Goal: Task Accomplishment & Management: Manage account settings

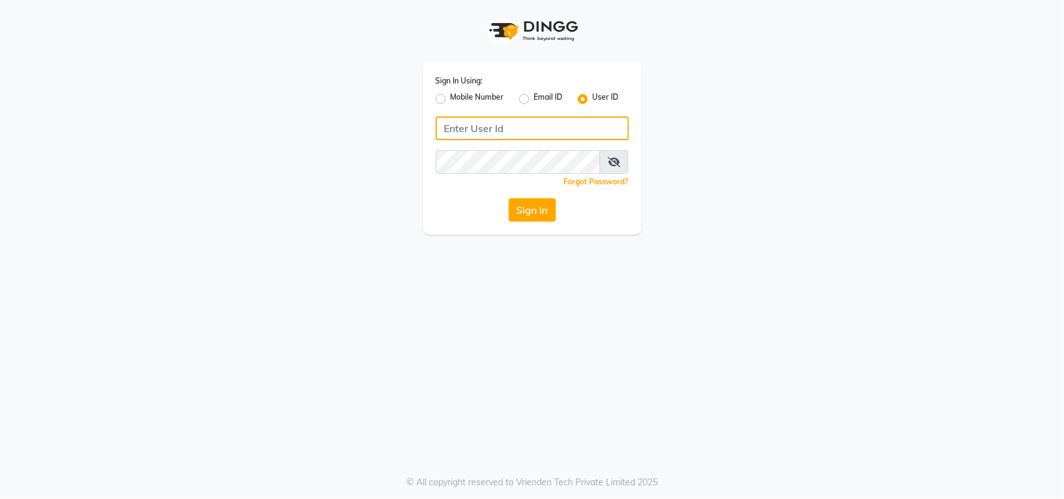
click at [479, 125] on input "Username" at bounding box center [532, 129] width 193 height 24
type input "kefi"
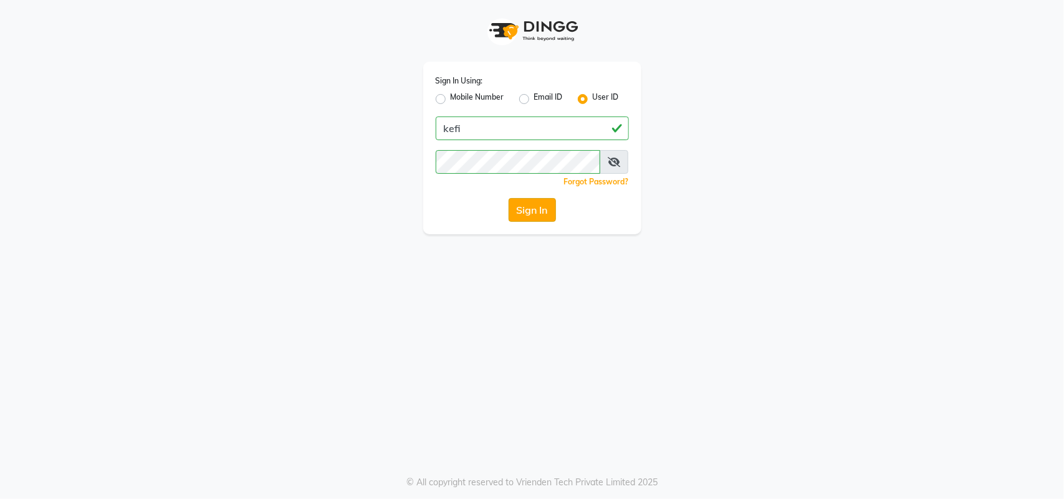
click at [542, 207] on button "Sign In" at bounding box center [532, 210] width 47 height 24
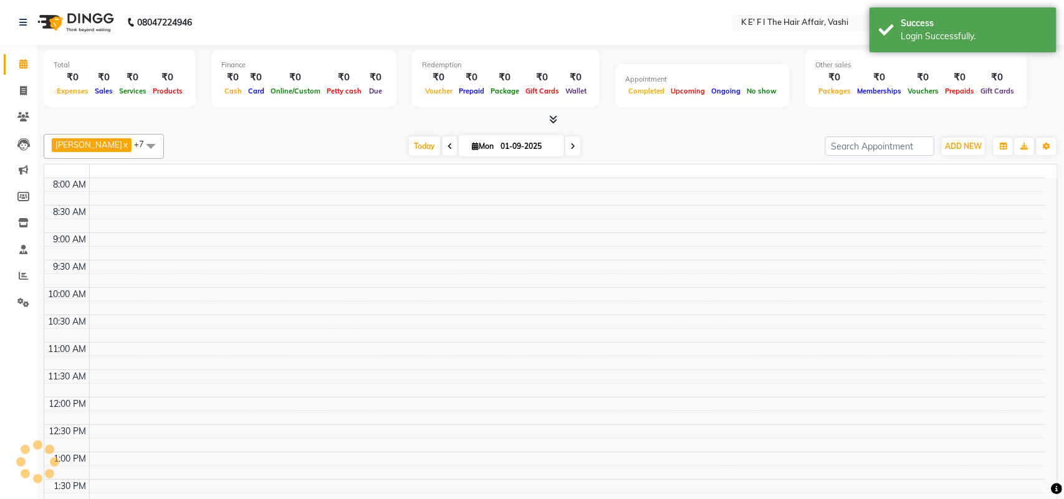
select select "en"
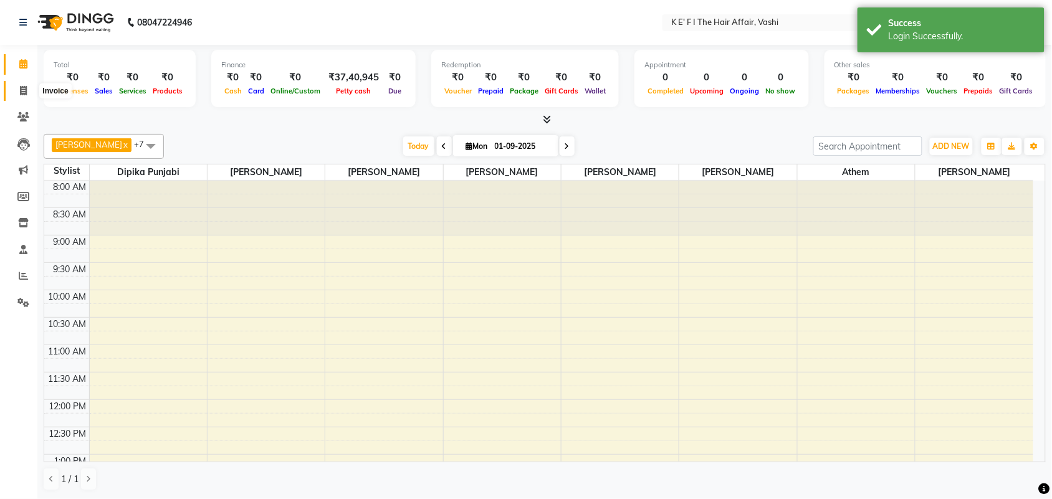
click at [23, 92] on icon at bounding box center [23, 90] width 7 height 9
select select "service"
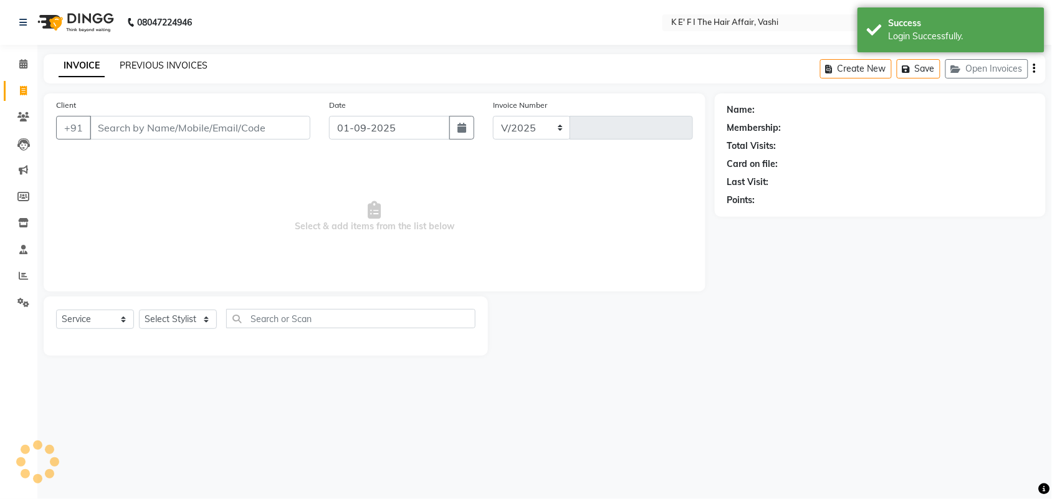
select select "6025"
type input "1201"
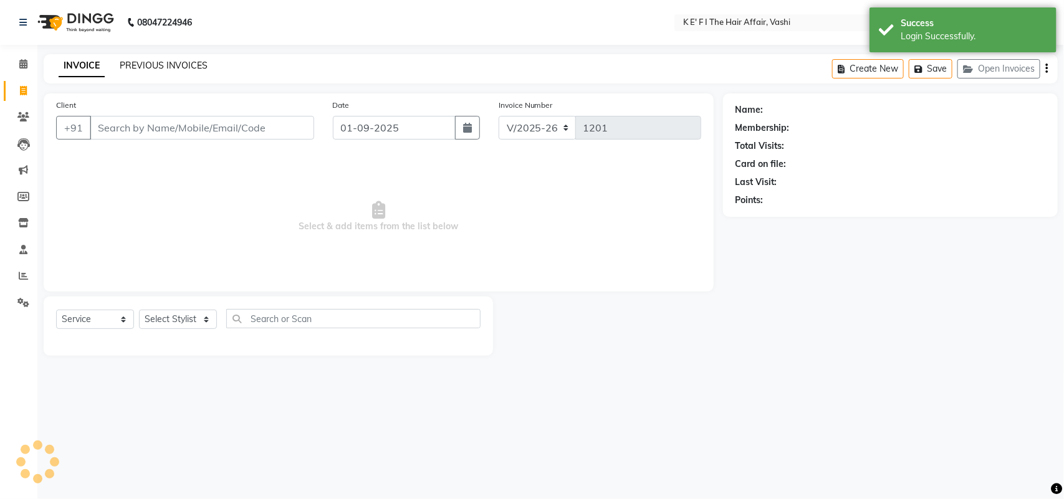
click at [185, 63] on link "PREVIOUS INVOICES" at bounding box center [164, 65] width 88 height 11
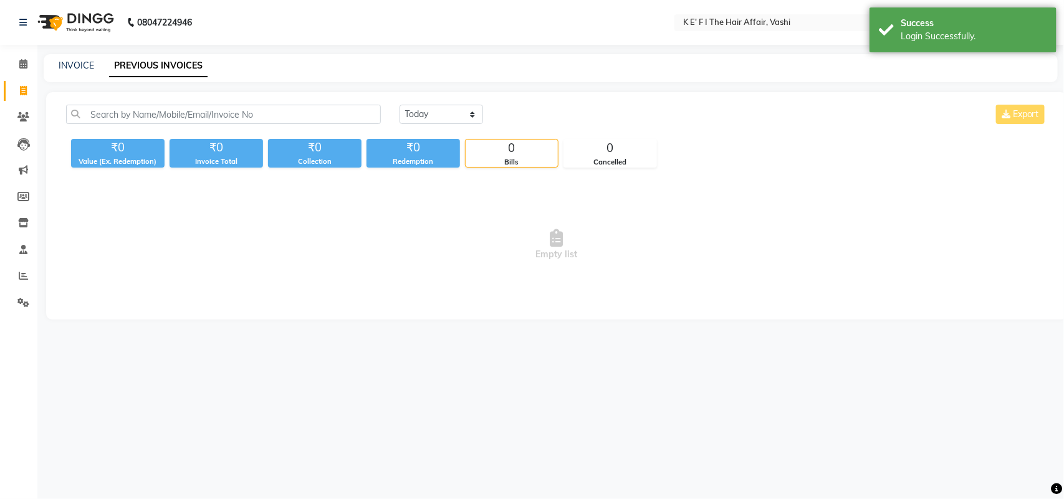
click at [173, 59] on link "PREVIOUS INVOICES" at bounding box center [158, 66] width 98 height 22
click at [431, 118] on select "[DATE] [DATE] Custom Range" at bounding box center [441, 114] width 84 height 19
select select "[DATE]"
click at [399, 105] on select "[DATE] [DATE] Custom Range" at bounding box center [441, 114] width 84 height 19
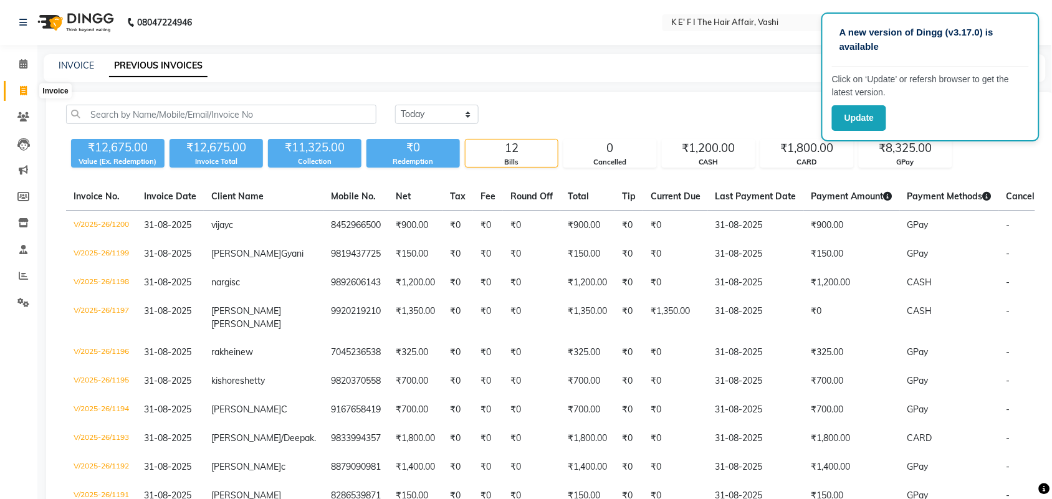
click at [23, 90] on icon at bounding box center [23, 90] width 7 height 9
select select "service"
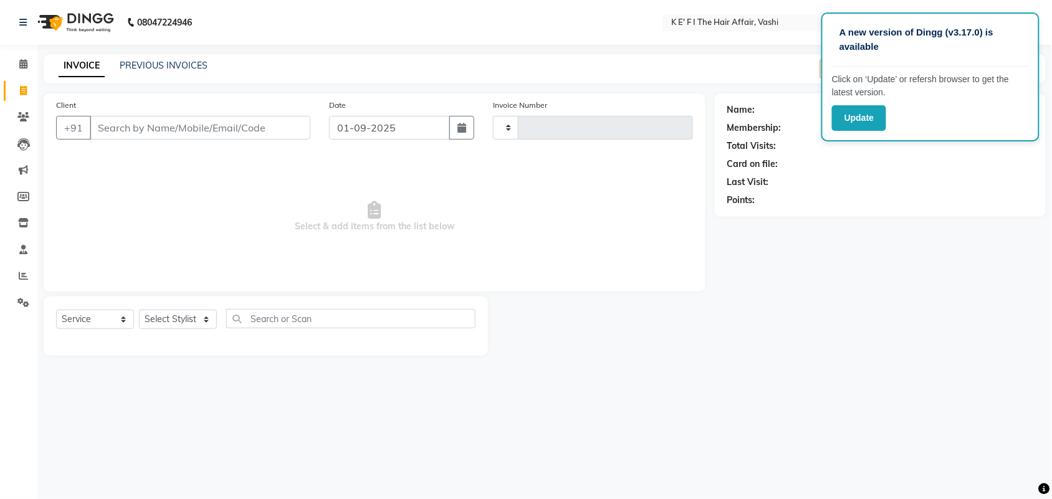
type input "1201"
select select "6025"
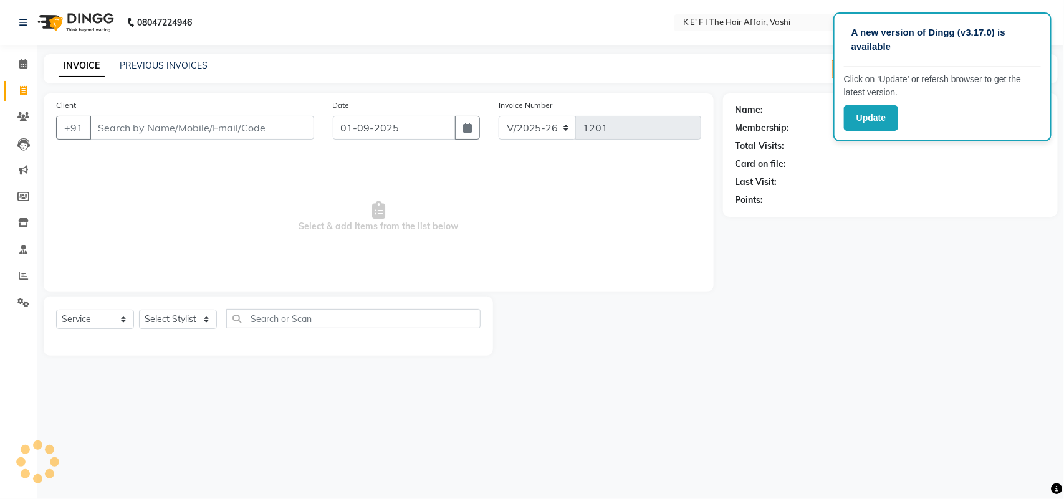
select select "43807"
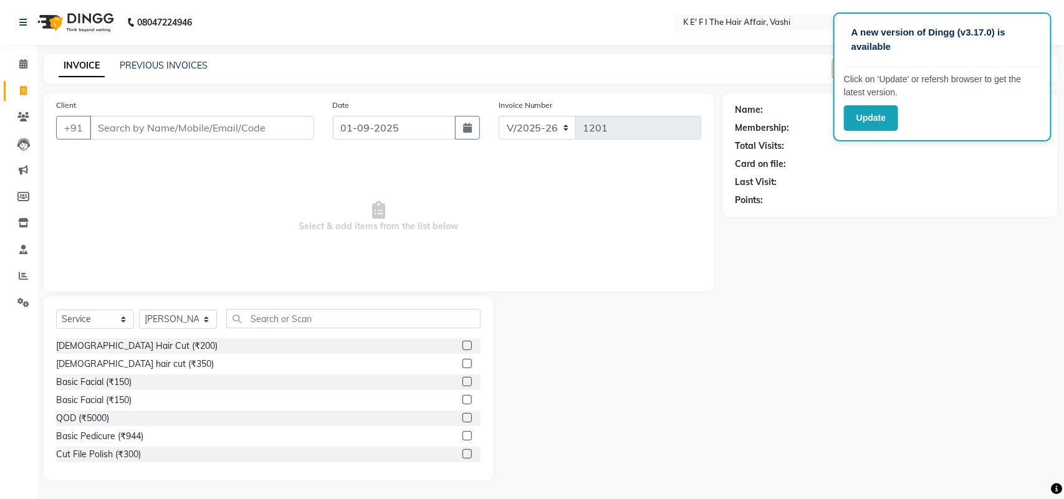
click at [284, 123] on input "Client" at bounding box center [202, 128] width 224 height 24
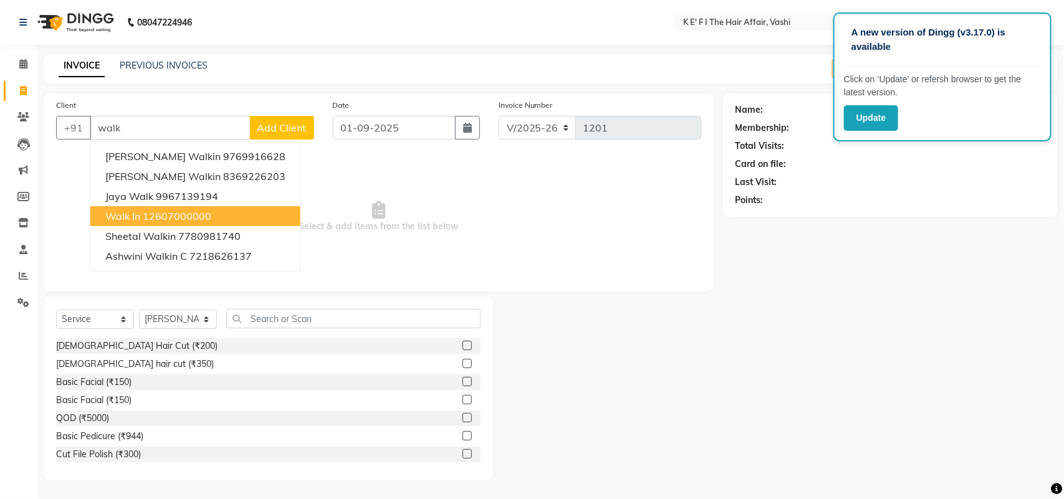
click at [173, 210] on ngb-highlight "12607000000" at bounding box center [177, 216] width 69 height 12
type input "12607000000"
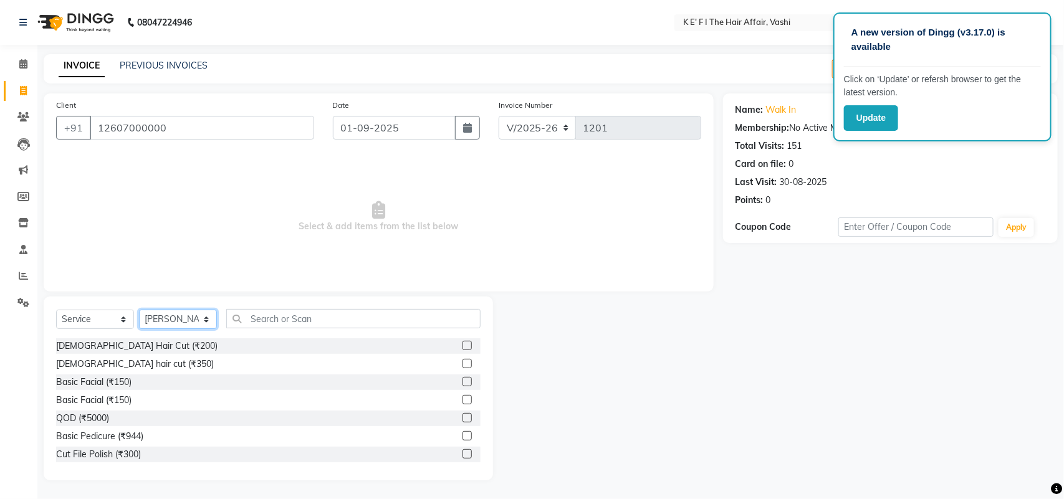
click at [183, 317] on select "Select Stylist aayaz anjali mahadik Anushkha Bhagat Athem Deepti Sawant Dinesh …" at bounding box center [178, 319] width 78 height 19
select select "44728"
click at [139, 310] on select "Select Stylist aayaz anjali mahadik Anushkha Bhagat Athem Deepti Sawant Dinesh …" at bounding box center [178, 319] width 78 height 19
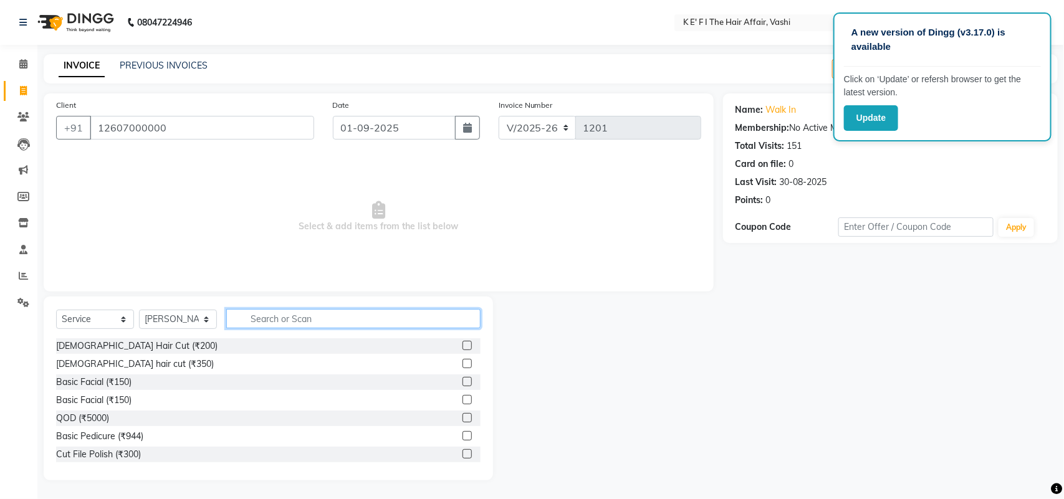
click at [268, 319] on input "text" at bounding box center [353, 318] width 254 height 19
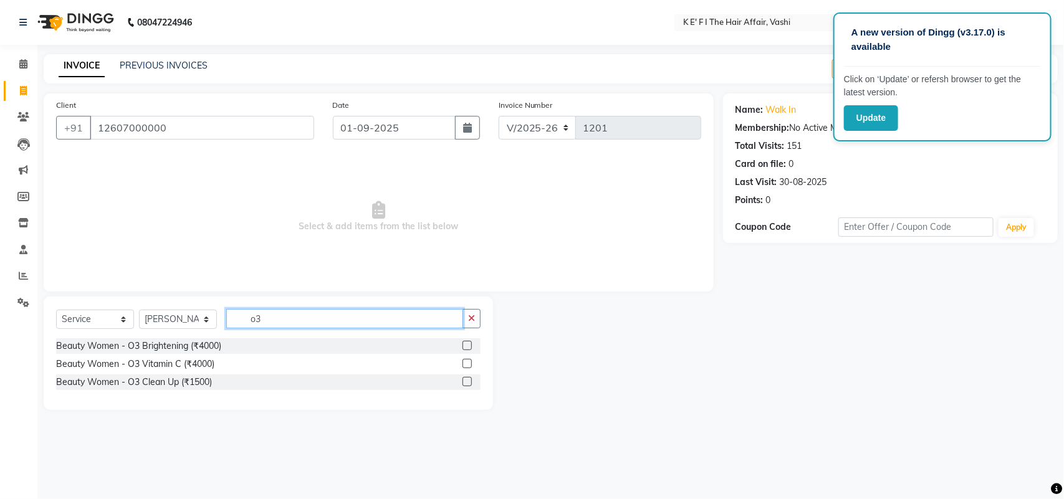
type input "o3"
click at [466, 381] on label at bounding box center [466, 381] width 9 height 9
click at [466, 381] on input "checkbox" at bounding box center [466, 382] width 8 height 8
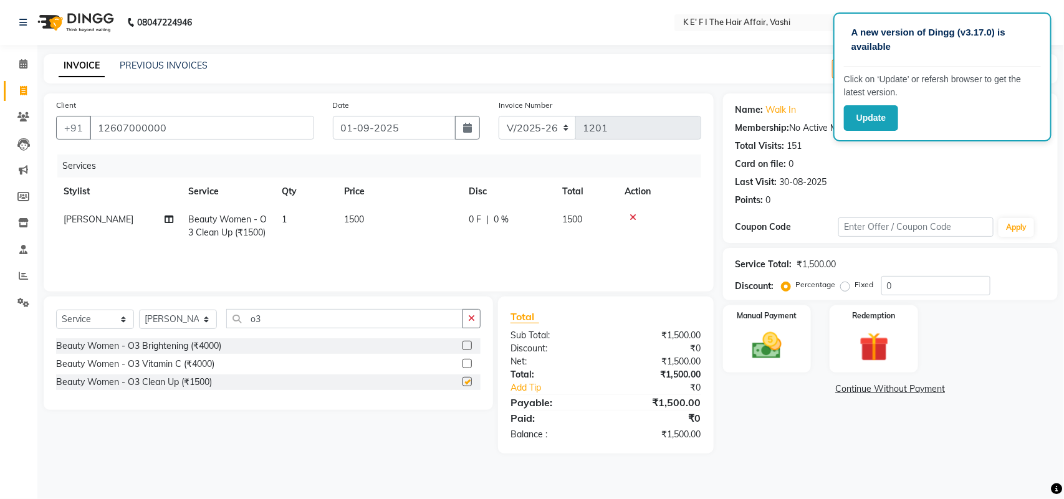
checkbox input "false"
click at [472, 130] on button "button" at bounding box center [467, 128] width 25 height 24
select select "9"
select select "2025"
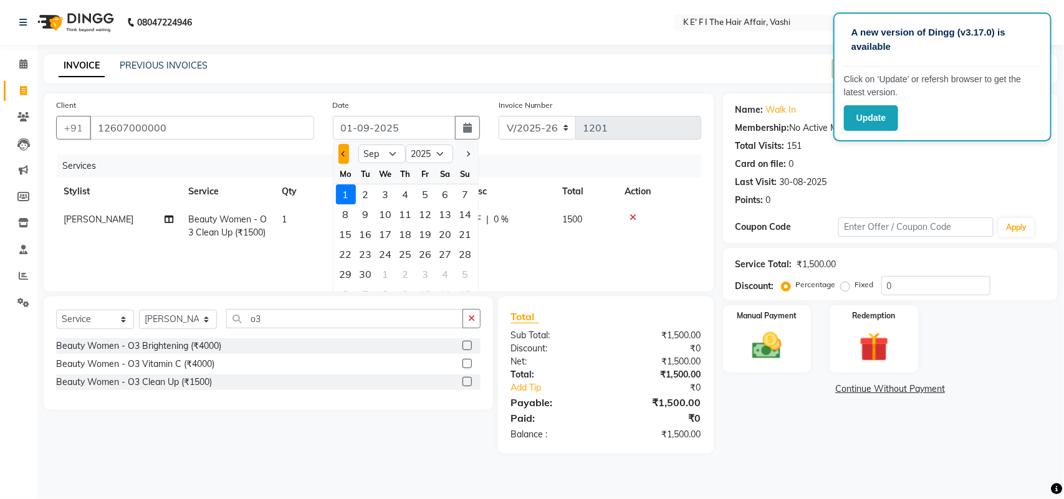
click at [344, 159] on button "Previous month" at bounding box center [343, 154] width 11 height 20
select select "8"
click at [459, 271] on div "31" at bounding box center [466, 274] width 20 height 20
type input "31-08-2025"
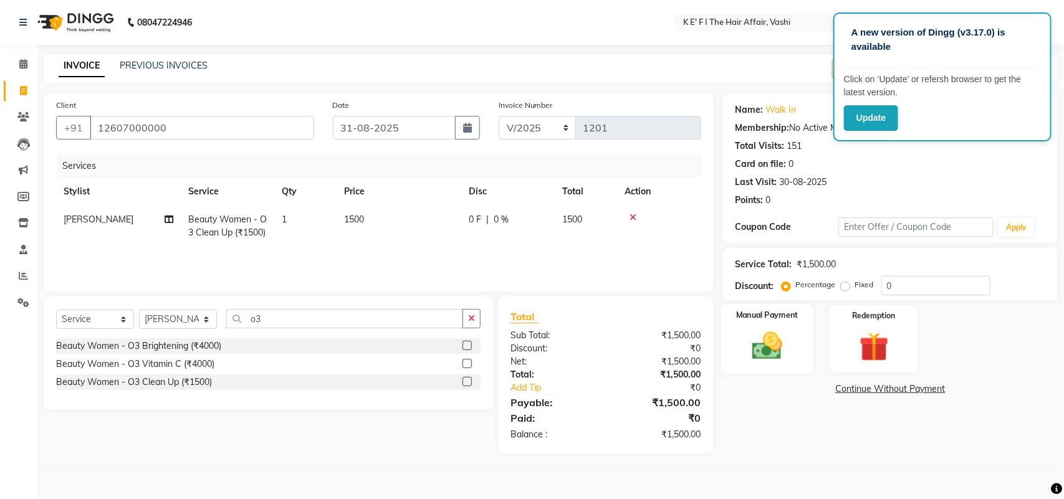
click at [771, 346] on img at bounding box center [766, 345] width 49 height 35
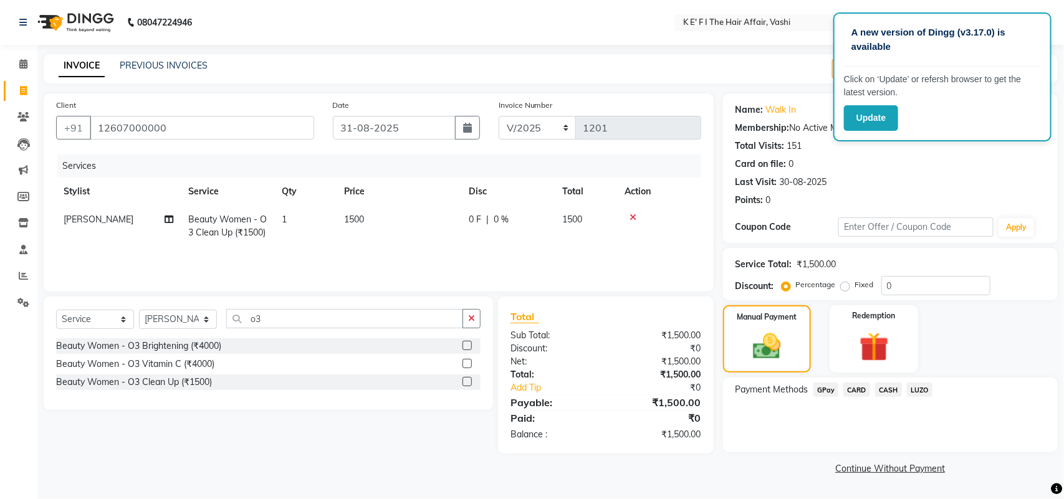
click at [891, 388] on span "CASH" at bounding box center [888, 390] width 27 height 14
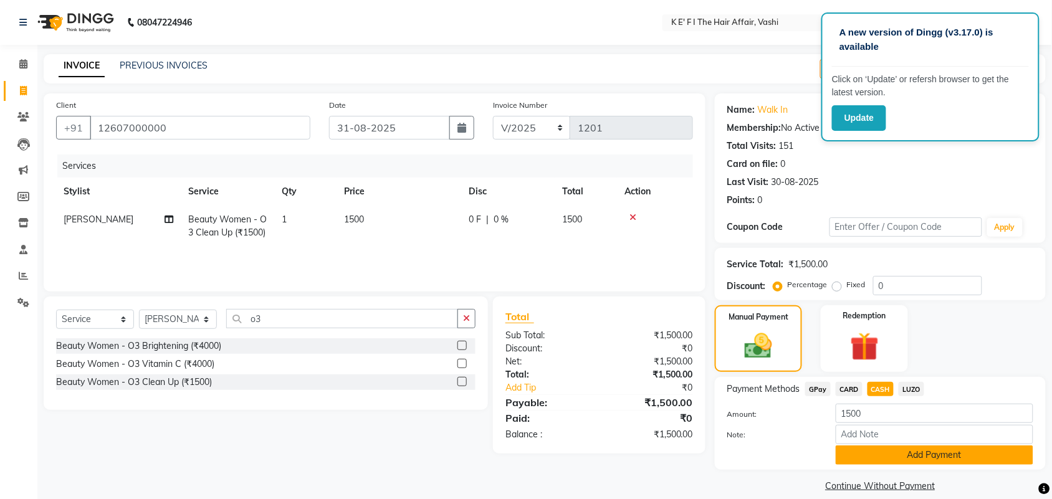
click at [887, 453] on button "Add Payment" at bounding box center [935, 455] width 198 height 19
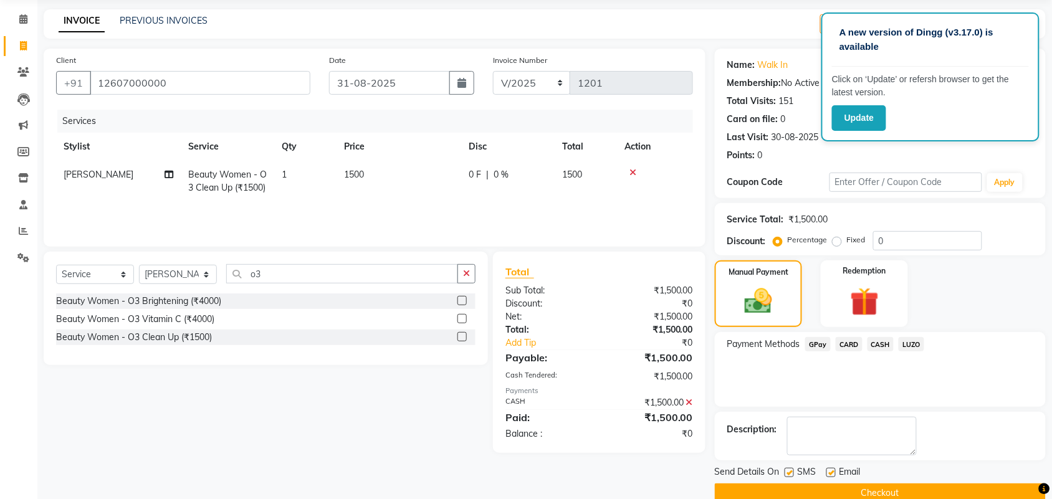
scroll to position [67, 0]
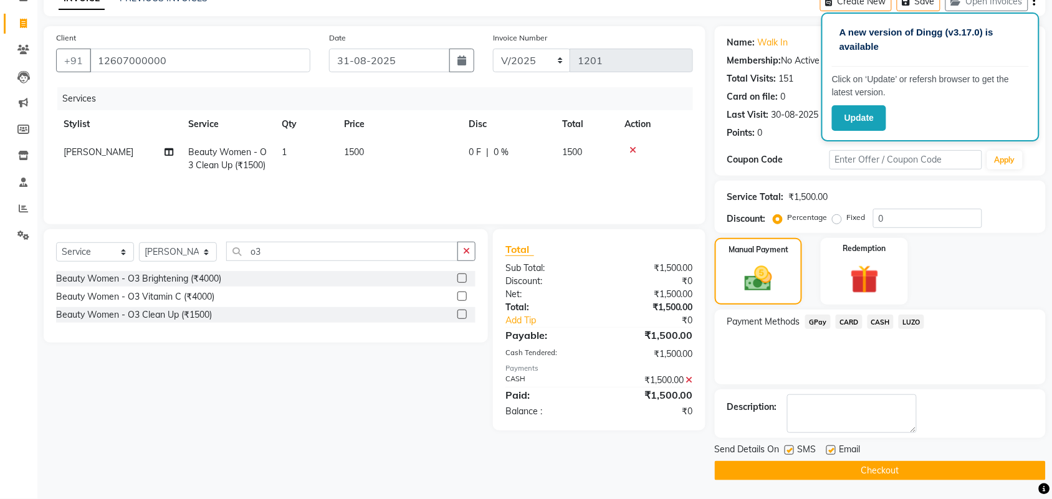
click at [830, 450] on label at bounding box center [830, 450] width 9 height 9
click at [830, 450] on input "checkbox" at bounding box center [830, 451] width 8 height 8
checkbox input "false"
click at [792, 449] on label at bounding box center [789, 450] width 9 height 9
click at [792, 449] on input "checkbox" at bounding box center [789, 451] width 8 height 8
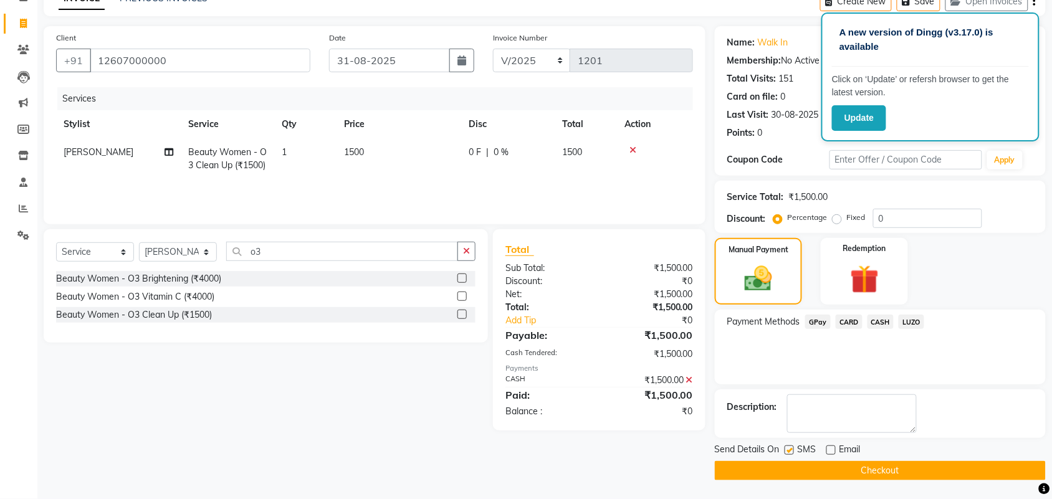
checkbox input "false"
click at [814, 475] on button "Checkout" at bounding box center [880, 470] width 331 height 19
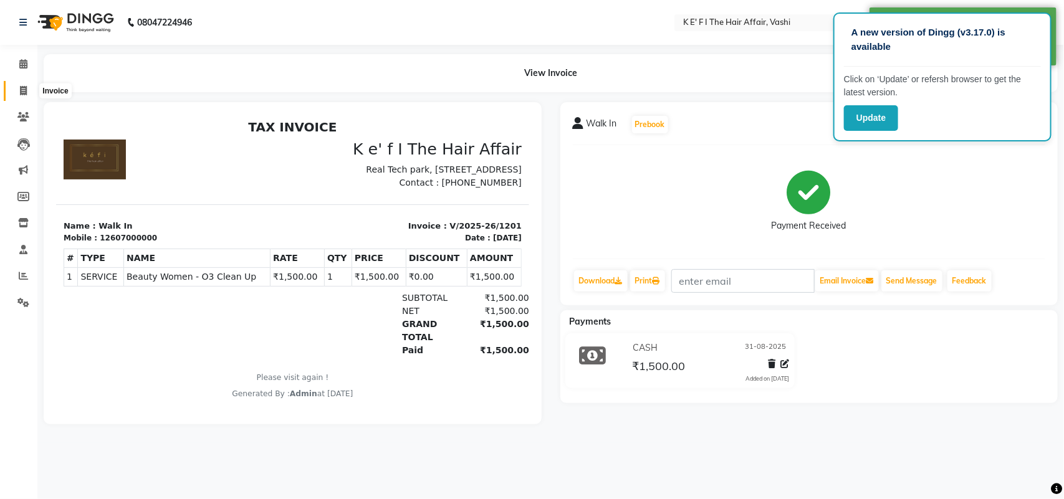
click at [29, 89] on span at bounding box center [23, 91] width 22 height 14
select select "service"
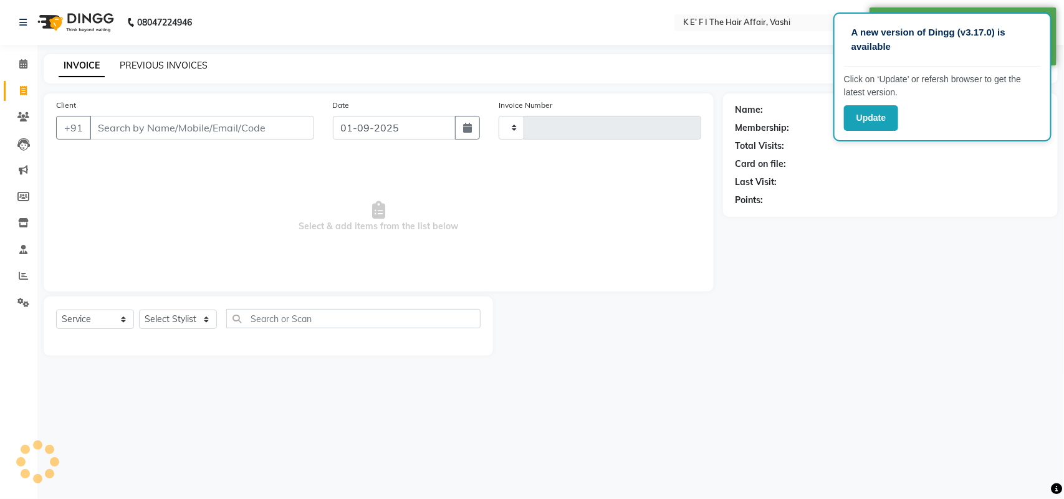
type input "1202"
select select "6025"
select select "43807"
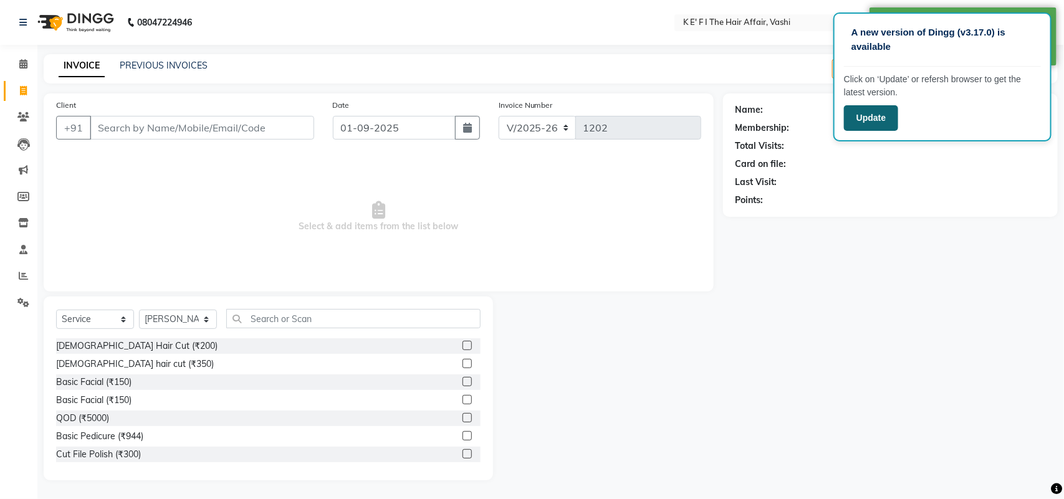
click at [873, 117] on button "Update" at bounding box center [871, 118] width 54 height 26
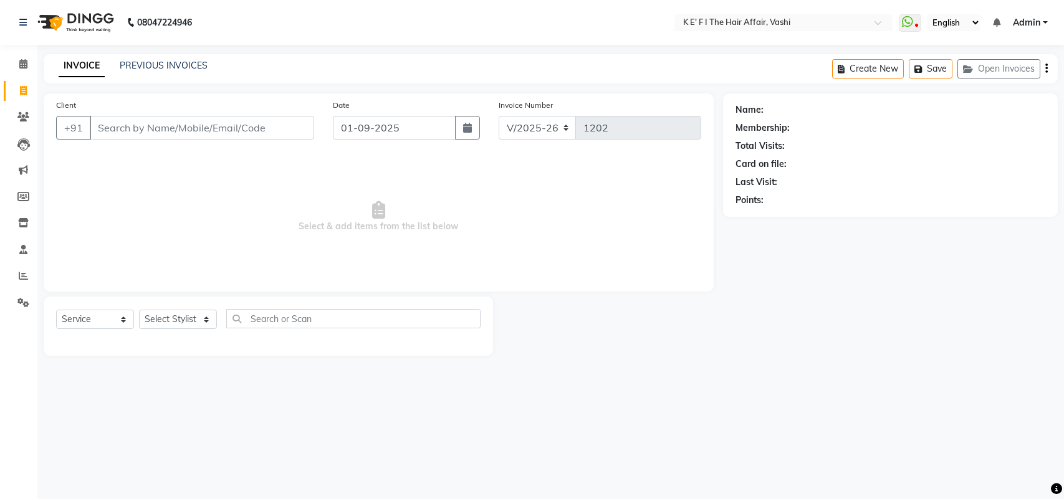
select select "6025"
select select "service"
select select "43807"
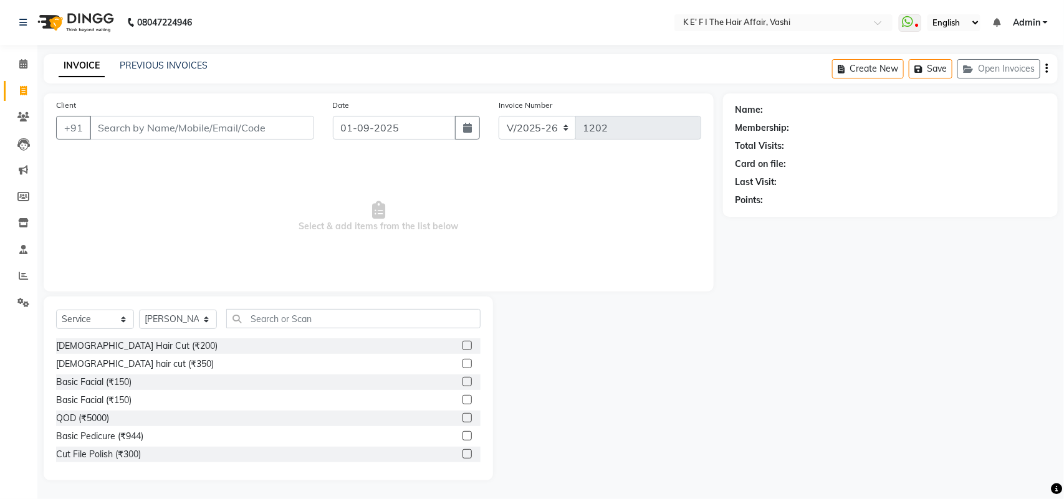
click at [193, 54] on div "INVOICE PREVIOUS INVOICES Create New Save Open Invoices" at bounding box center [551, 68] width 1014 height 29
click at [192, 61] on link "PREVIOUS INVOICES" at bounding box center [164, 65] width 88 height 11
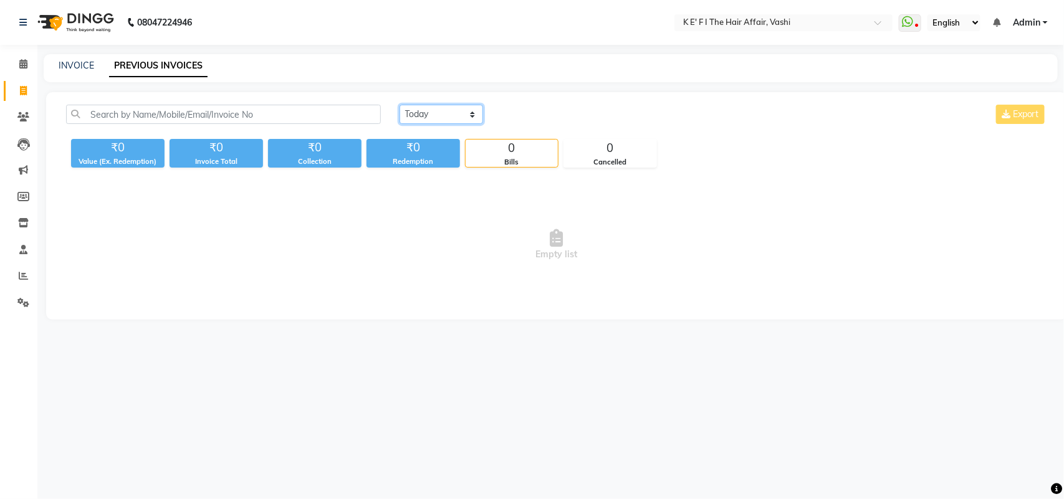
click at [464, 111] on select "[DATE] [DATE] Custom Range" at bounding box center [441, 114] width 84 height 19
select select "[DATE]"
click at [399, 105] on select "[DATE] [DATE] Custom Range" at bounding box center [441, 114] width 84 height 19
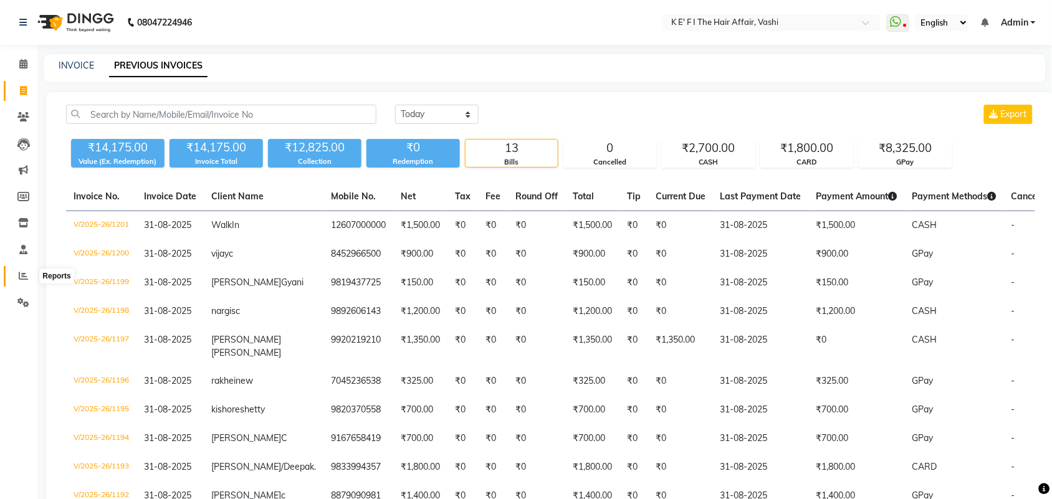
click at [26, 279] on icon at bounding box center [23, 275] width 9 height 9
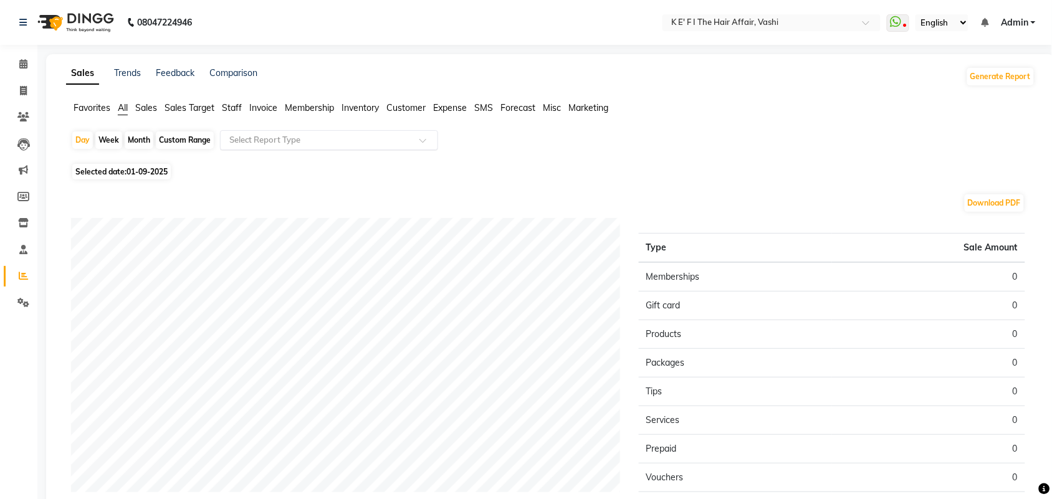
click at [355, 147] on div "Select Report Type" at bounding box center [329, 140] width 218 height 20
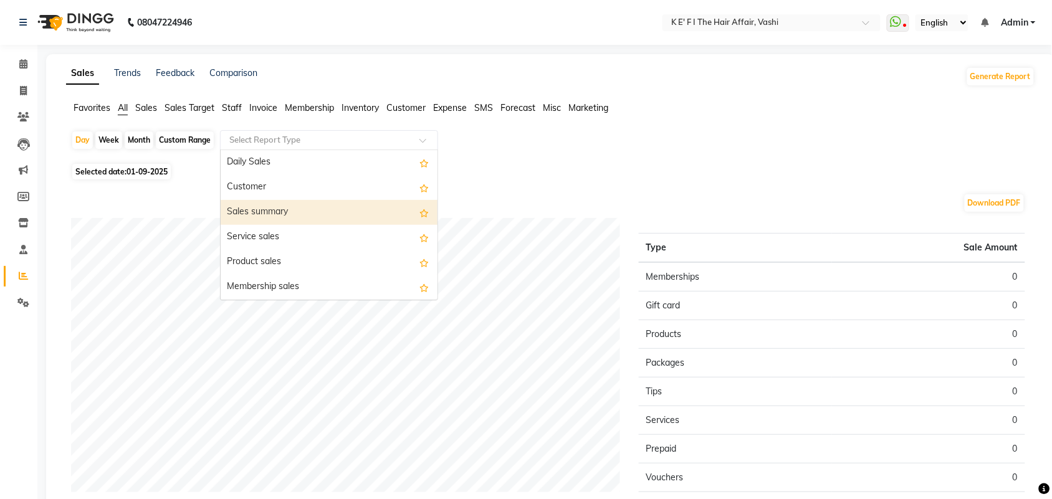
click at [307, 209] on div "Sales summary" at bounding box center [329, 212] width 217 height 25
select select "full_report"
select select "csv"
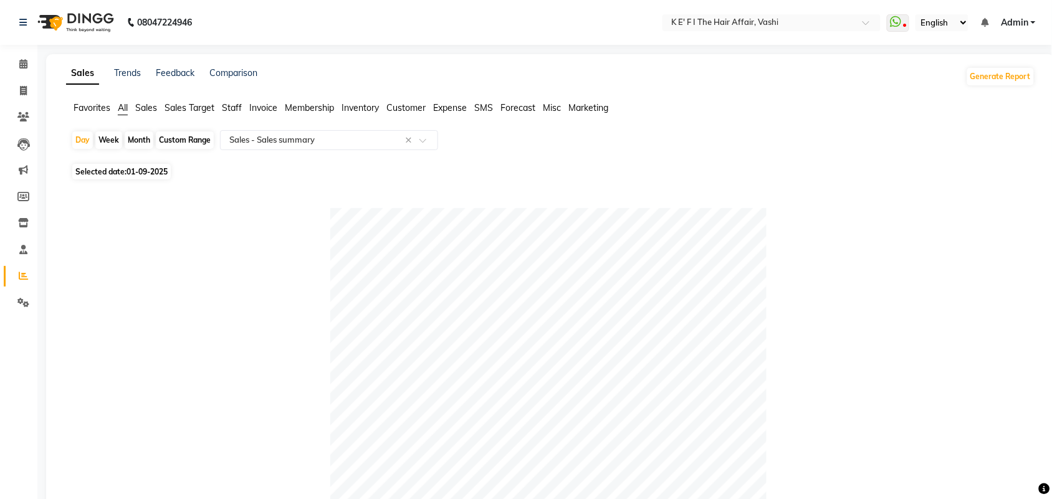
click at [194, 141] on div "Custom Range" at bounding box center [185, 139] width 58 height 17
select select "9"
select select "2025"
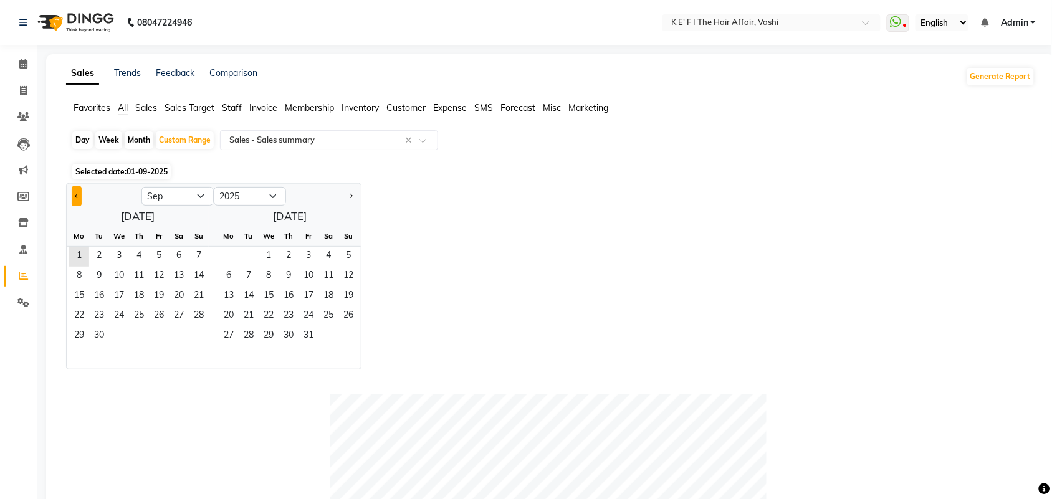
click at [79, 197] on span "Previous month" at bounding box center [77, 195] width 4 height 4
select select "8"
click at [160, 253] on span "1" at bounding box center [159, 257] width 20 height 20
click at [203, 330] on span "31" at bounding box center [199, 337] width 20 height 20
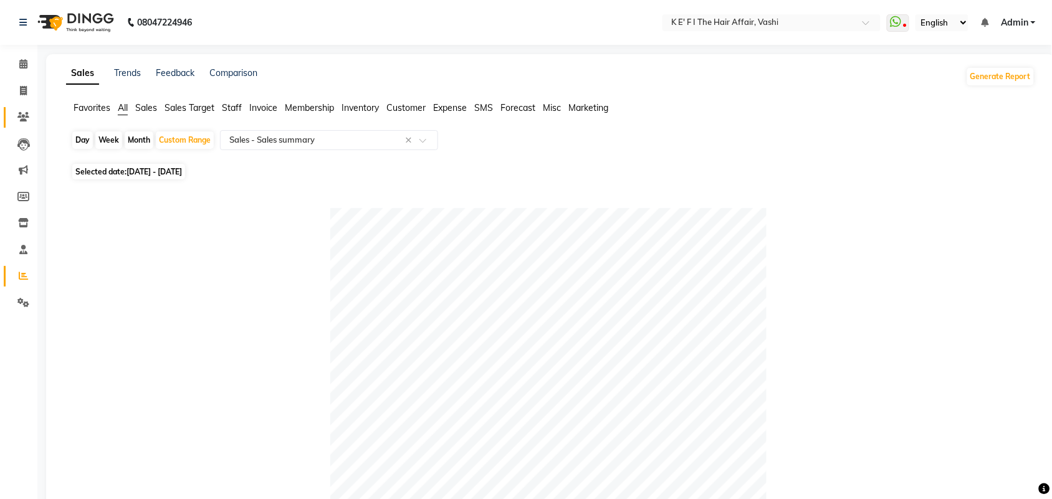
click at [10, 110] on link "Clients" at bounding box center [19, 117] width 30 height 21
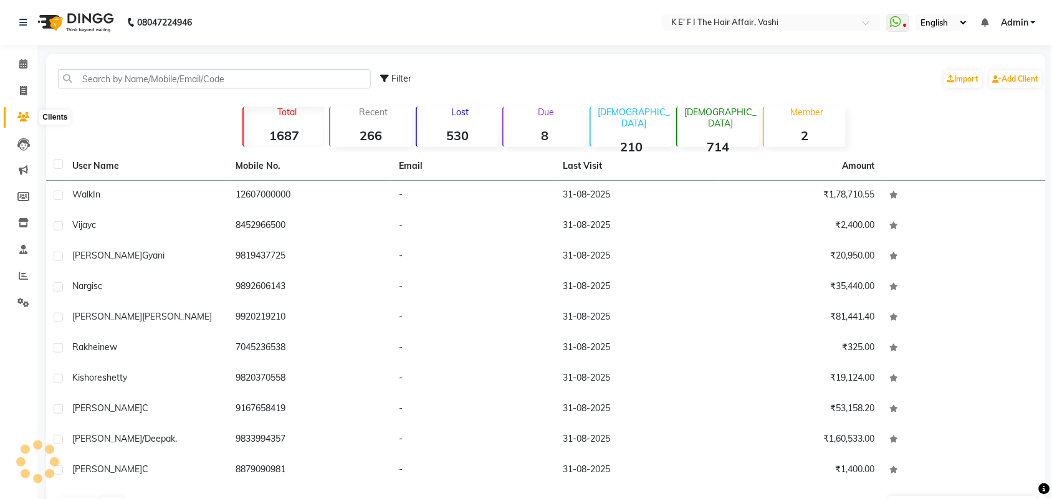
click at [19, 116] on icon at bounding box center [23, 116] width 12 height 9
click at [13, 280] on span at bounding box center [23, 276] width 22 height 14
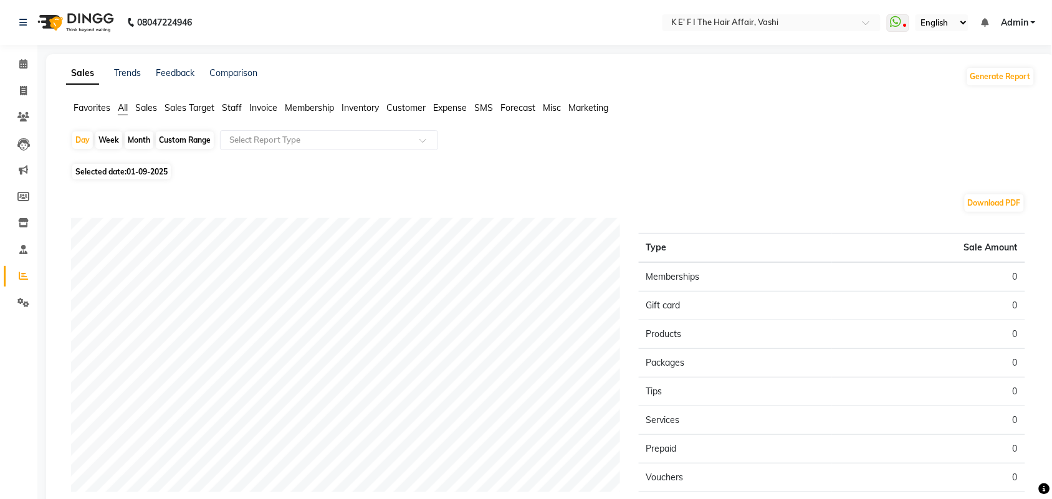
click at [173, 138] on div "Custom Range" at bounding box center [185, 139] width 58 height 17
select select "9"
select select "2025"
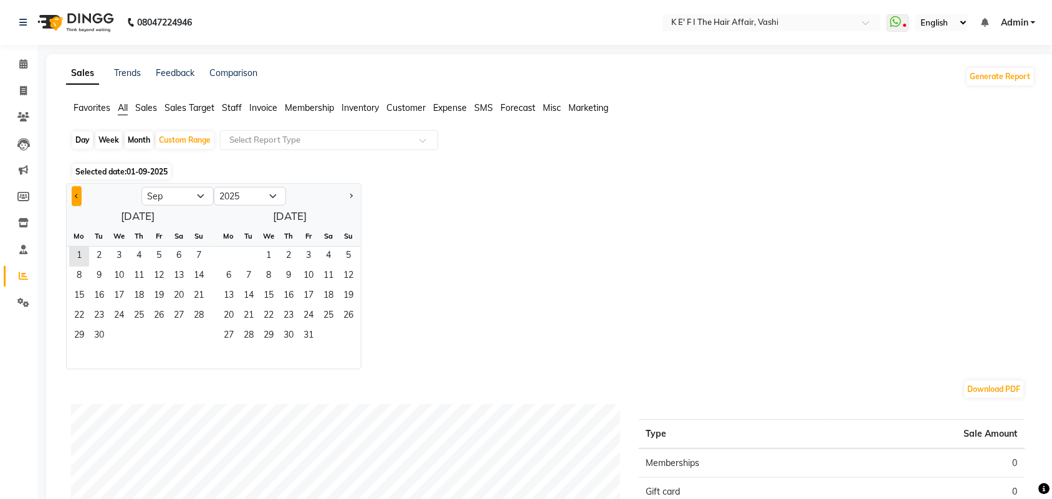
click at [79, 191] on button "Previous month" at bounding box center [77, 196] width 10 height 20
select select "8"
click at [162, 249] on span "1" at bounding box center [159, 257] width 20 height 20
click at [189, 332] on span "31" at bounding box center [199, 337] width 20 height 20
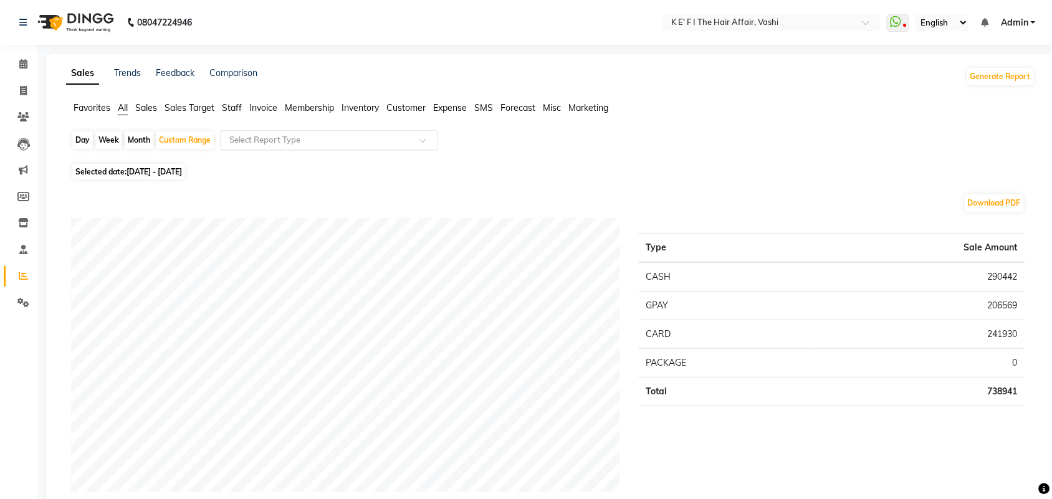
click at [262, 132] on div "Select Report Type" at bounding box center [329, 140] width 218 height 20
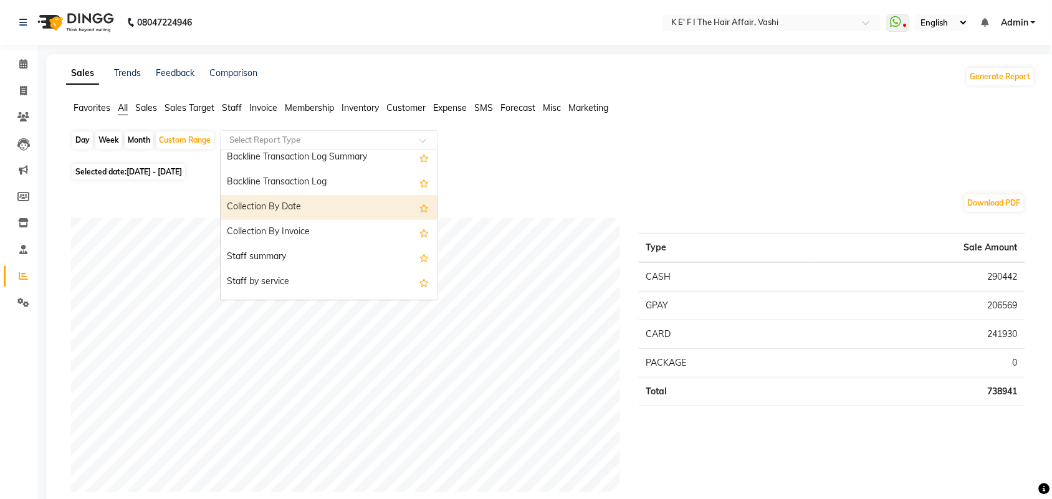
scroll to position [389, 0]
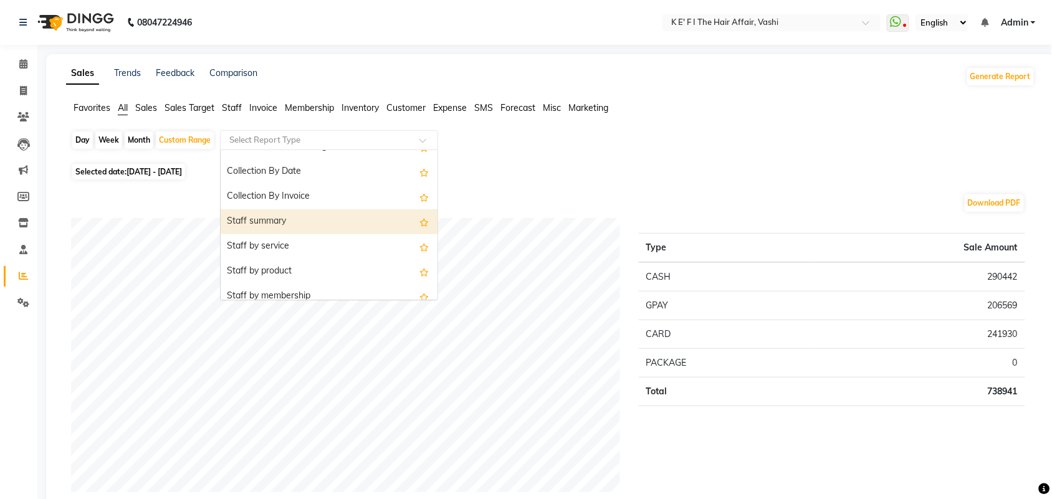
click at [287, 219] on div "Staff summary" at bounding box center [329, 221] width 217 height 25
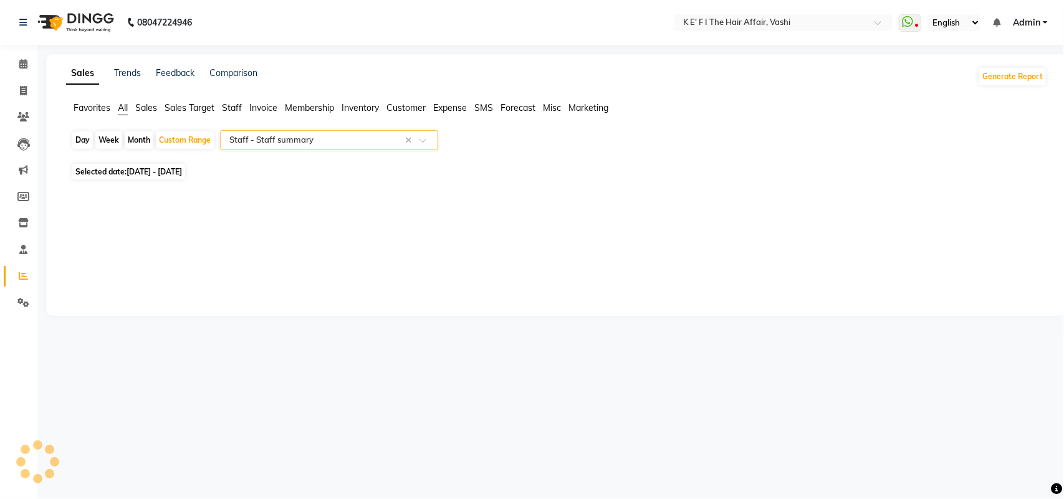
select select "full_report"
select select "csv"
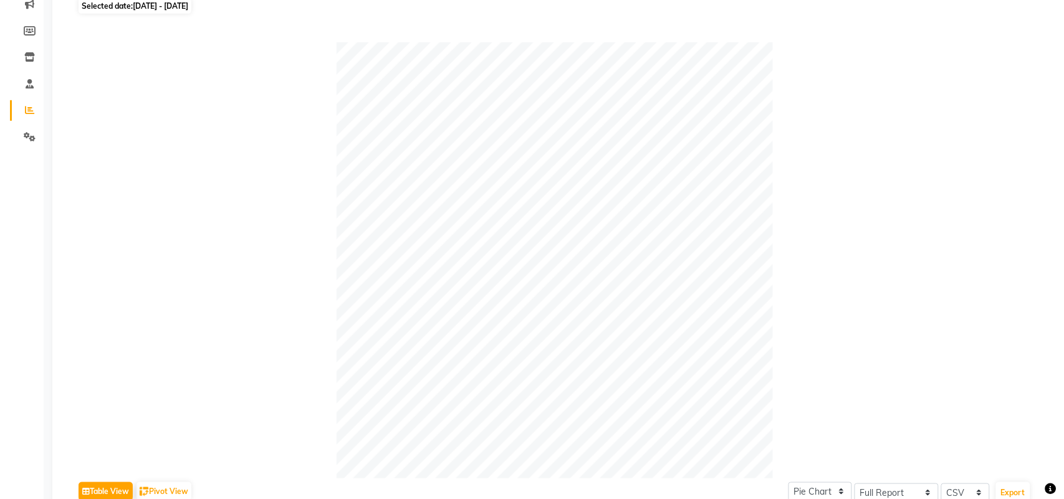
scroll to position [0, 0]
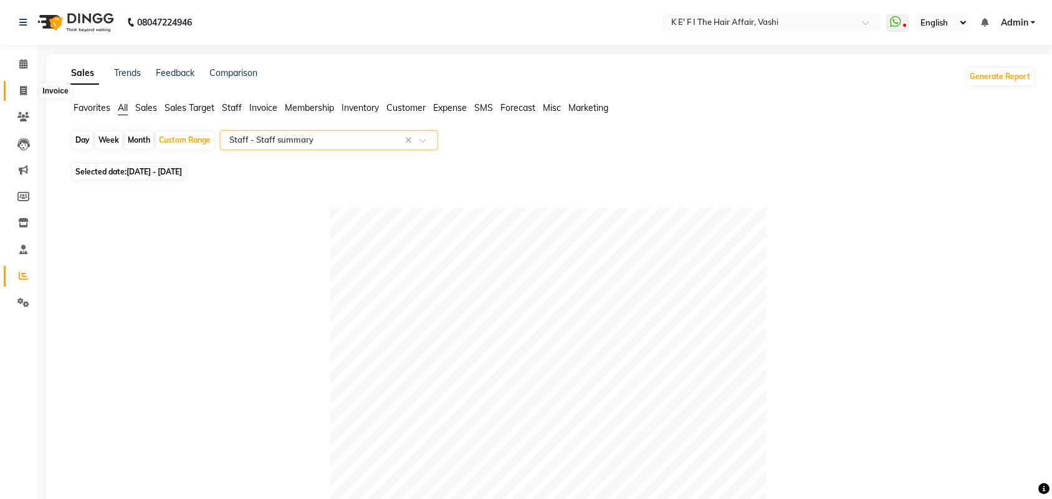
click at [26, 92] on icon at bounding box center [23, 90] width 7 height 9
select select "service"
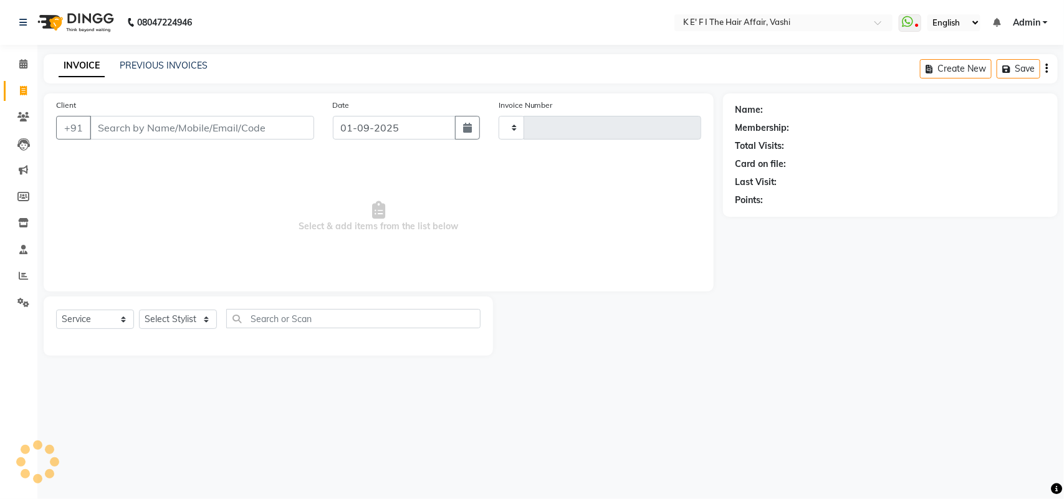
type input "1202"
select select "6025"
select select "43807"
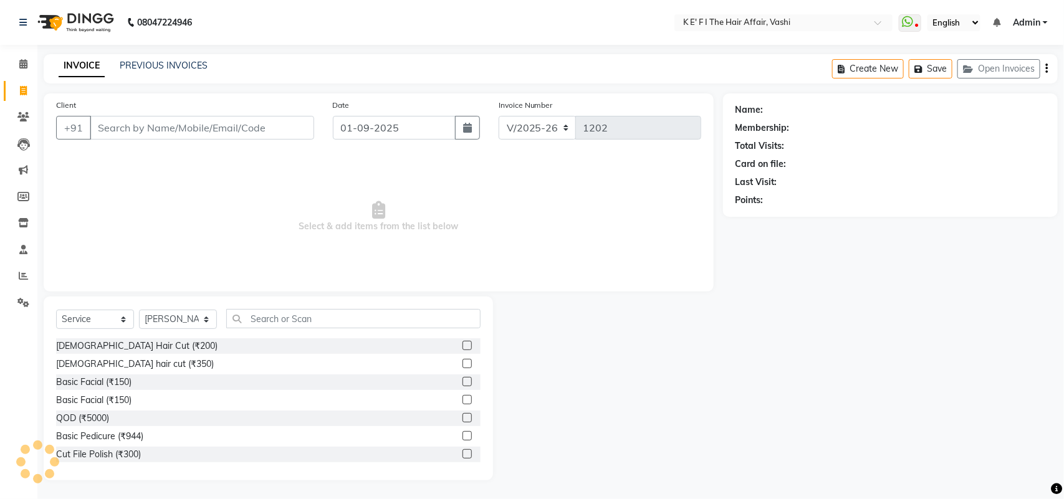
click at [137, 129] on input "Client" at bounding box center [202, 128] width 224 height 24
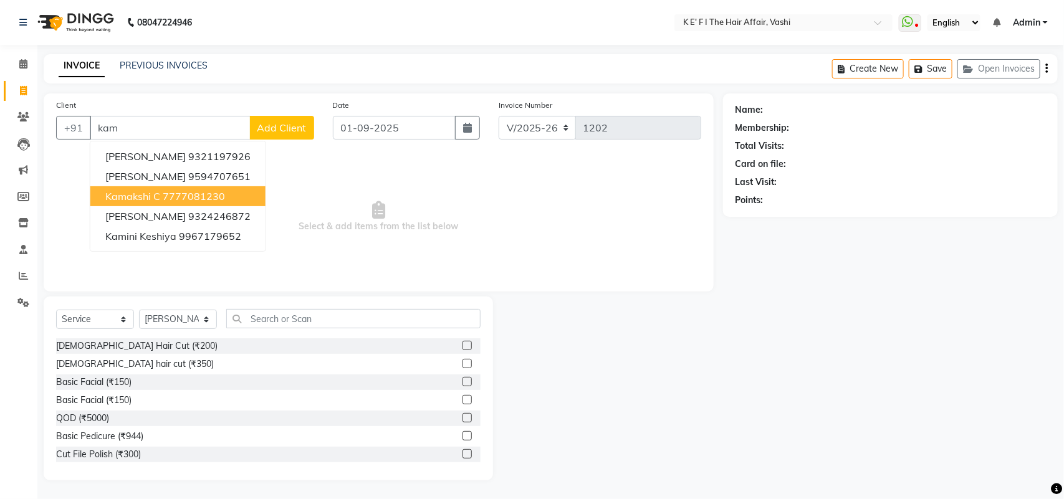
click at [139, 186] on button "kamakshi c 7777081230" at bounding box center [177, 196] width 175 height 20
type input "7777081230"
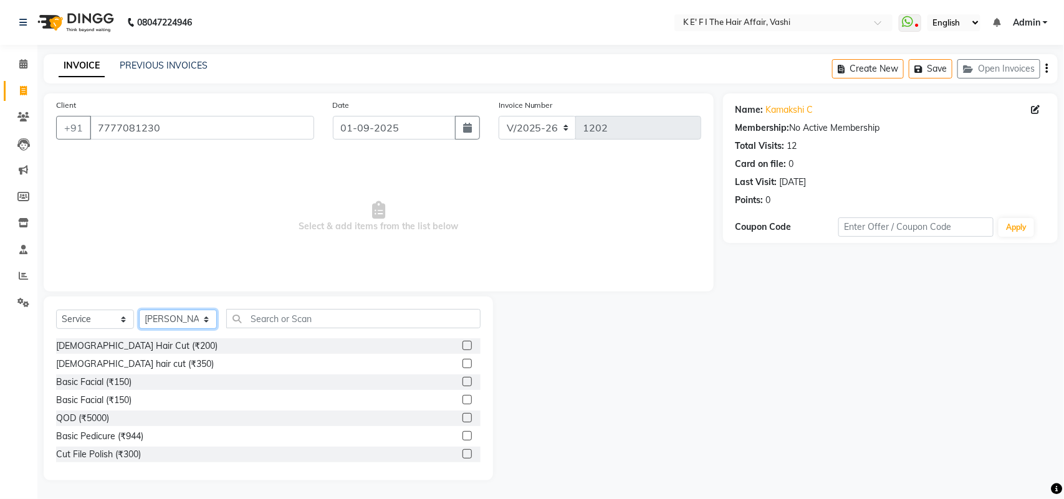
click at [166, 325] on select "Select Stylist aayaz anjali mahadik Anushkha Bhagat Athem Deepti Sawant Dinesh …" at bounding box center [178, 319] width 78 height 19
drag, startPoint x: 301, startPoint y: 268, endPoint x: 251, endPoint y: 285, distance: 52.8
click at [301, 267] on span "Select & add items from the list below" at bounding box center [378, 217] width 645 height 125
click at [88, 315] on select "Select Service Product Membership Package Voucher Prepaid Gift Card" at bounding box center [95, 319] width 78 height 19
select select "package"
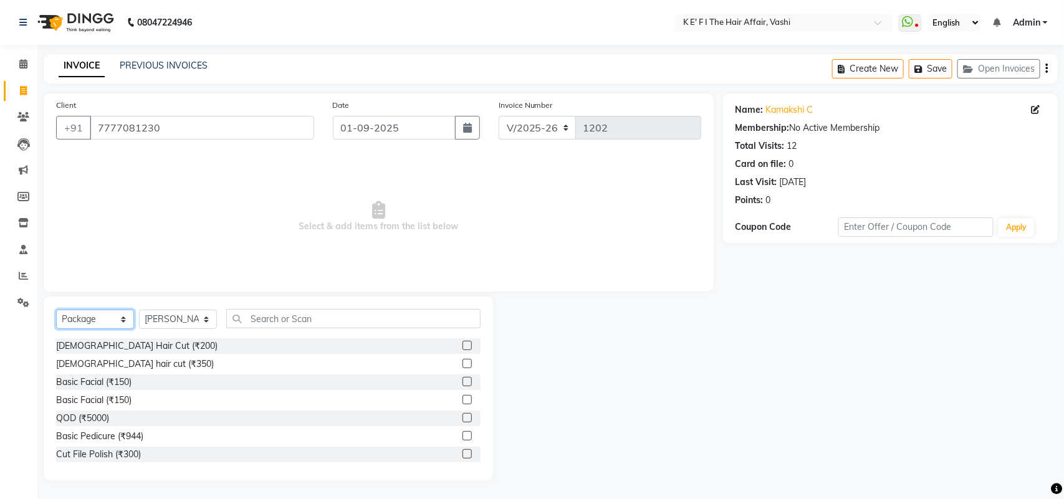
click at [56, 310] on select "Select Service Product Membership Package Voucher Prepaid Gift Card" at bounding box center [95, 319] width 78 height 19
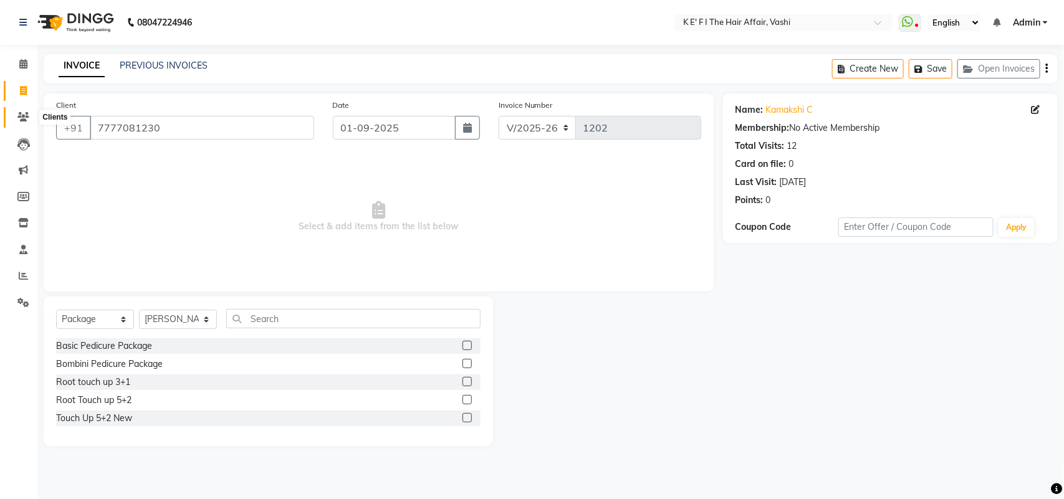
click at [22, 119] on icon at bounding box center [23, 116] width 12 height 9
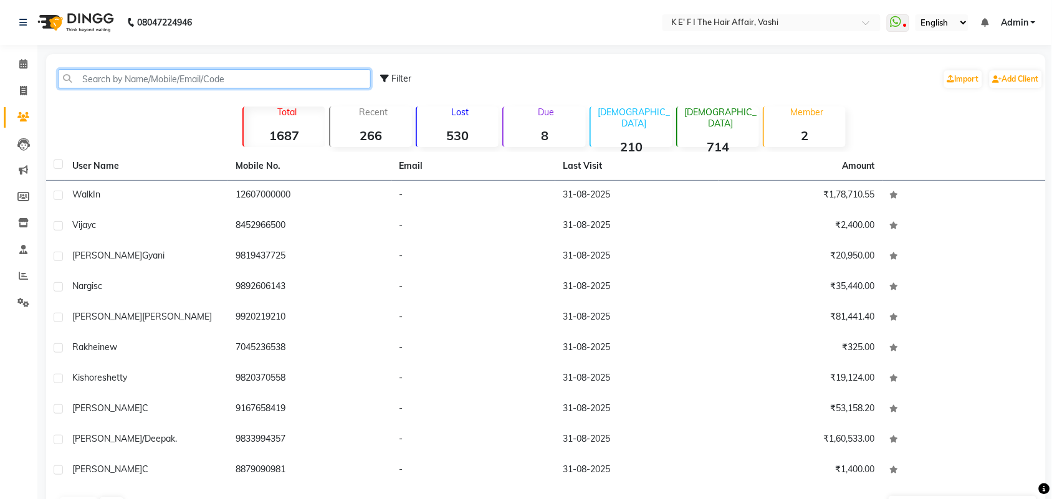
click at [157, 79] on input "text" at bounding box center [214, 78] width 313 height 19
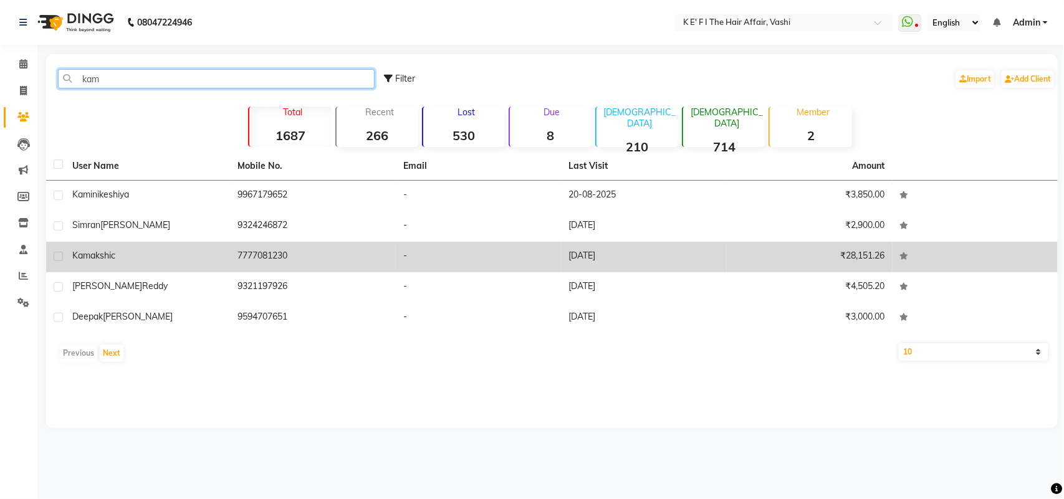
type input "kam"
click at [105, 257] on span "kamakshi" at bounding box center [91, 255] width 39 height 11
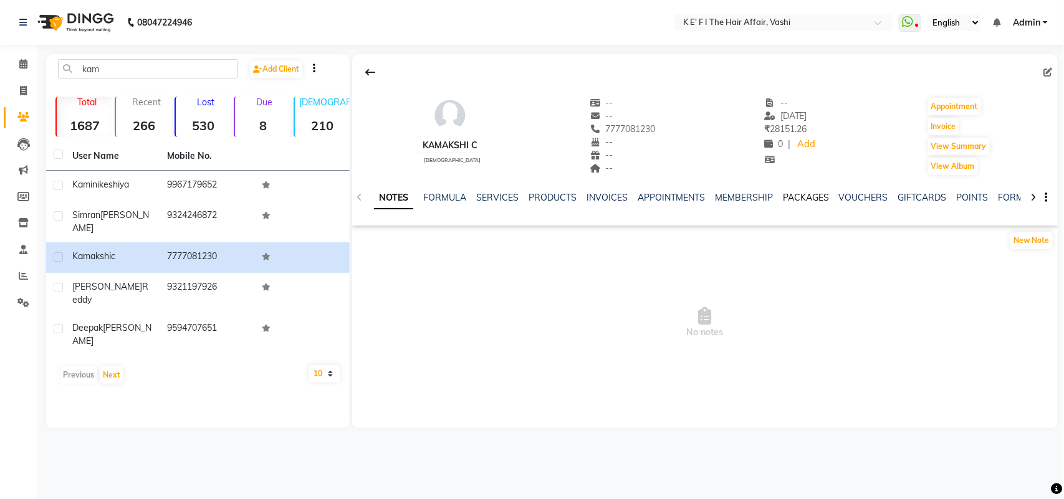
click at [816, 201] on link "PACKAGES" at bounding box center [806, 197] width 46 height 11
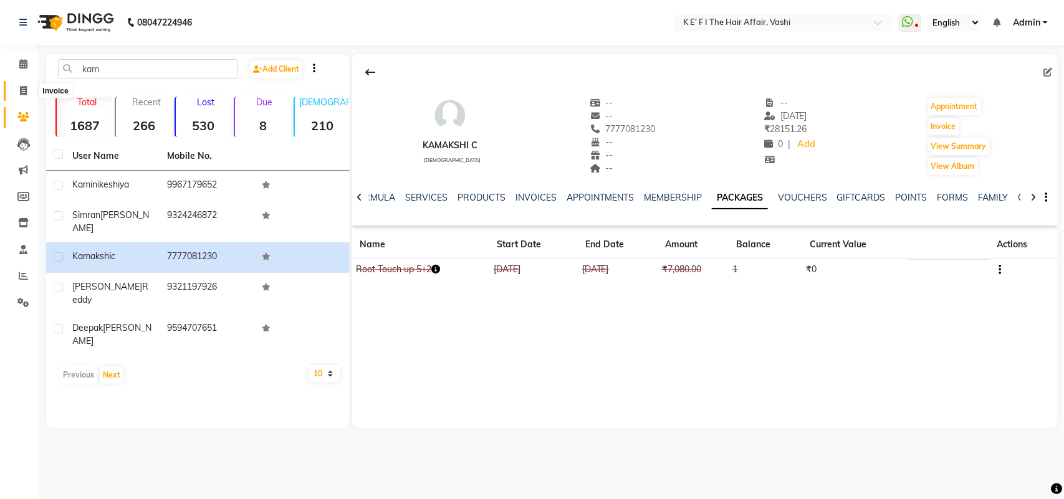
click at [24, 94] on icon at bounding box center [23, 90] width 7 height 9
select select "6025"
select select "service"
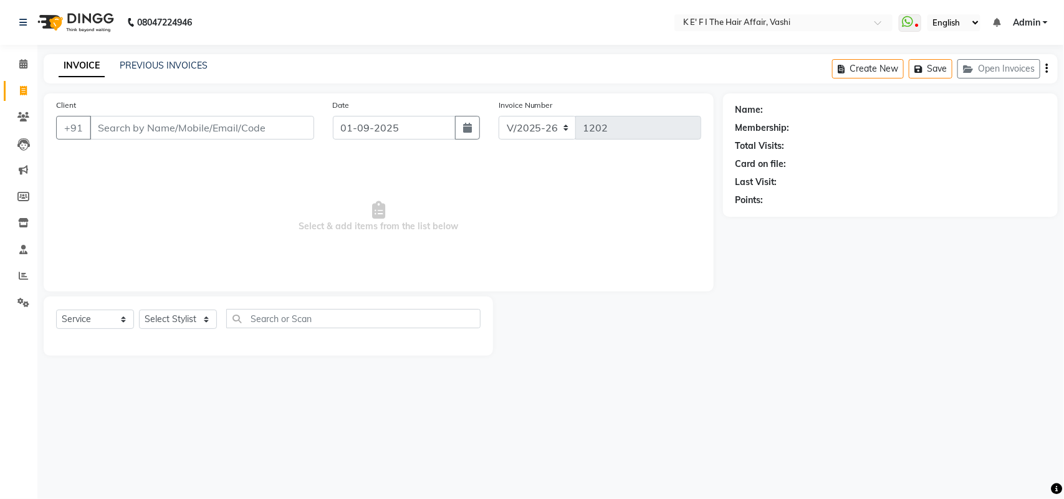
click at [151, 72] on div "PREVIOUS INVOICES" at bounding box center [164, 65] width 88 height 13
select select "43807"
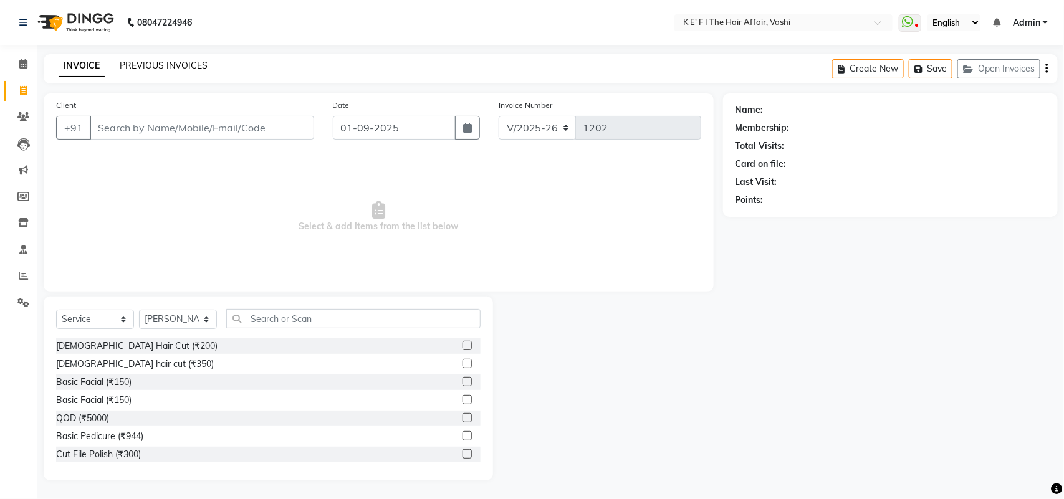
click at [160, 65] on link "PREVIOUS INVOICES" at bounding box center [164, 65] width 88 height 11
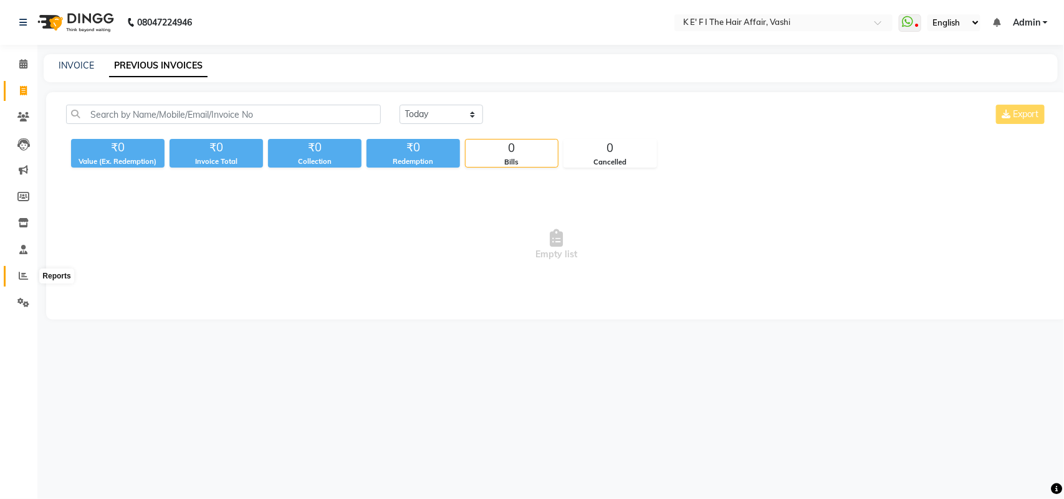
click at [20, 278] on icon at bounding box center [23, 275] width 9 height 9
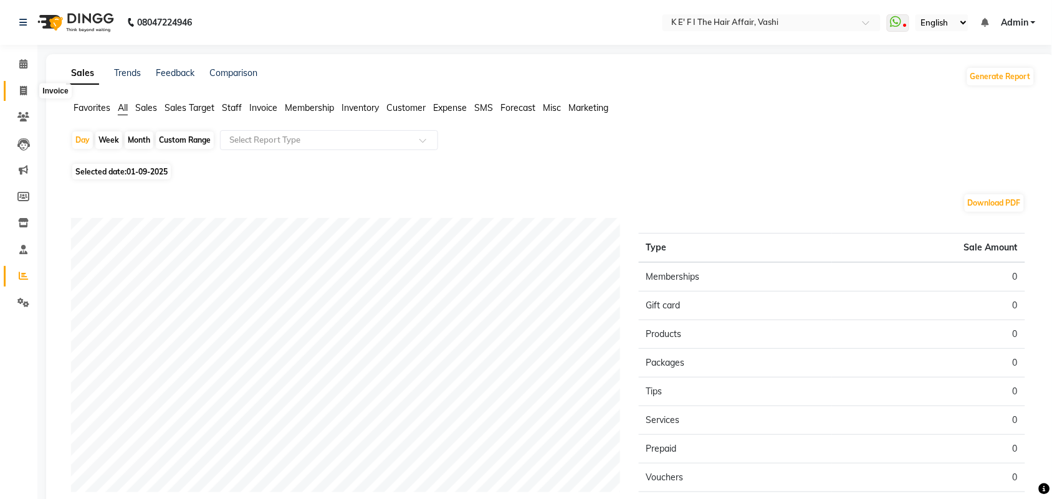
click at [14, 88] on span at bounding box center [23, 91] width 22 height 14
select select "service"
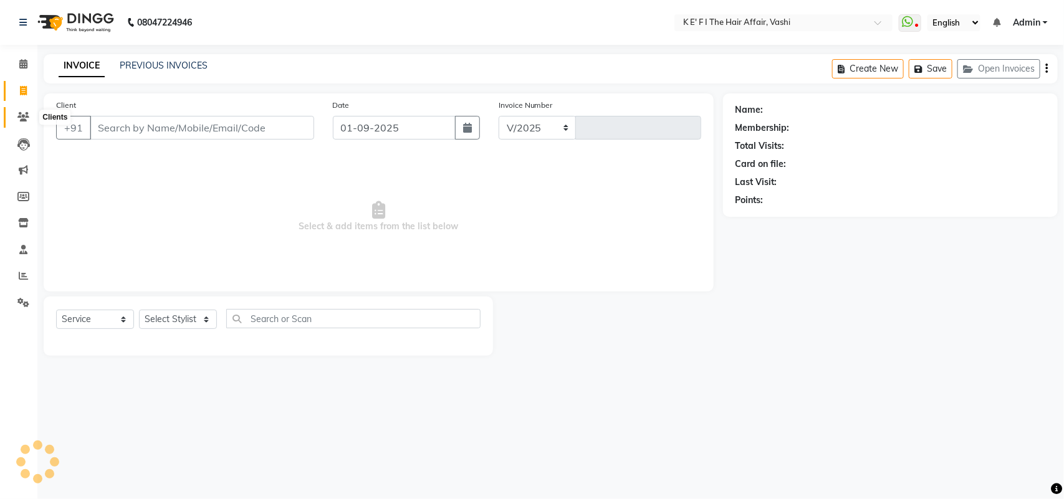
select select "6025"
type input "1202"
click at [14, 114] on span at bounding box center [23, 117] width 22 height 14
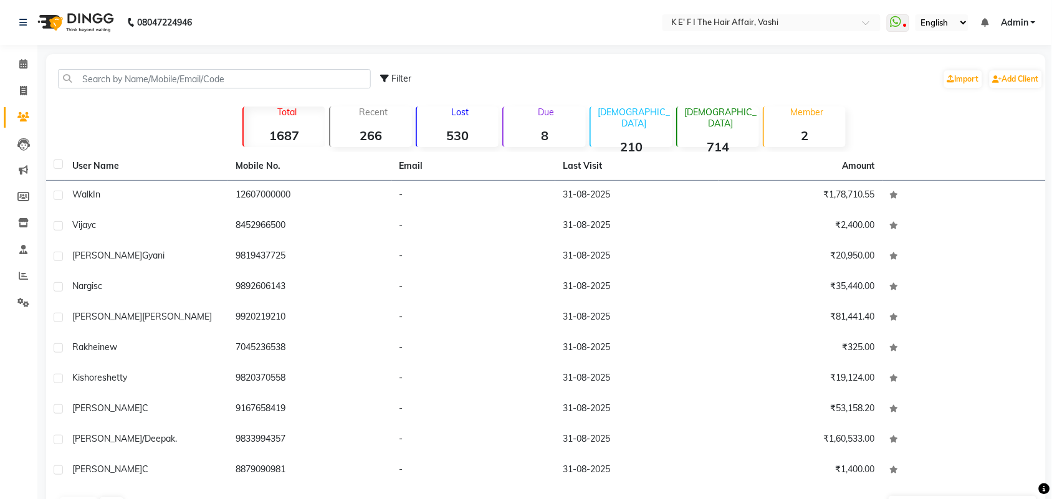
click at [550, 138] on strong "8" at bounding box center [545, 136] width 82 height 16
click at [547, 138] on strong "8" at bounding box center [545, 136] width 82 height 16
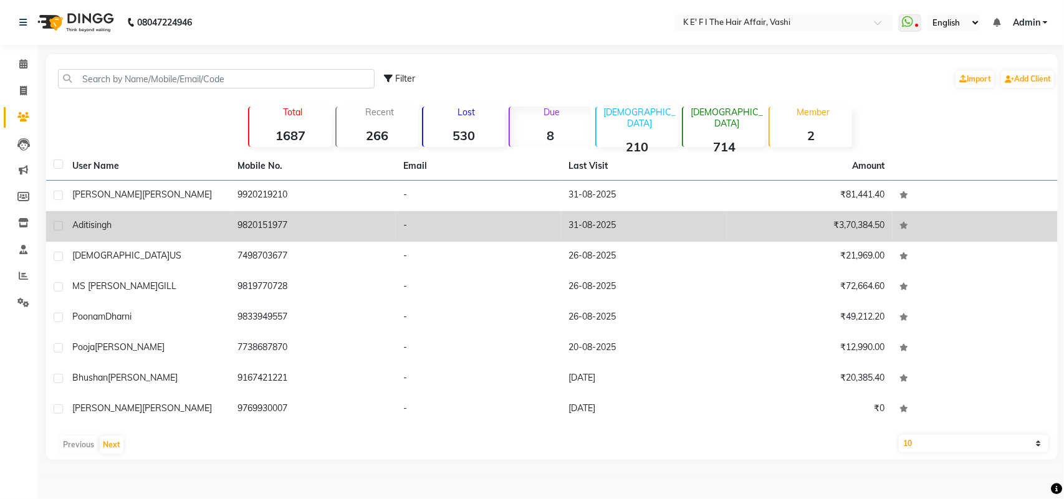
click at [47, 224] on td at bounding box center [55, 226] width 19 height 31
click at [59, 224] on label at bounding box center [58, 225] width 9 height 9
click at [59, 224] on input "checkbox" at bounding box center [58, 226] width 8 height 8
checkbox input "true"
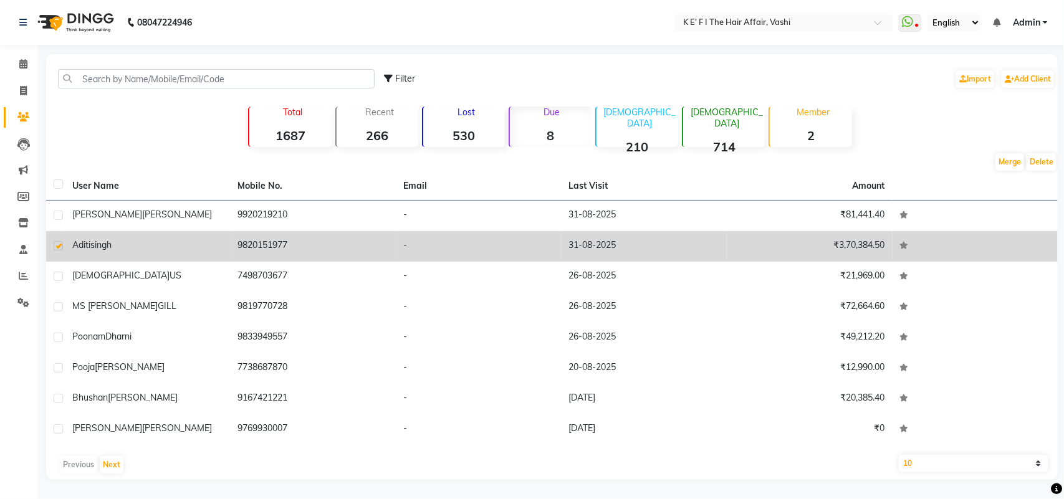
click at [246, 250] on td "9820151977" at bounding box center [314, 246] width 166 height 31
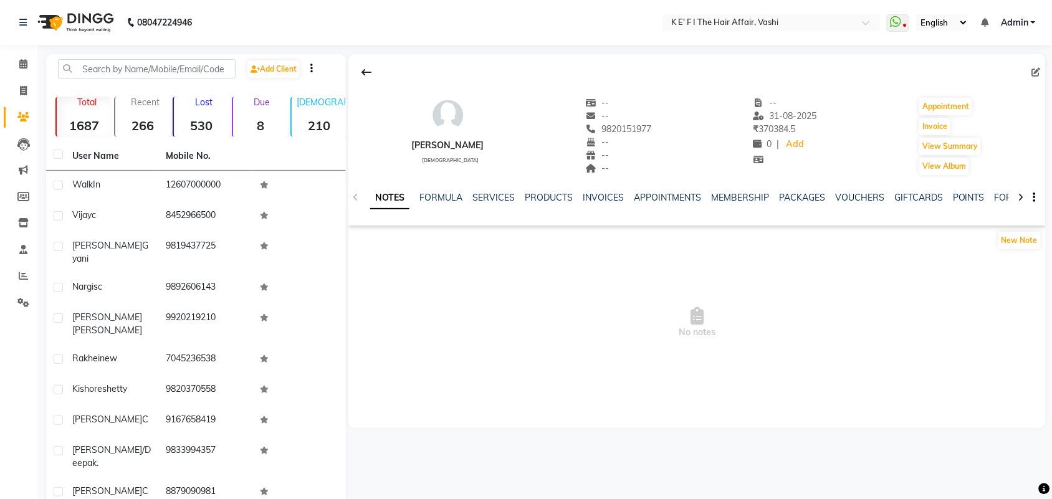
click at [269, 112] on div "Due 8" at bounding box center [260, 117] width 56 height 41
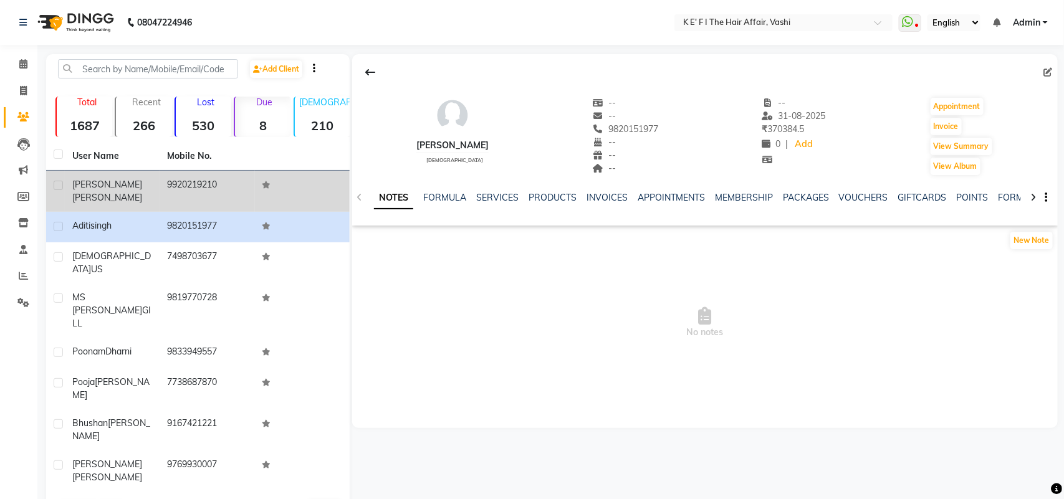
click at [75, 191] on td "Anubha Anubha" at bounding box center [112, 191] width 95 height 41
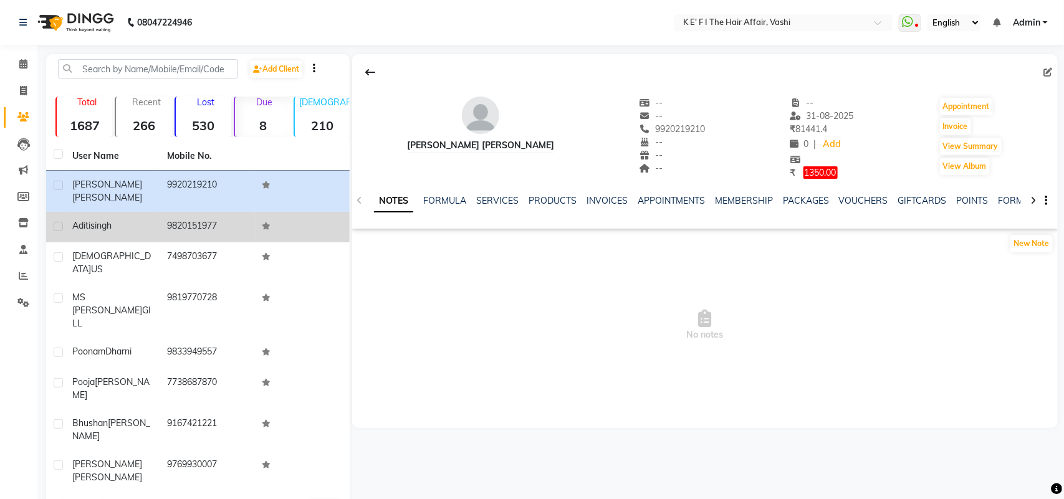
click at [67, 212] on td "Aditi singh" at bounding box center [112, 227] width 95 height 31
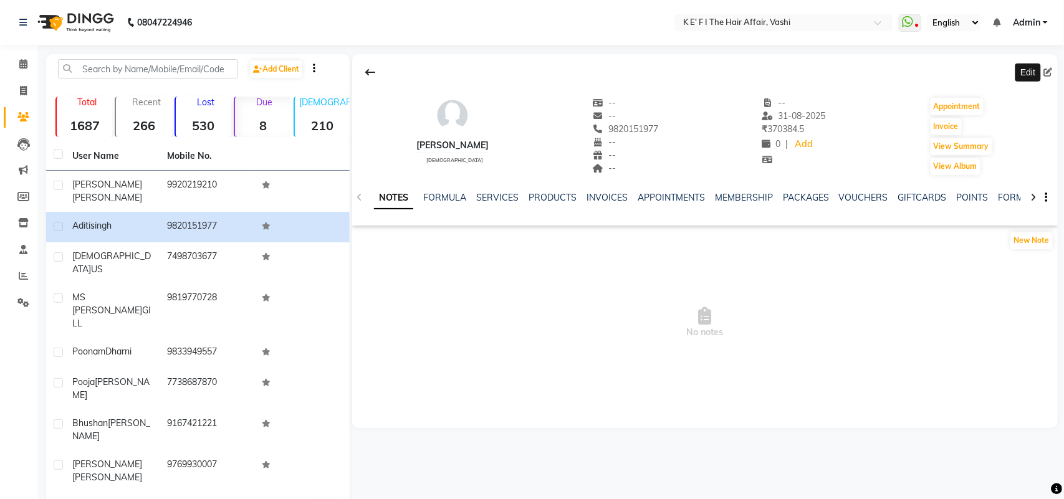
click at [1046, 75] on icon at bounding box center [1048, 72] width 9 height 9
select select "female"
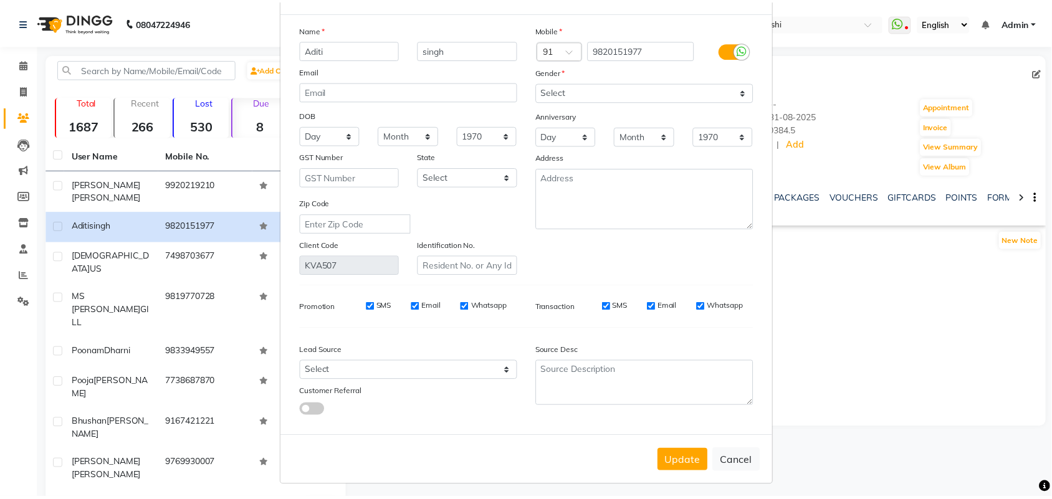
scroll to position [50, 0]
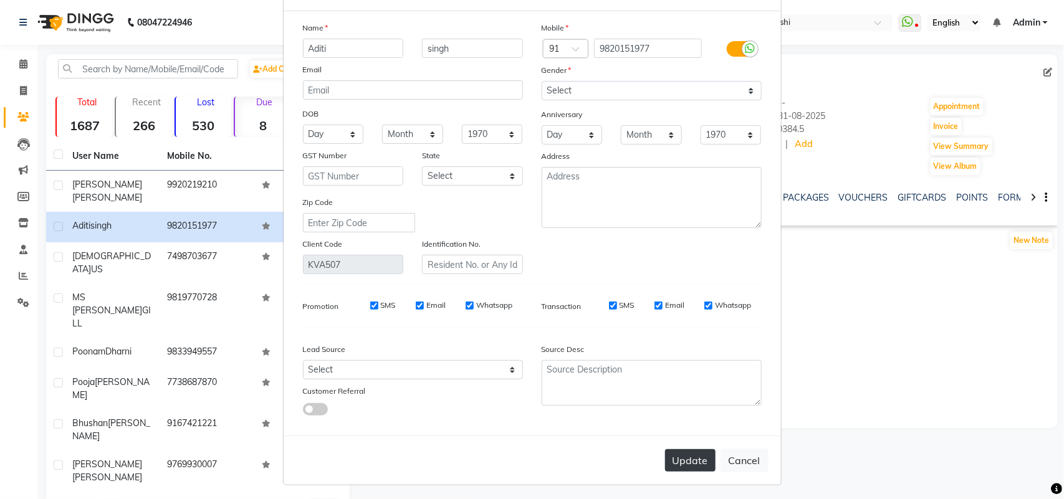
click at [667, 453] on button "Update" at bounding box center [690, 460] width 50 height 22
select select
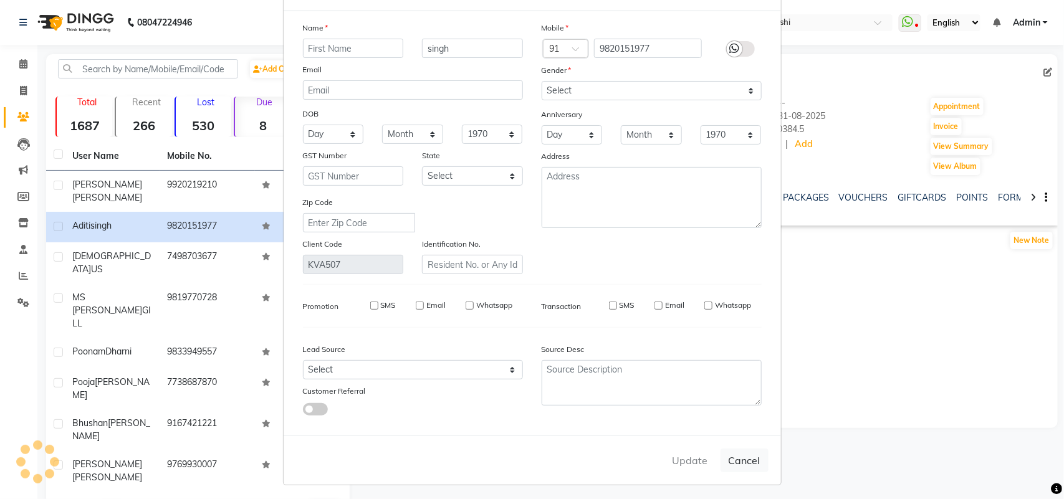
select select
checkbox input "false"
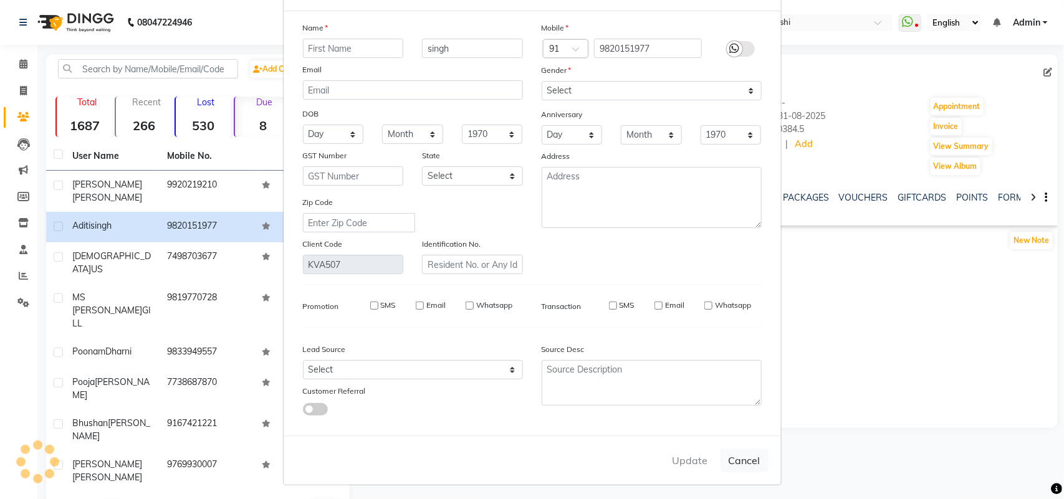
checkbox input "false"
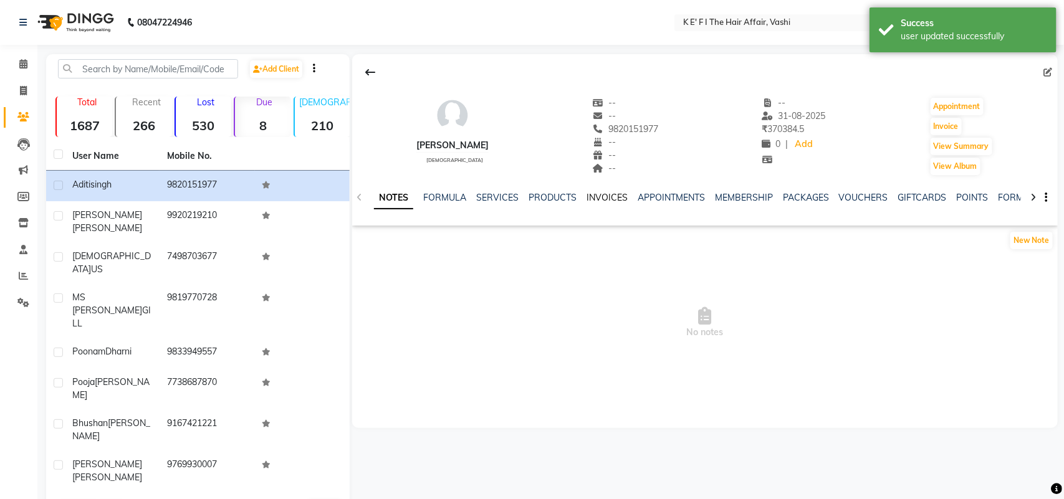
click at [601, 199] on link "INVOICES" at bounding box center [606, 197] width 41 height 11
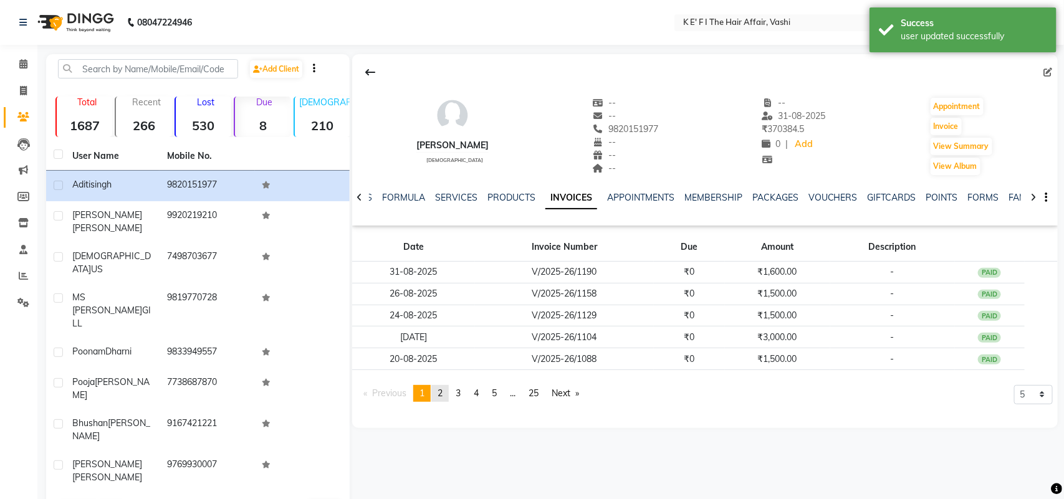
click at [447, 393] on link "page 2" at bounding box center [439, 393] width 17 height 17
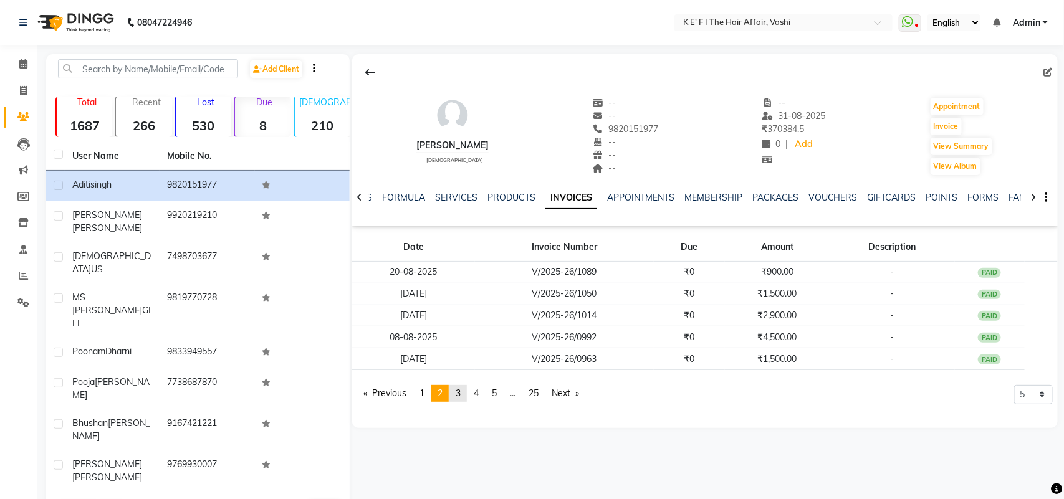
click at [461, 391] on span "3" at bounding box center [458, 393] width 5 height 11
click at [485, 391] on link "page 4" at bounding box center [475, 393] width 17 height 17
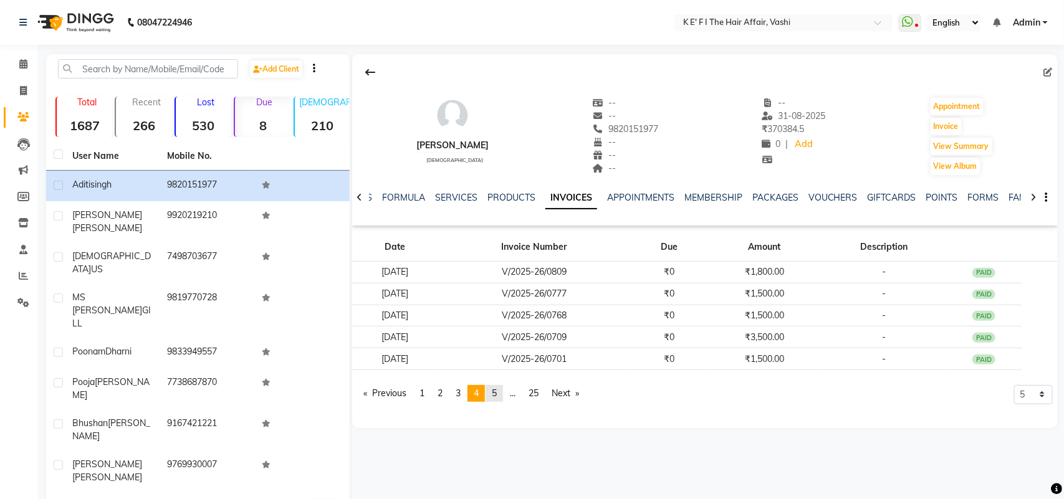
click at [497, 393] on span "5" at bounding box center [494, 393] width 5 height 11
click at [544, 394] on link "page 25" at bounding box center [534, 393] width 22 height 17
click at [1033, 196] on icon at bounding box center [1033, 197] width 6 height 9
click at [1032, 197] on icon at bounding box center [1033, 197] width 6 height 9
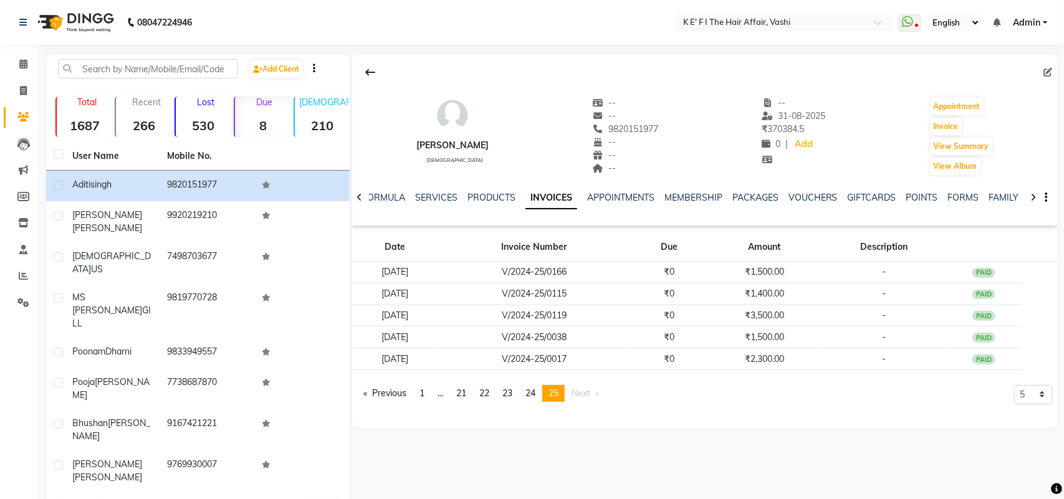
click at [1032, 197] on icon at bounding box center [1033, 197] width 6 height 9
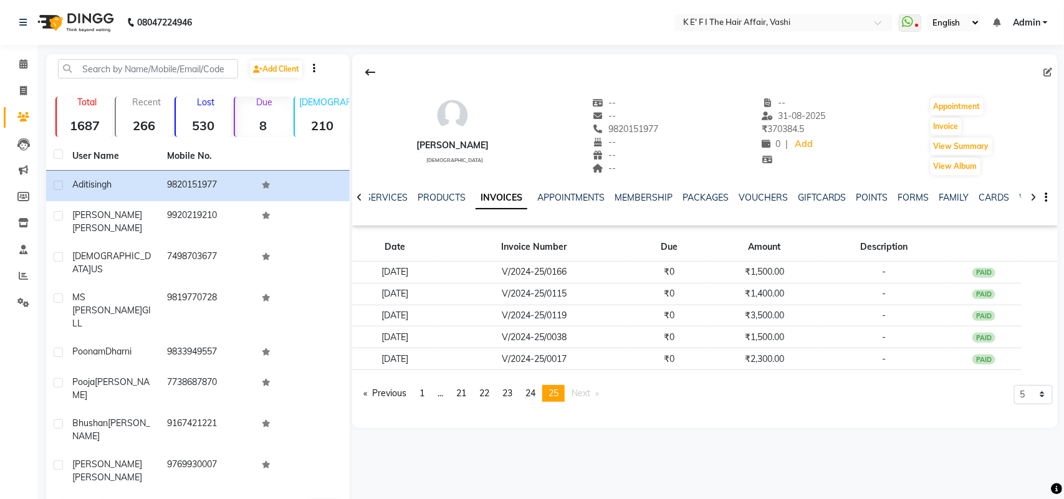
click at [1030, 198] on icon at bounding box center [1033, 197] width 6 height 9
click at [1029, 198] on div "NOTES FORMULA SERVICES PRODUCTS INVOICES APPOINTMENTS MEMBERSHIP PACKAGES VOUCH…" at bounding box center [704, 197] width 705 height 43
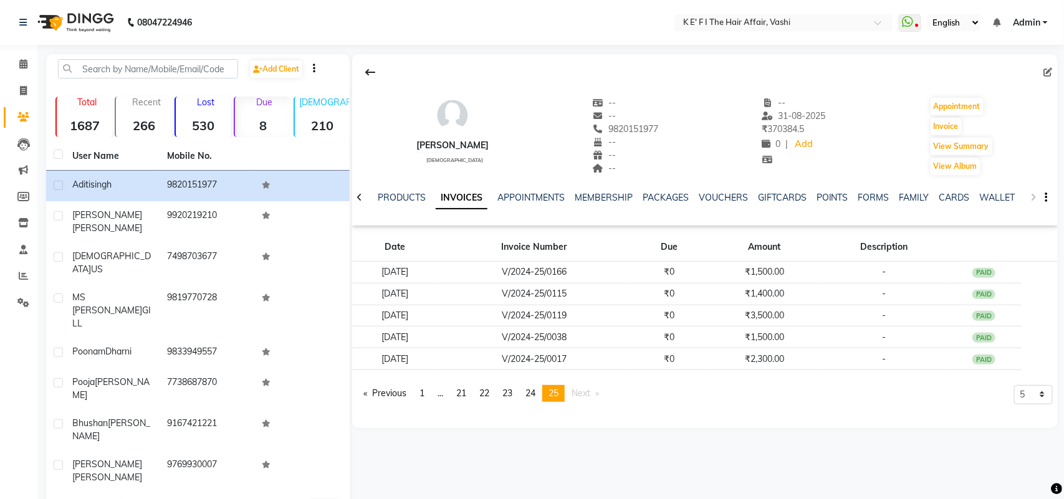
click at [1029, 198] on div "NOTES FORMULA SERVICES PRODUCTS INVOICES APPOINTMENTS MEMBERSHIP PACKAGES VOUCH…" at bounding box center [704, 197] width 705 height 43
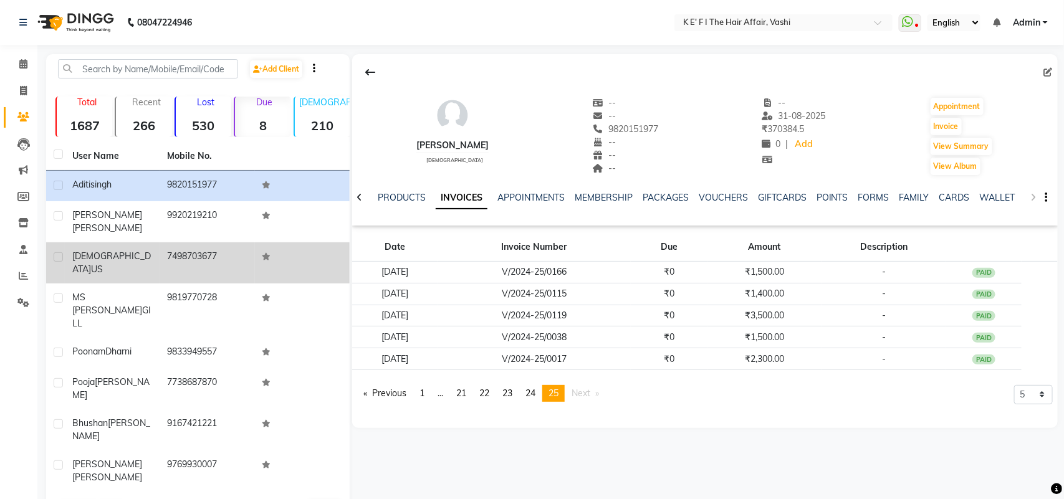
click at [58, 252] on label at bounding box center [58, 256] width 9 height 9
click at [58, 254] on input "checkbox" at bounding box center [58, 258] width 8 height 8
checkbox input "true"
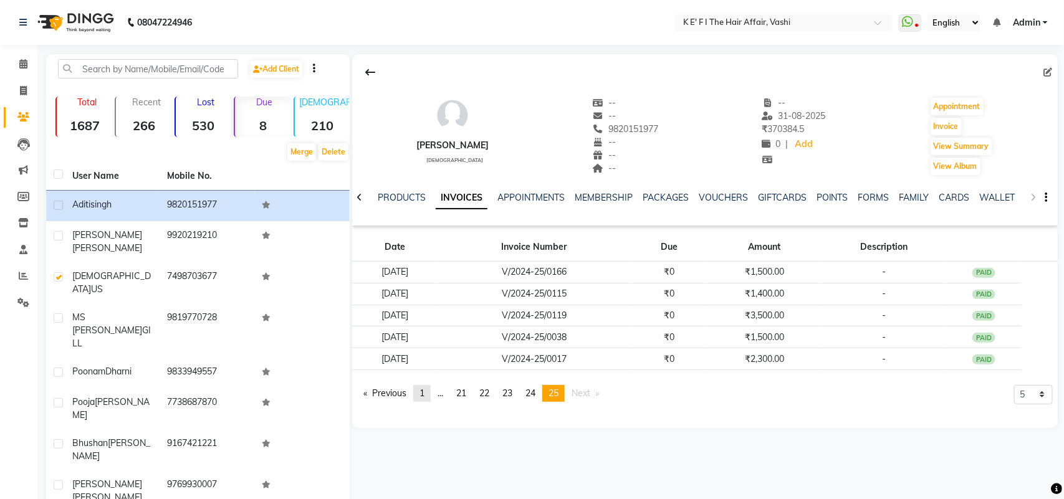
click at [424, 389] on span "1" at bounding box center [421, 393] width 5 height 11
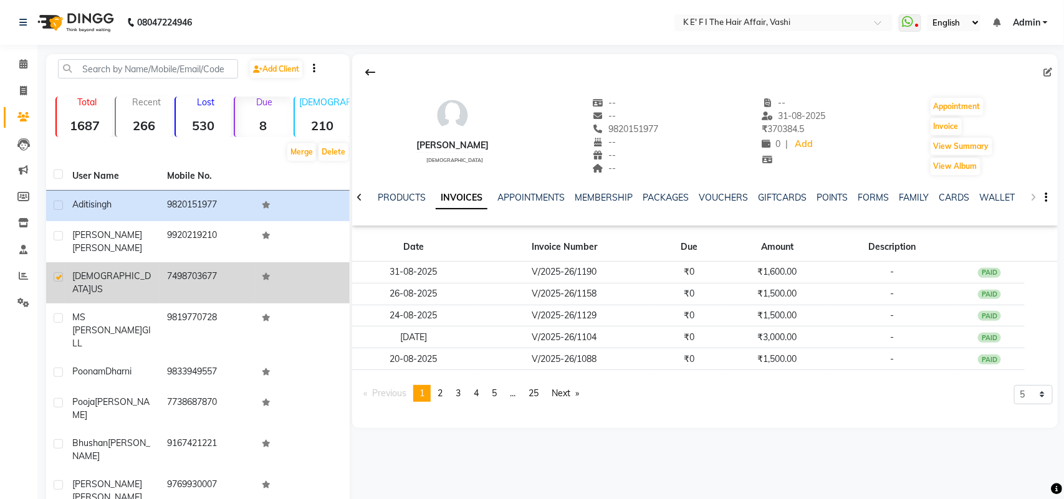
click at [90, 270] on span "Sunita" at bounding box center [111, 282] width 79 height 24
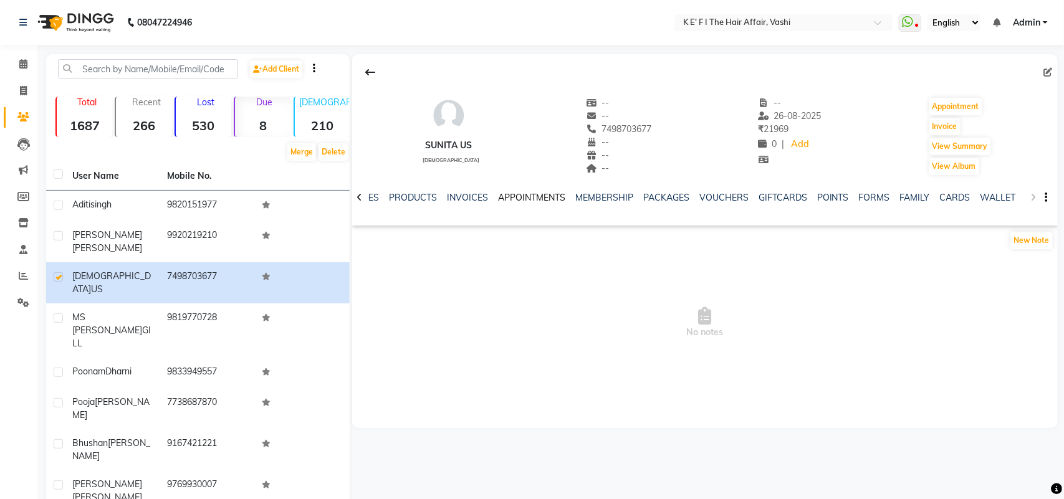
click at [533, 197] on link "APPOINTMENTS" at bounding box center [531, 197] width 67 height 11
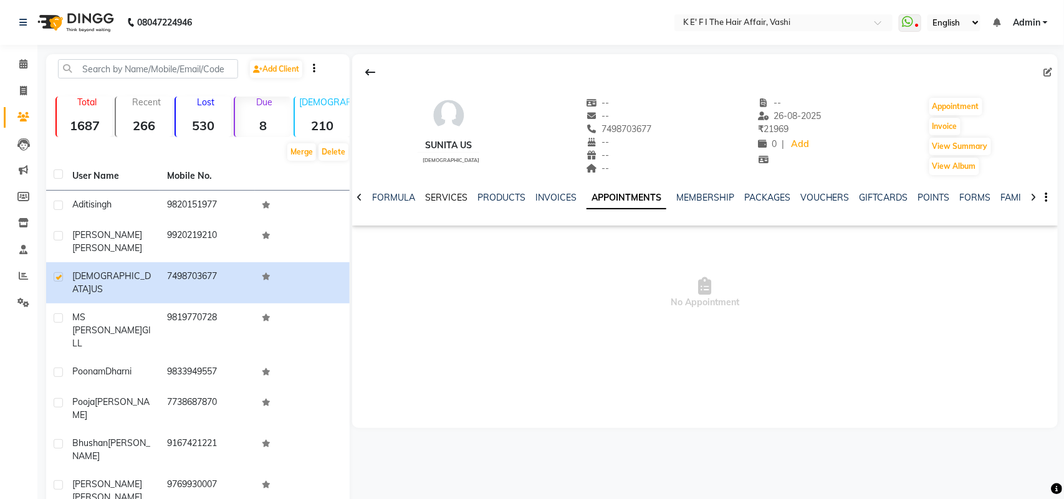
click at [441, 192] on link "SERVICES" at bounding box center [446, 197] width 42 height 11
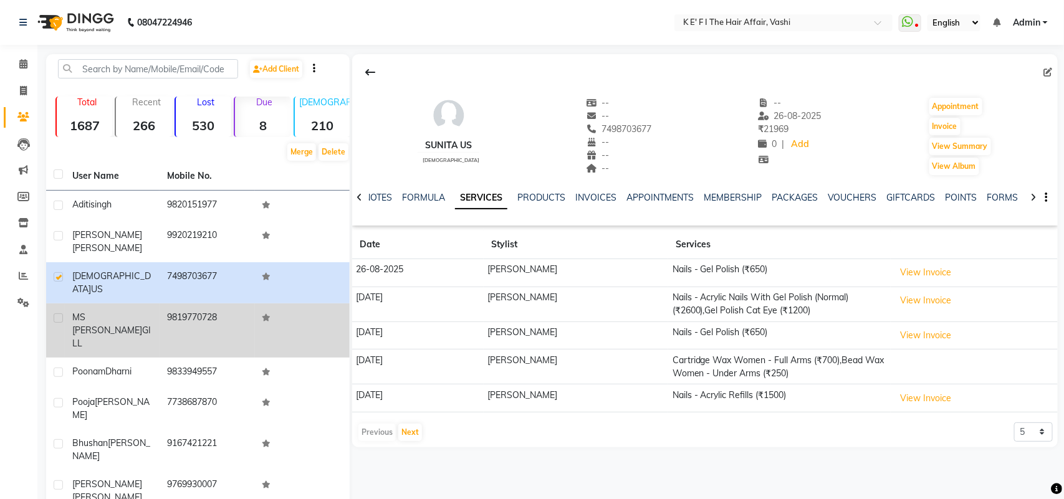
click at [57, 313] on label at bounding box center [58, 317] width 9 height 9
click at [57, 315] on input "checkbox" at bounding box center [58, 319] width 8 height 8
checkbox input "true"
click at [86, 312] on span "MS [PERSON_NAME]" at bounding box center [107, 324] width 70 height 24
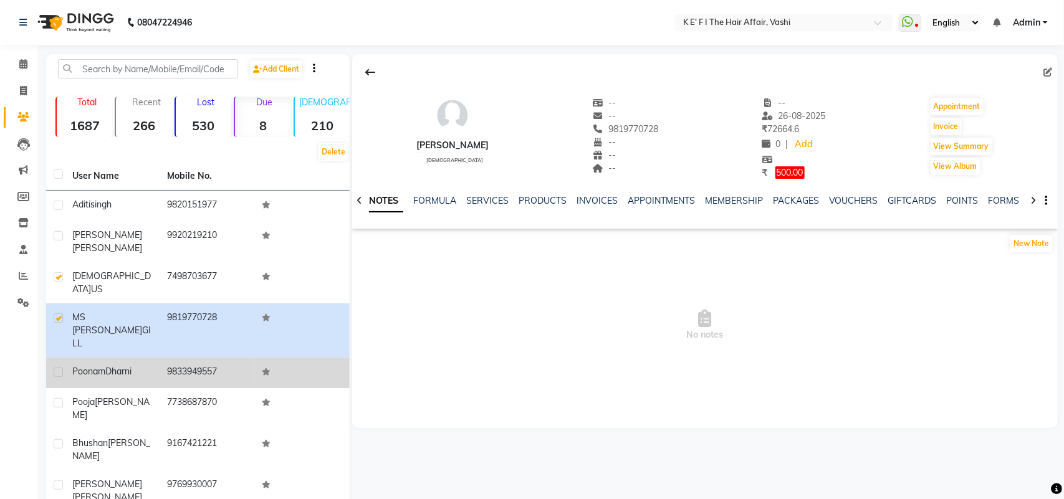
click at [70, 358] on td "Poonam Dharni" at bounding box center [112, 373] width 95 height 31
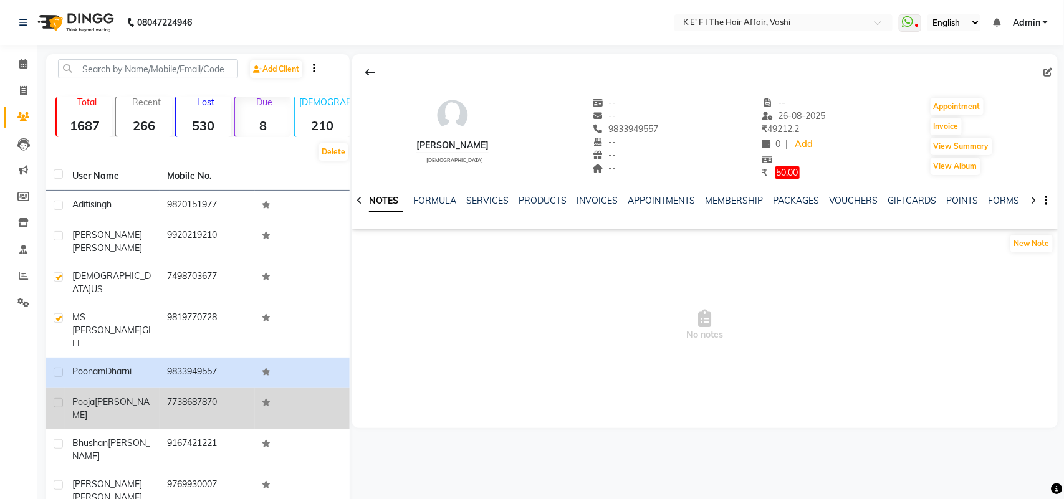
click at [88, 388] on td "Pooja Kumar" at bounding box center [112, 408] width 95 height 41
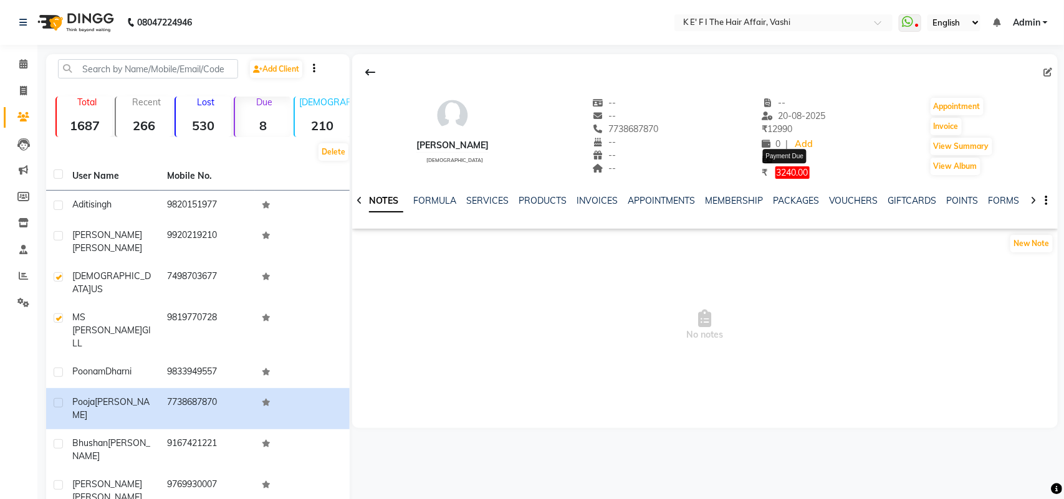
click at [788, 175] on span "3240.00" at bounding box center [792, 172] width 34 height 12
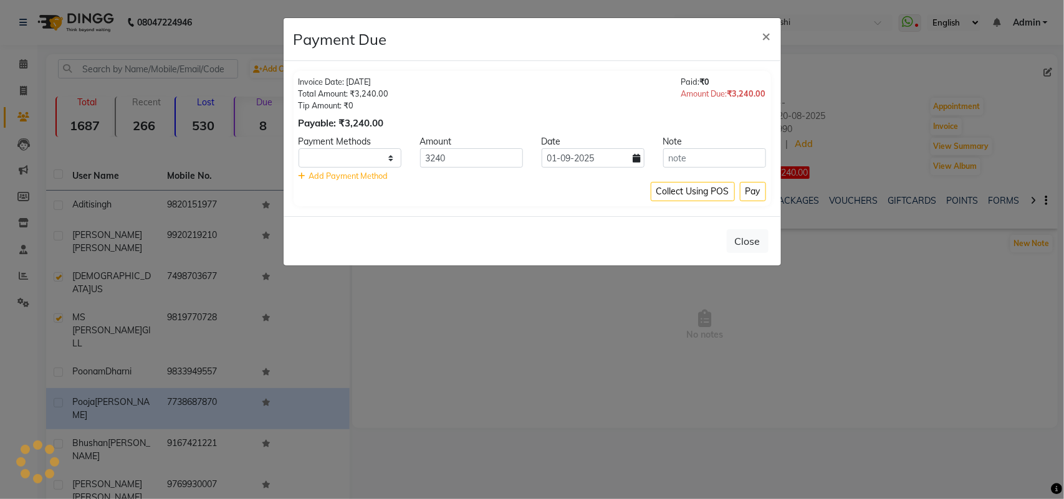
select select "1"
click at [764, 32] on span "×" at bounding box center [766, 35] width 9 height 19
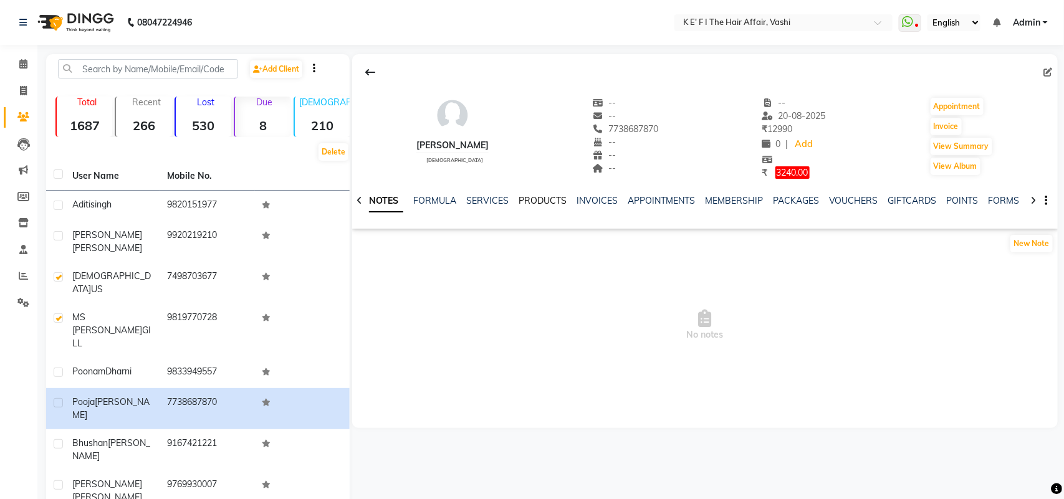
click at [537, 203] on link "PRODUCTS" at bounding box center [542, 200] width 48 height 11
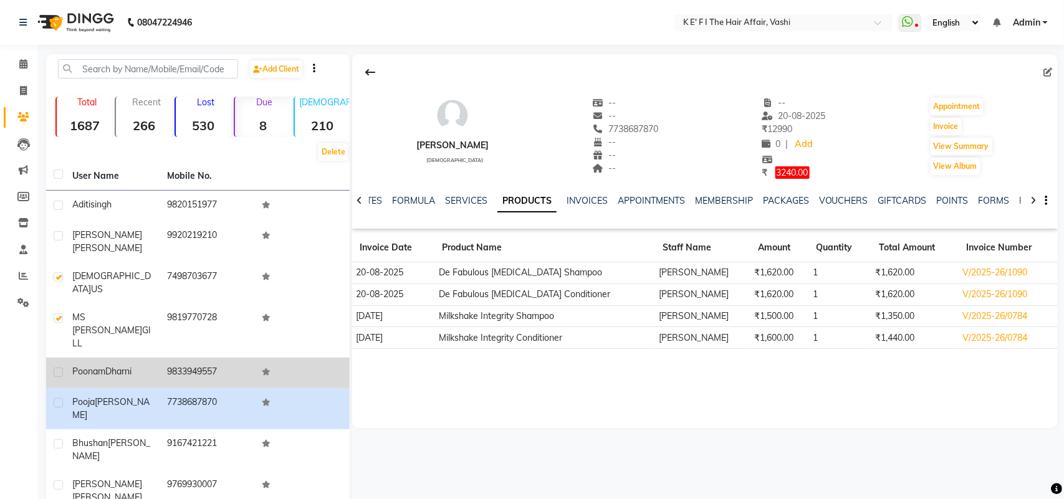
click at [88, 366] on span "Poonam" at bounding box center [88, 371] width 33 height 11
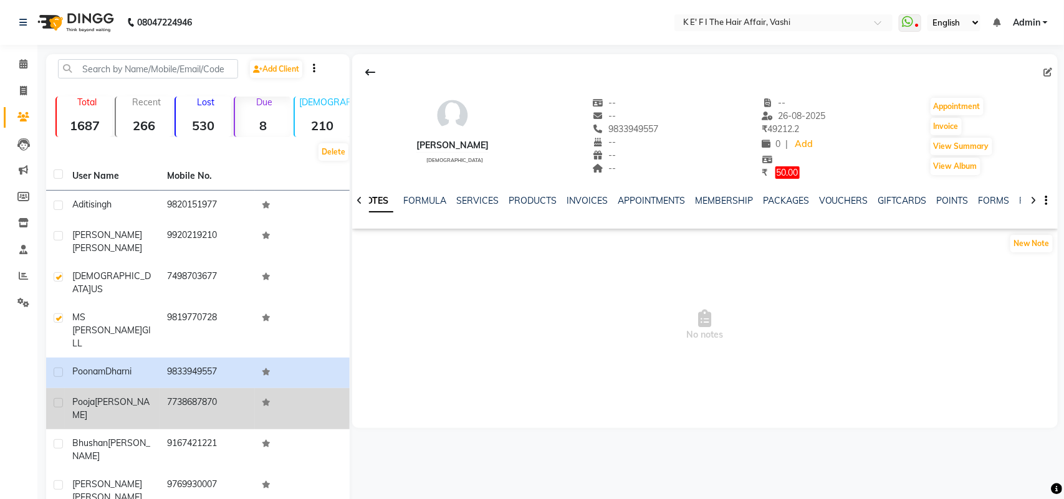
click at [82, 388] on td "Pooja Kumar" at bounding box center [112, 408] width 95 height 41
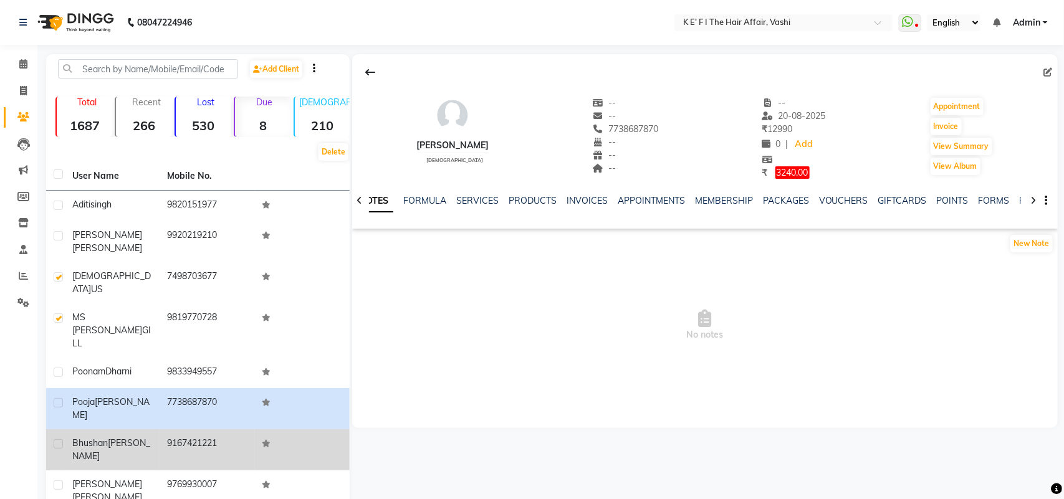
click at [88, 437] on span "bhushan" at bounding box center [90, 442] width 36 height 11
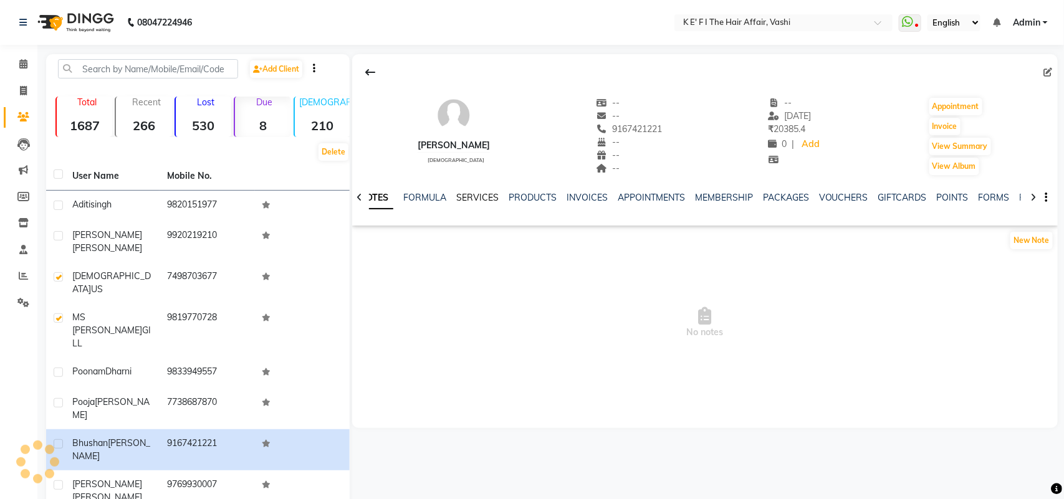
click at [483, 198] on link "SERVICES" at bounding box center [477, 197] width 42 height 11
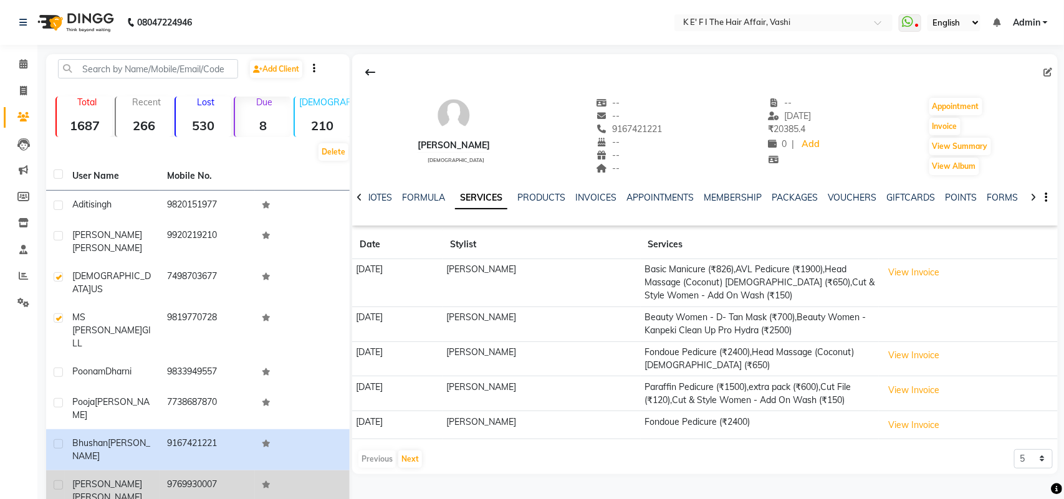
click at [120, 492] on span "[PERSON_NAME]" at bounding box center [107, 497] width 70 height 11
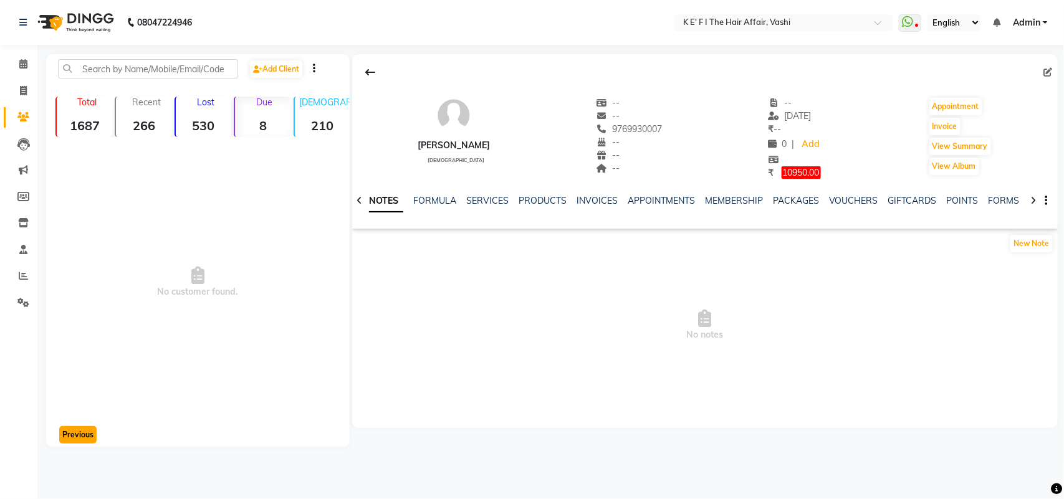
click at [78, 435] on button "Previous" at bounding box center [77, 434] width 37 height 17
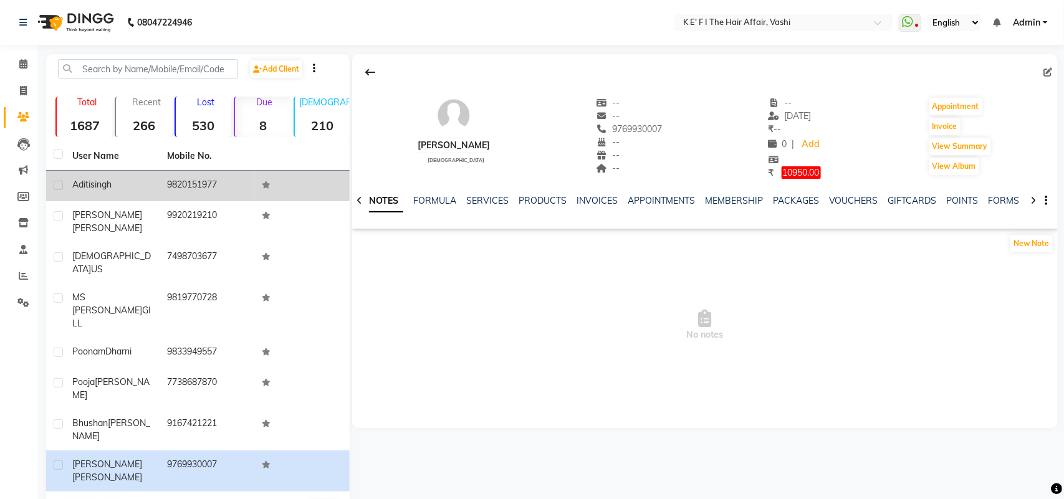
click at [55, 186] on label at bounding box center [58, 185] width 9 height 9
click at [55, 186] on input "checkbox" at bounding box center [58, 186] width 8 height 8
checkbox input "true"
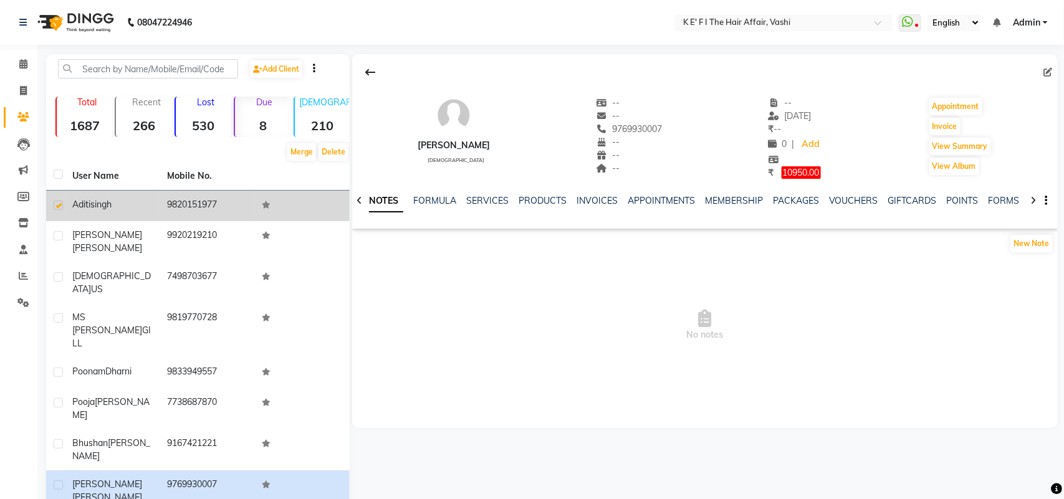
click at [91, 206] on span "singh" at bounding box center [100, 204] width 21 height 11
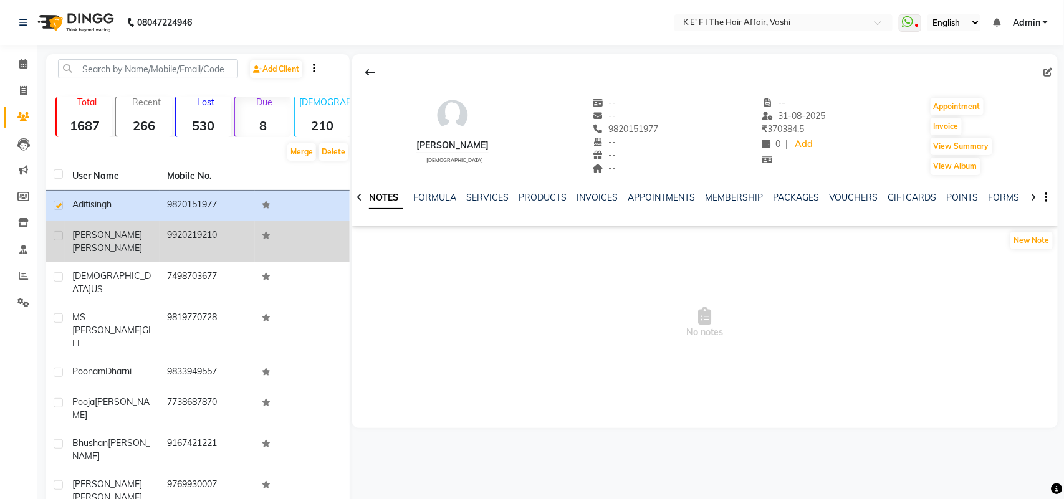
click at [82, 237] on span "[PERSON_NAME]" at bounding box center [107, 234] width 70 height 11
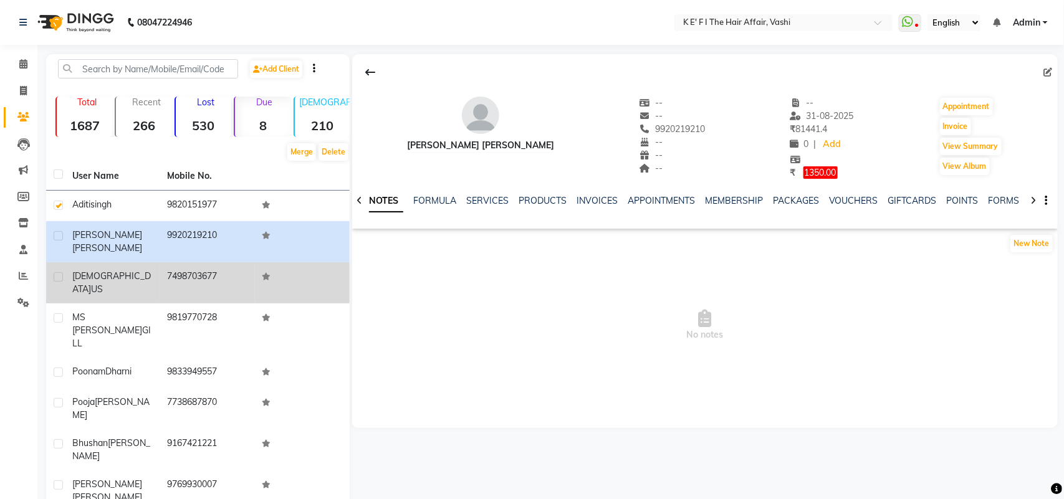
click at [84, 270] on span "[DEMOGRAPHIC_DATA]" at bounding box center [111, 282] width 79 height 24
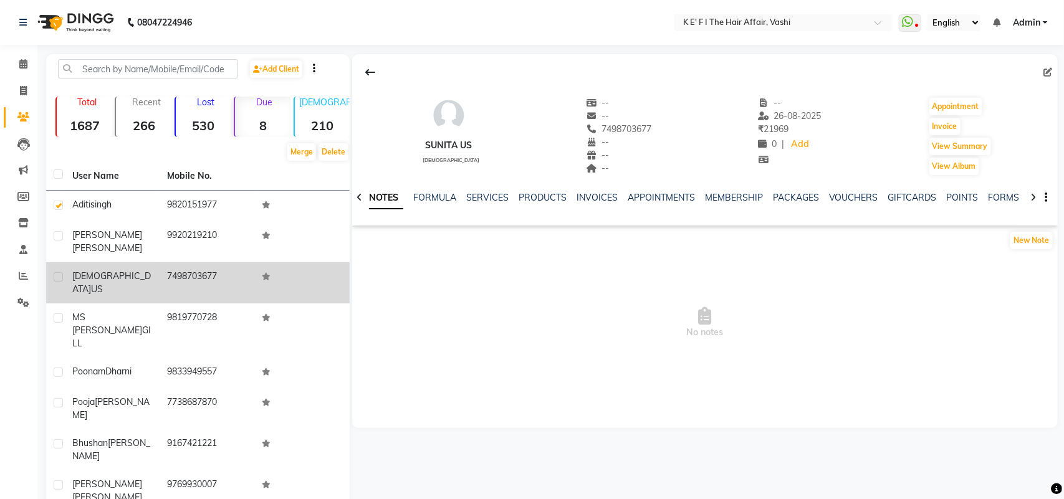
click at [55, 272] on label at bounding box center [58, 276] width 9 height 9
click at [55, 274] on input "checkbox" at bounding box center [58, 278] width 8 height 8
checkbox input "true"
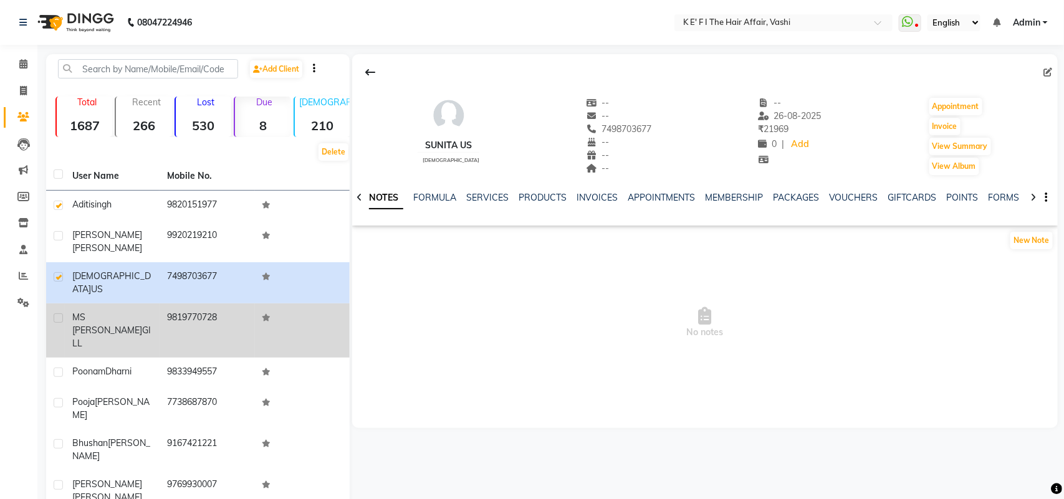
click at [92, 312] on span "MS [PERSON_NAME]" at bounding box center [107, 324] width 70 height 24
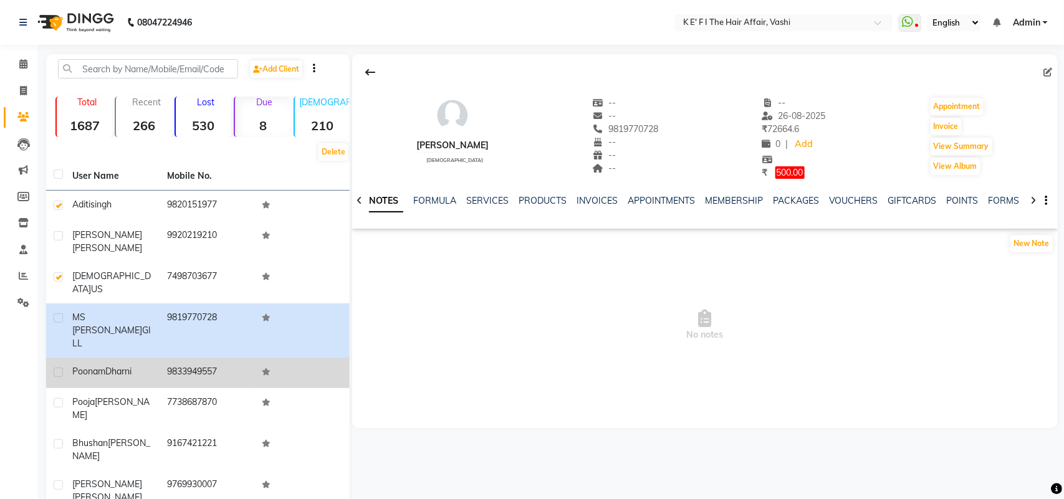
click at [100, 366] on span "Poonam" at bounding box center [88, 371] width 33 height 11
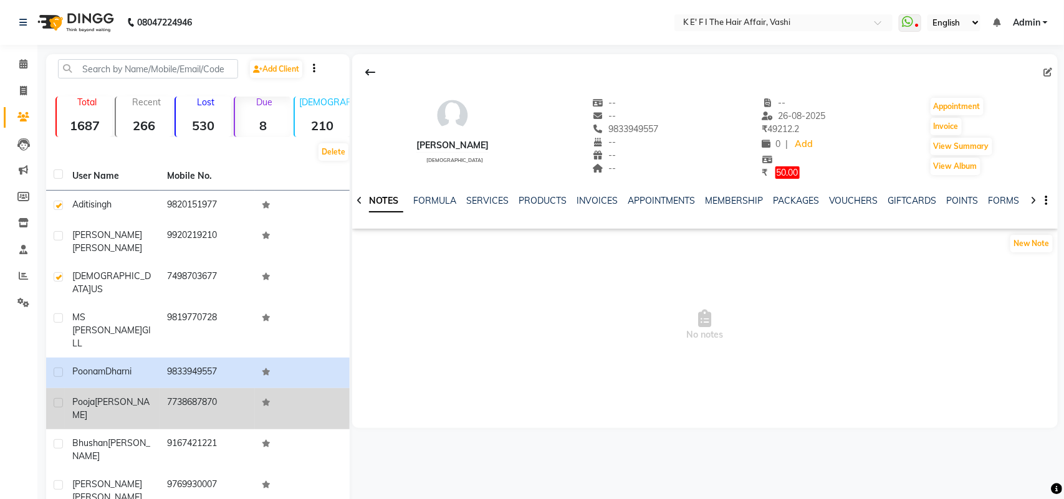
click at [98, 396] on span "[PERSON_NAME]" at bounding box center [110, 408] width 77 height 24
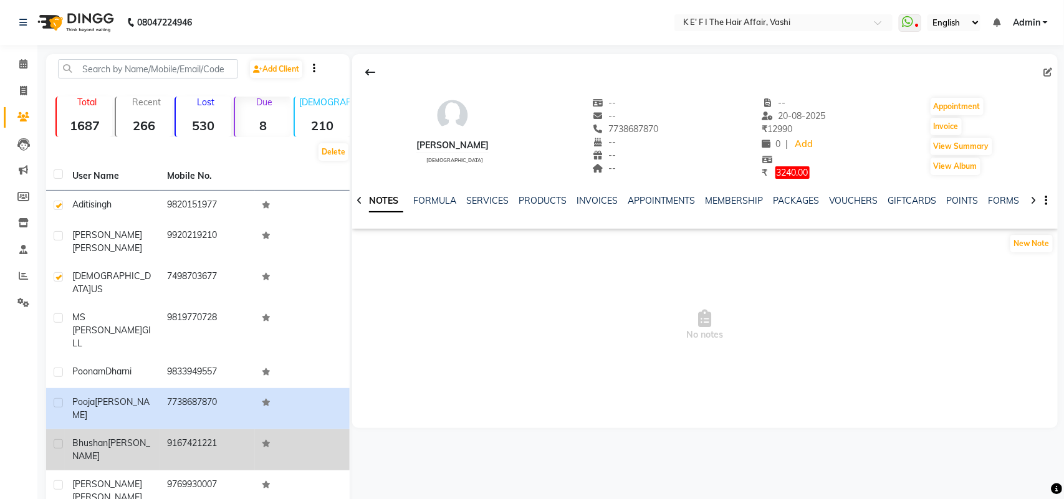
click at [97, 437] on span "bhushan" at bounding box center [90, 442] width 36 height 11
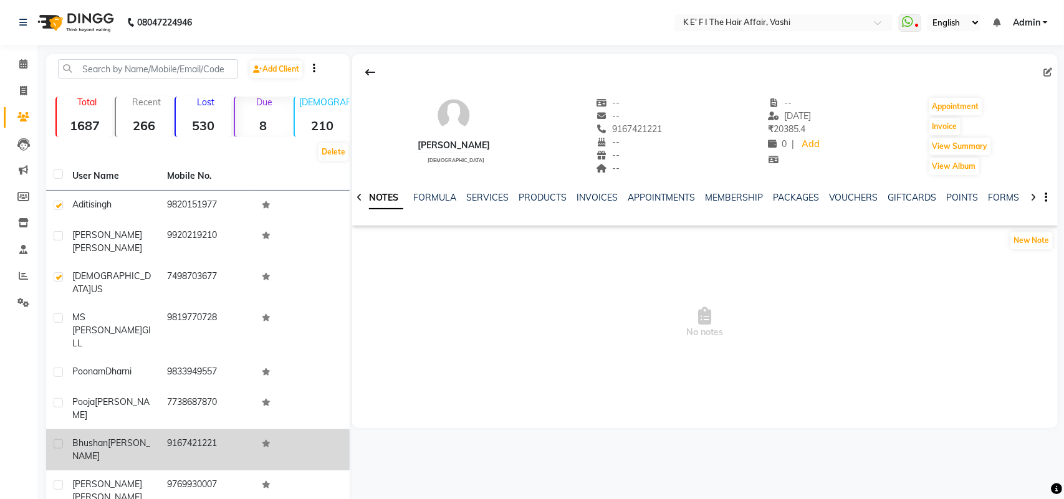
click at [57, 439] on label at bounding box center [58, 443] width 9 height 9
click at [57, 441] on input "checkbox" at bounding box center [58, 445] width 8 height 8
checkbox input "true"
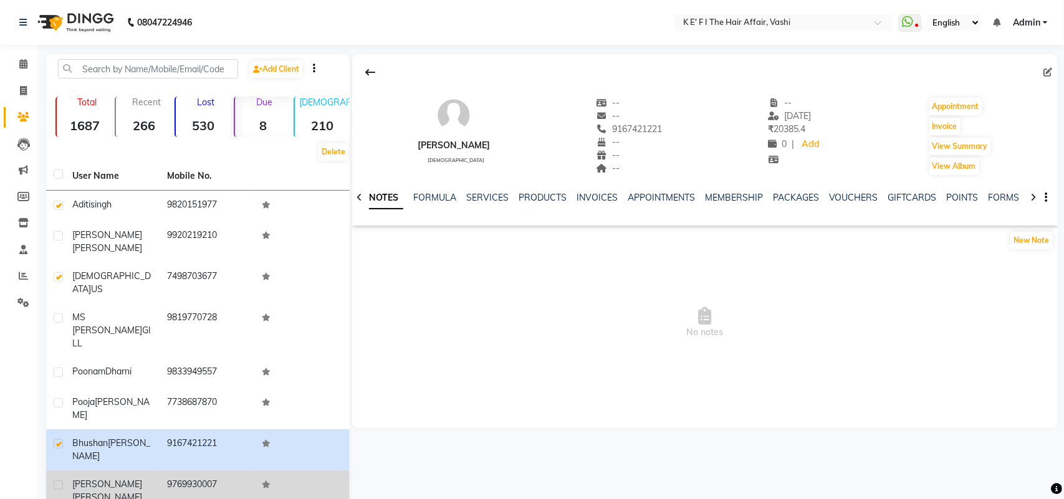
click at [60, 480] on label at bounding box center [58, 484] width 9 height 9
click at [60, 482] on input "checkbox" at bounding box center [58, 486] width 8 height 8
checkbox input "true"
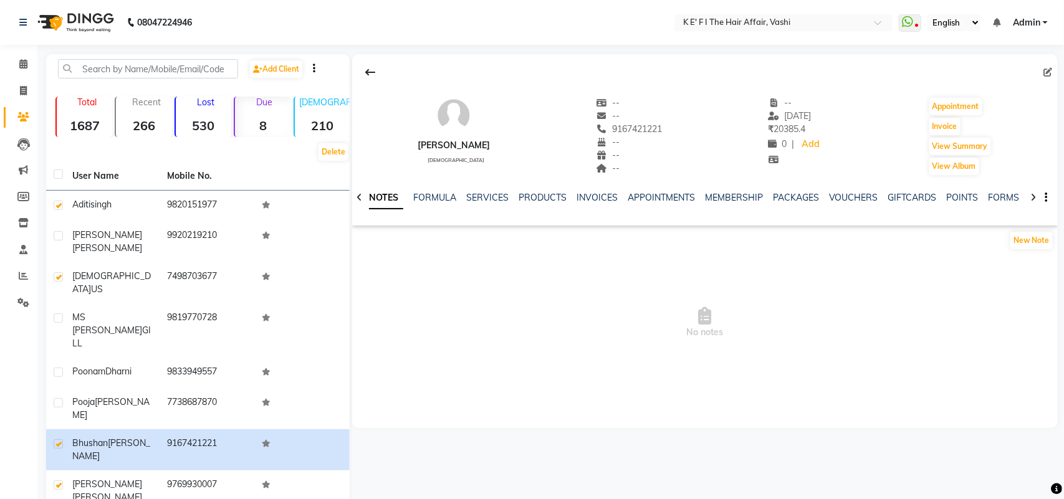
click at [268, 128] on strong "8" at bounding box center [262, 126] width 55 height 16
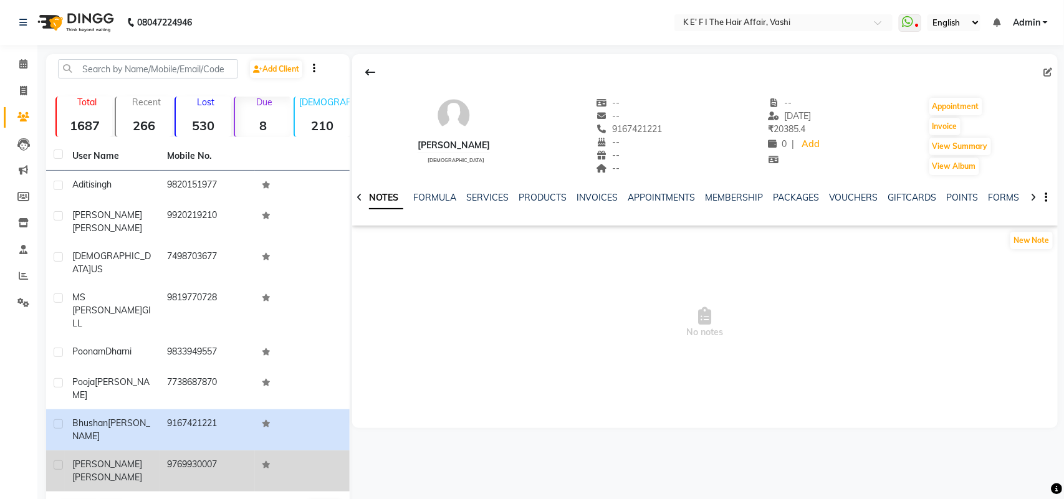
click at [115, 472] on span "[PERSON_NAME]" at bounding box center [107, 477] width 70 height 11
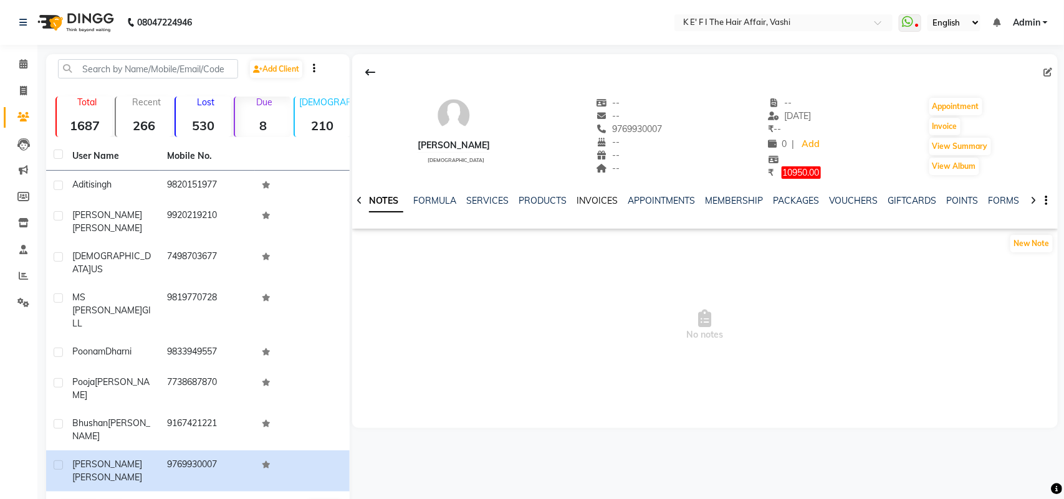
click at [601, 203] on link "INVOICES" at bounding box center [596, 200] width 41 height 11
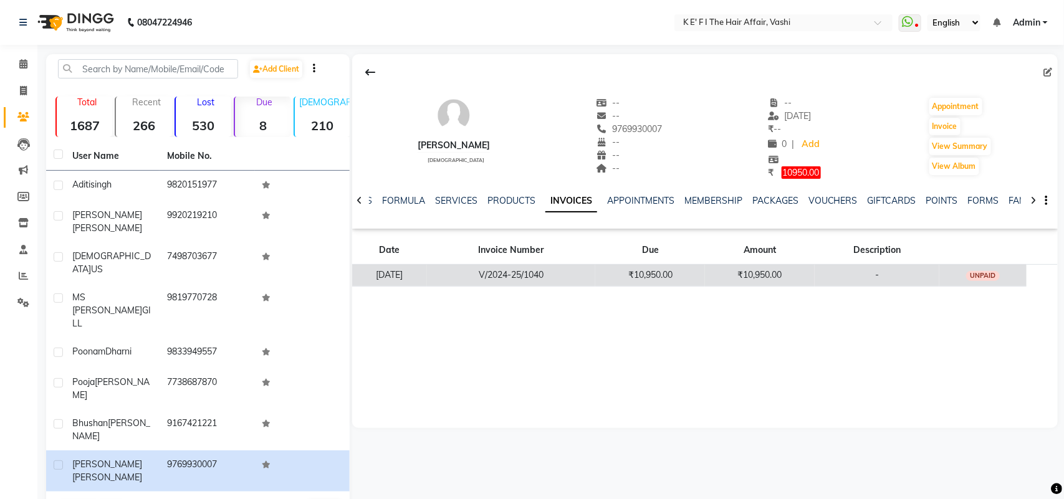
click at [412, 275] on td "[DATE]" at bounding box center [389, 275] width 75 height 22
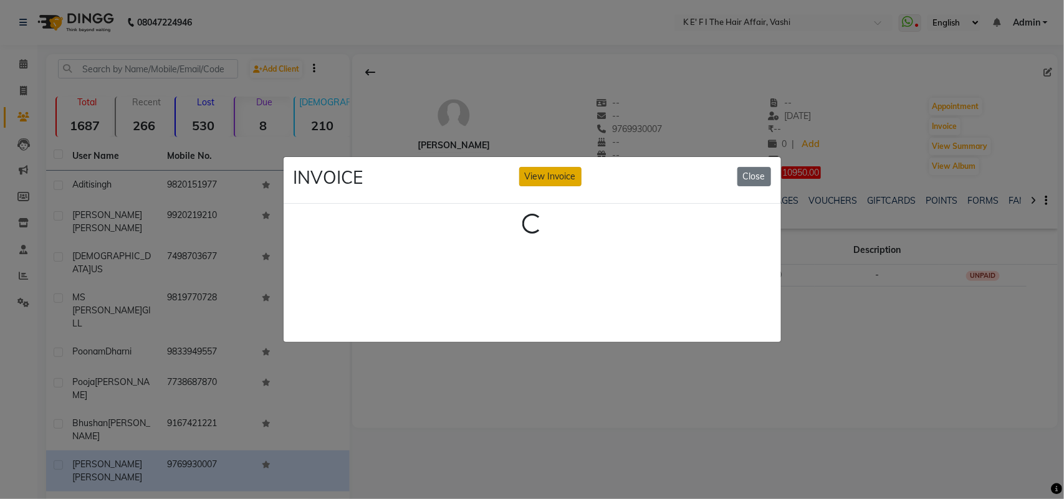
click at [561, 167] on button "View Invoice" at bounding box center [550, 176] width 62 height 19
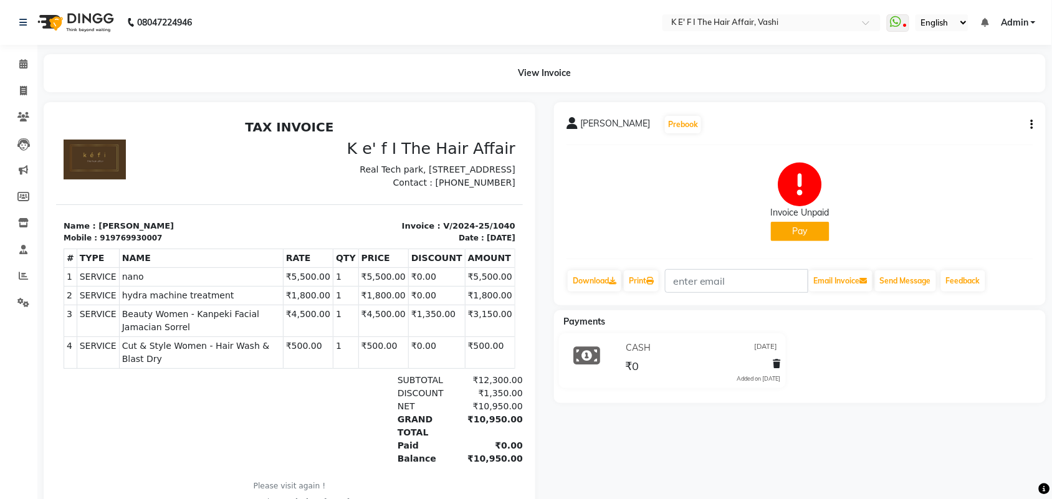
click at [1031, 125] on icon "button" at bounding box center [1032, 125] width 2 height 1
click at [976, 97] on div "Cancel Invoice" at bounding box center [969, 94] width 85 height 16
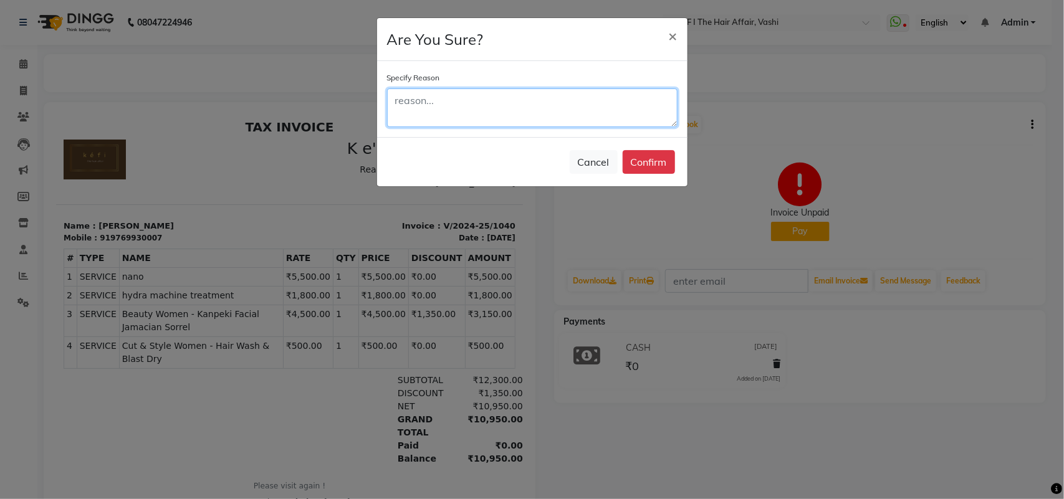
click at [639, 106] on textarea at bounding box center [532, 107] width 290 height 39
type textarea "wrong bill"
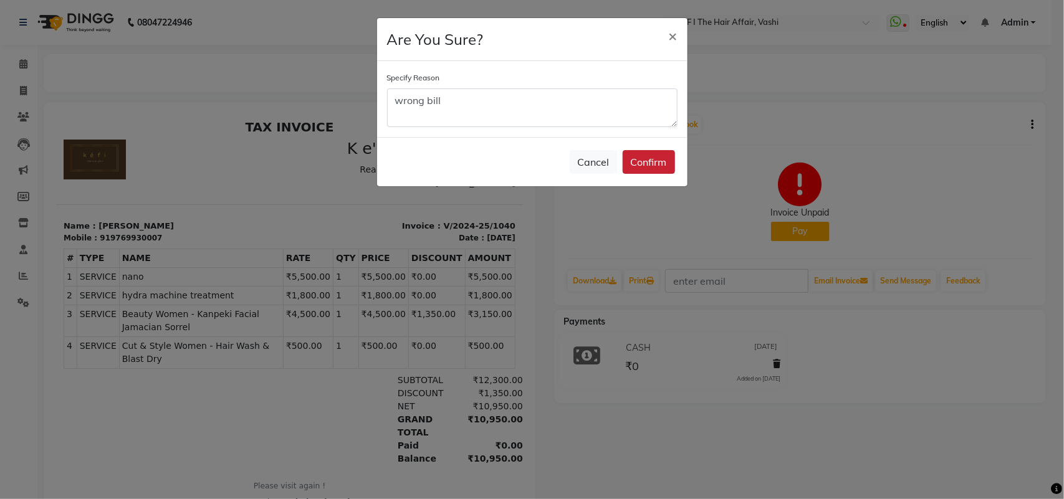
click at [644, 164] on button "Confirm" at bounding box center [649, 162] width 52 height 24
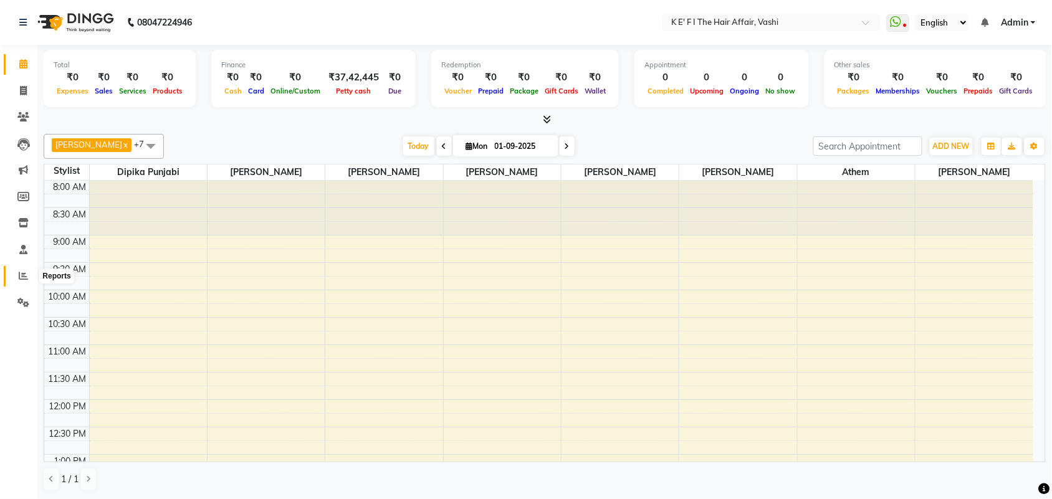
click at [19, 272] on icon at bounding box center [23, 275] width 9 height 9
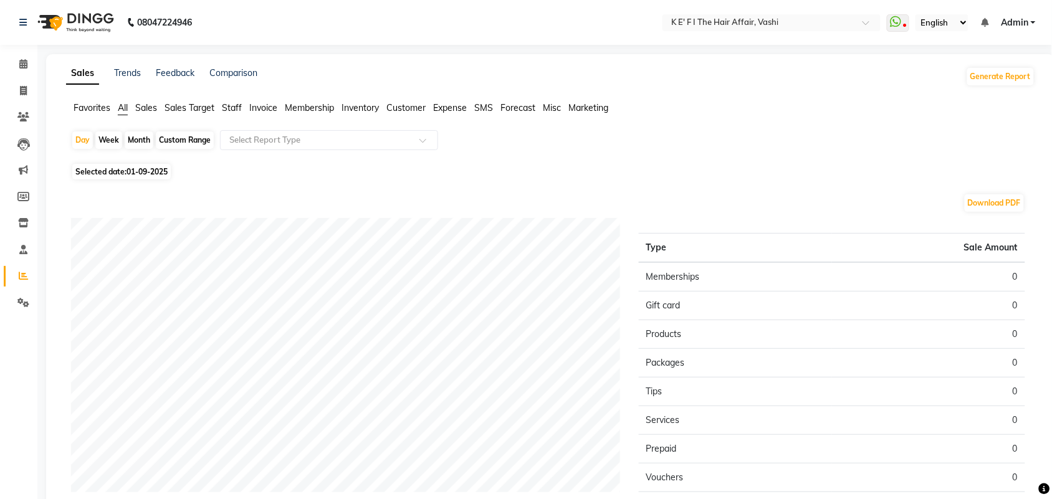
click at [201, 142] on div "Custom Range" at bounding box center [185, 139] width 58 height 17
select select "9"
select select "2025"
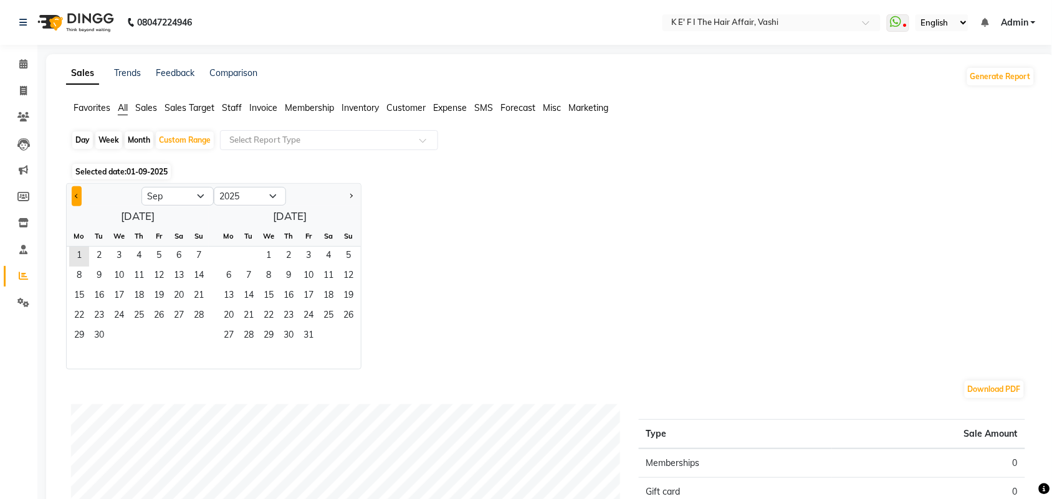
click at [72, 196] on button "Previous month" at bounding box center [77, 196] width 10 height 20
select select "8"
click at [150, 247] on span "1" at bounding box center [159, 257] width 20 height 20
click at [195, 340] on span "31" at bounding box center [199, 337] width 20 height 20
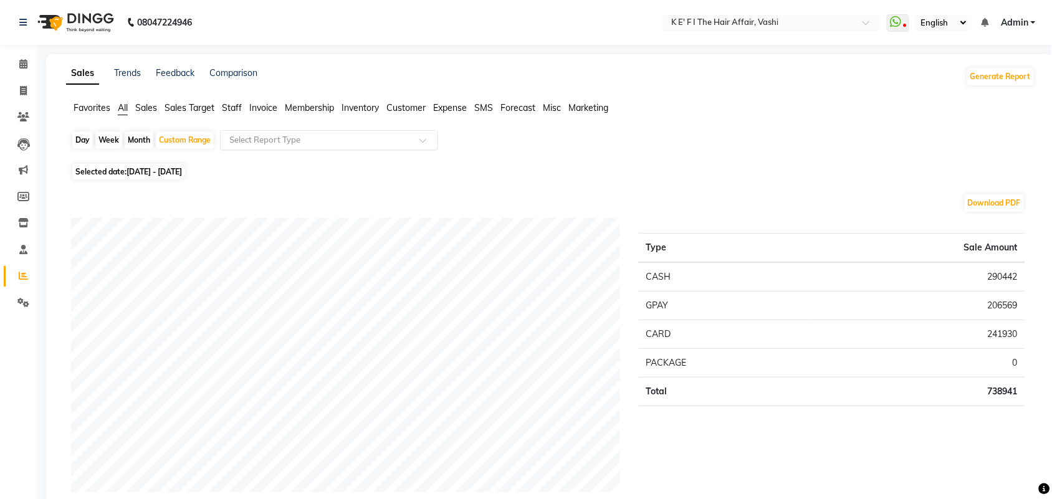
click at [312, 140] on input "text" at bounding box center [316, 140] width 179 height 12
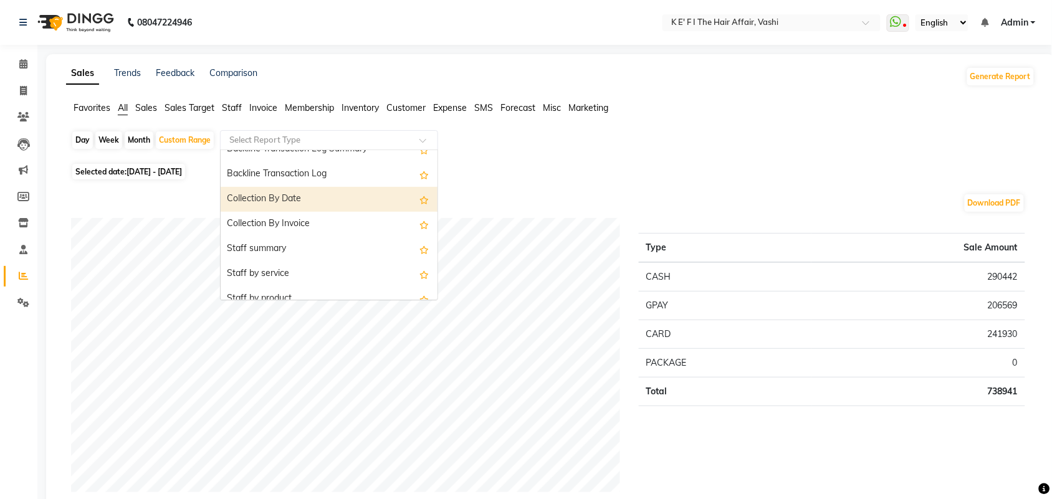
scroll to position [389, 0]
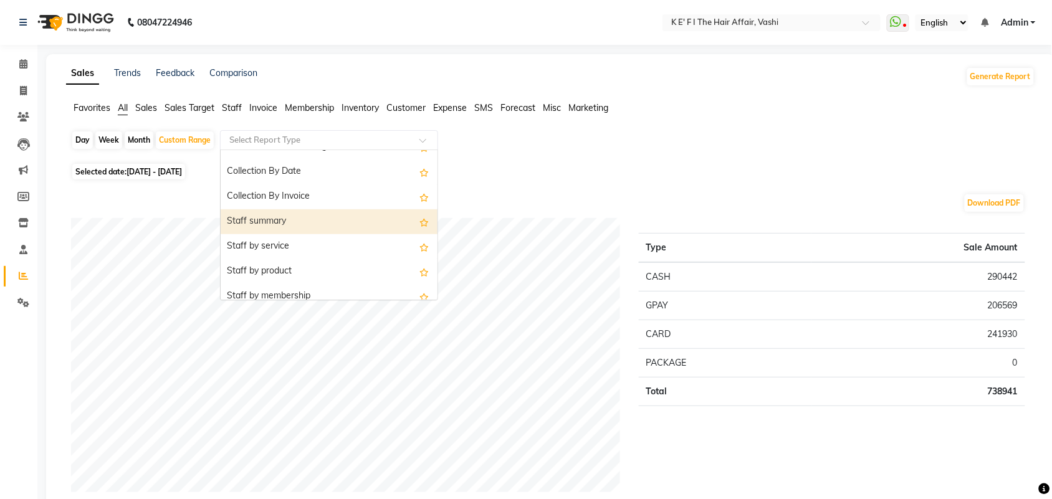
click at [292, 218] on div "Staff summary" at bounding box center [329, 221] width 217 height 25
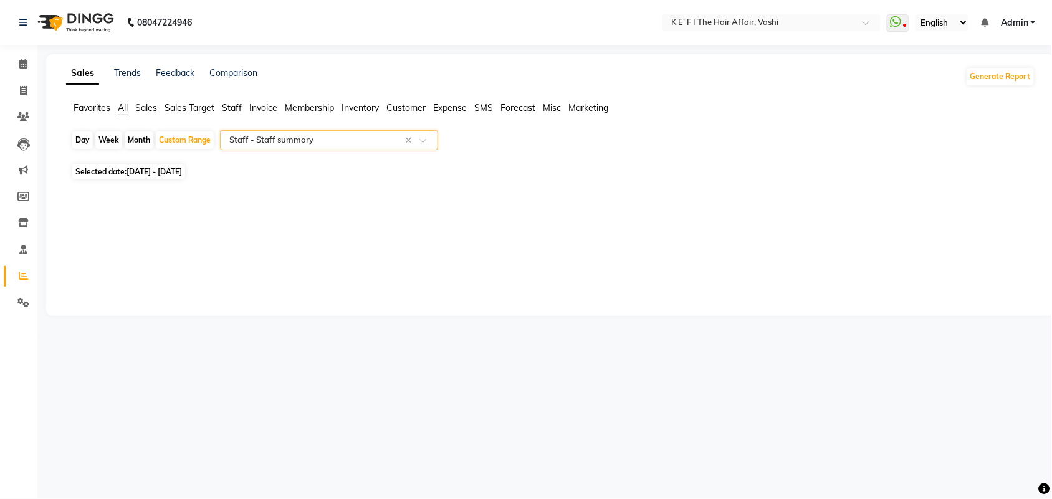
select select "full_report"
select select "csv"
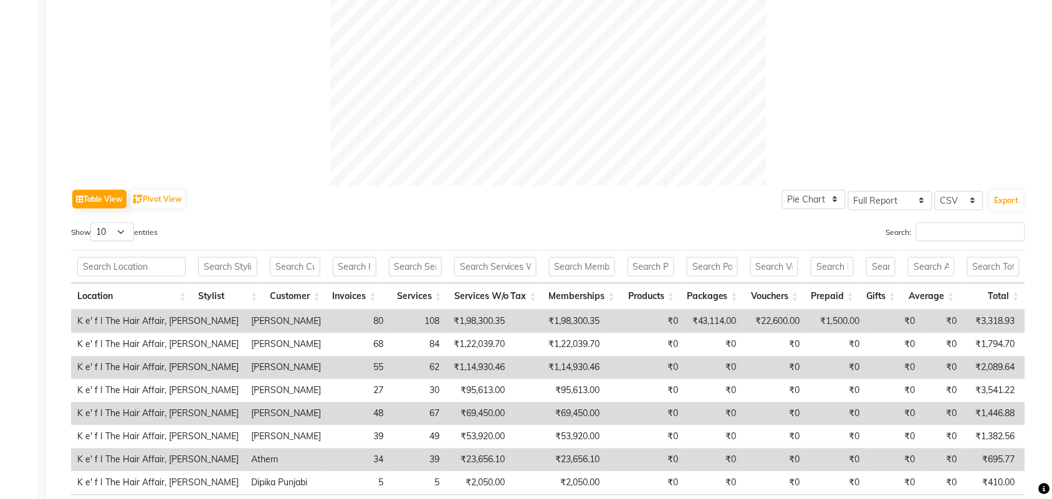
scroll to position [467, 0]
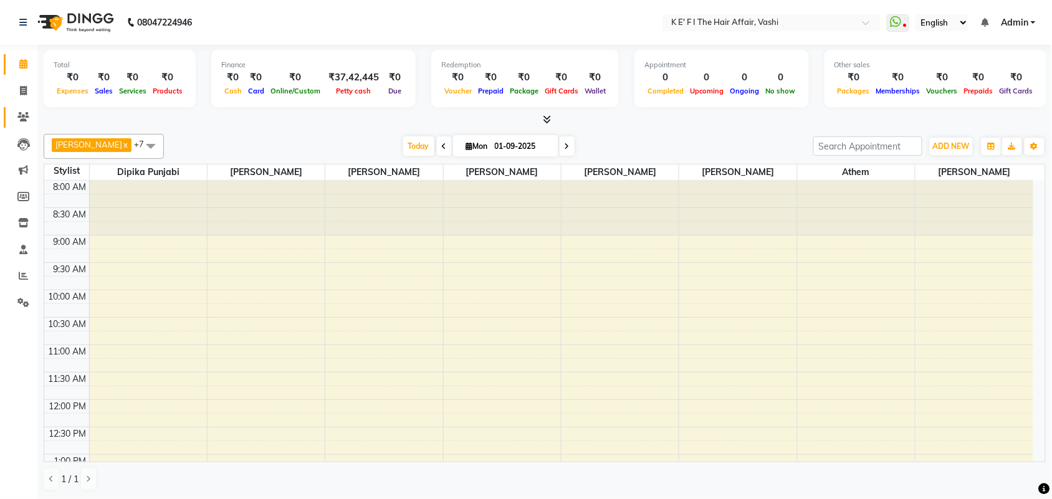
click at [21, 120] on icon at bounding box center [23, 116] width 12 height 9
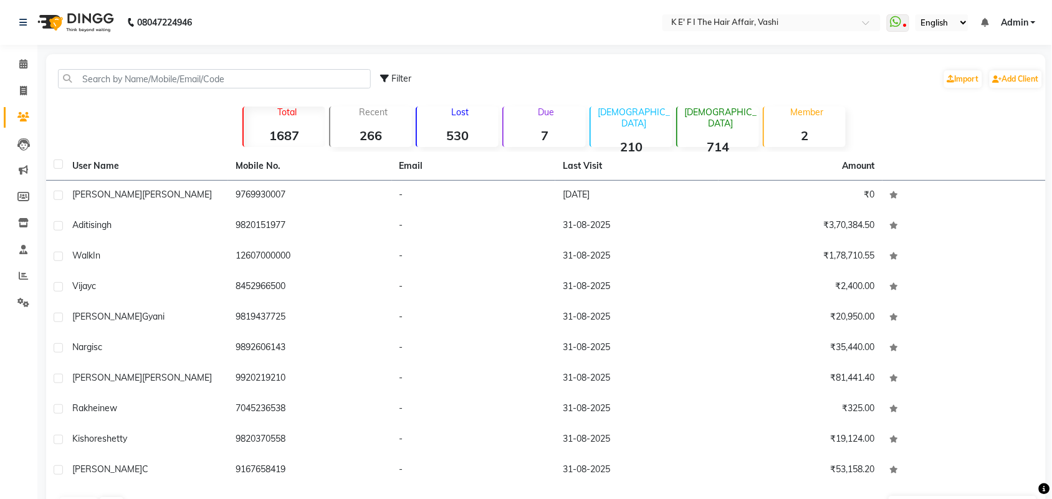
click at [540, 122] on div "Due 7" at bounding box center [543, 127] width 83 height 41
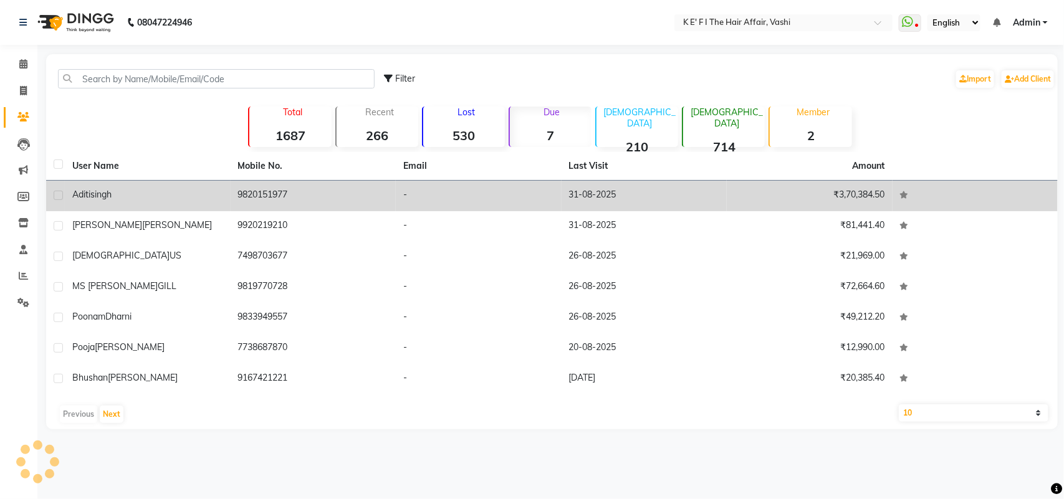
click at [118, 189] on div "[PERSON_NAME]" at bounding box center [147, 194] width 151 height 13
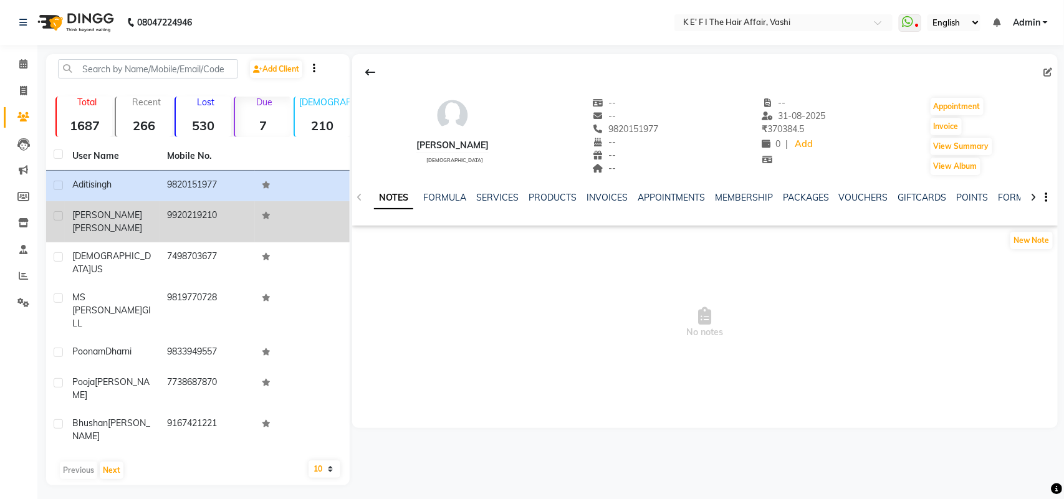
click at [93, 215] on span "[PERSON_NAME]" at bounding box center [107, 214] width 70 height 11
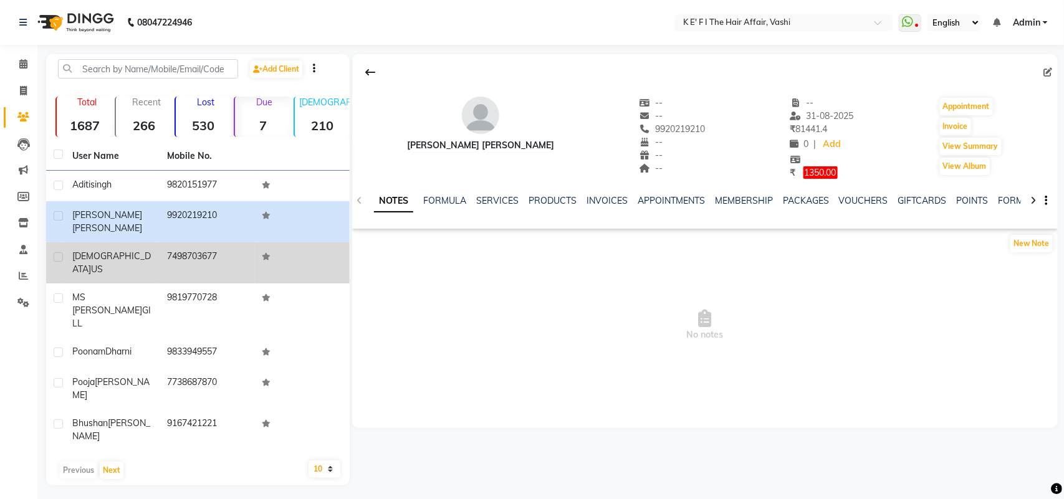
click at [88, 251] on span "[DEMOGRAPHIC_DATA]" at bounding box center [111, 263] width 79 height 24
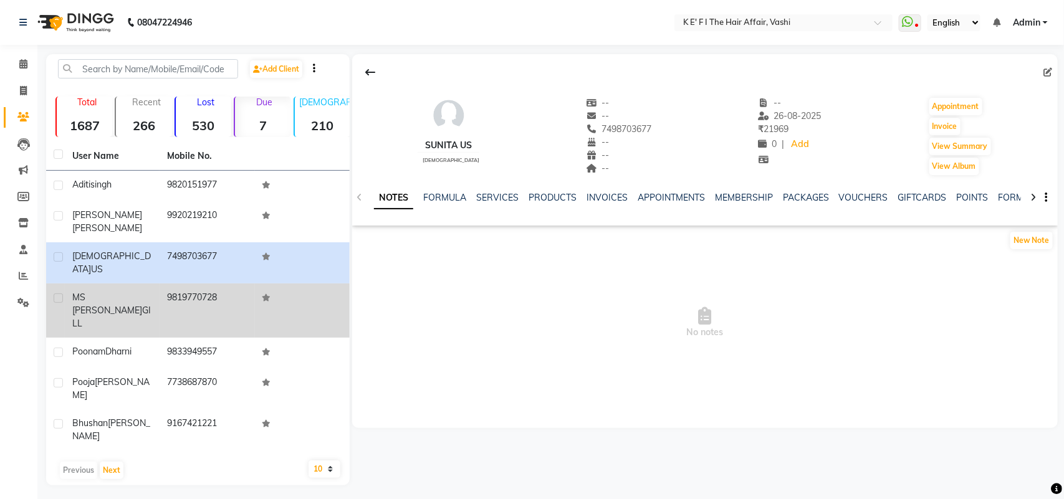
click at [102, 292] on span "MS [PERSON_NAME]" at bounding box center [107, 304] width 70 height 24
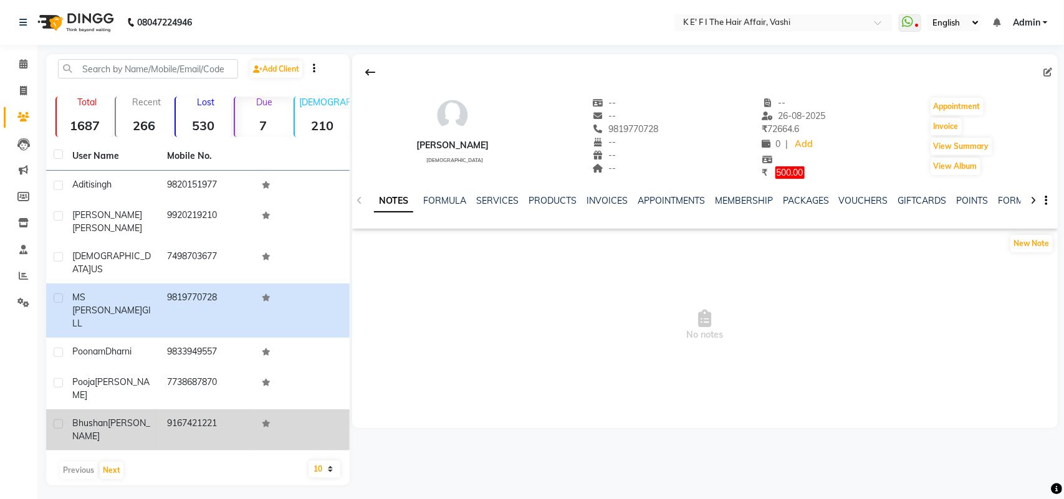
click at [101, 418] on span "bhushan" at bounding box center [90, 423] width 36 height 11
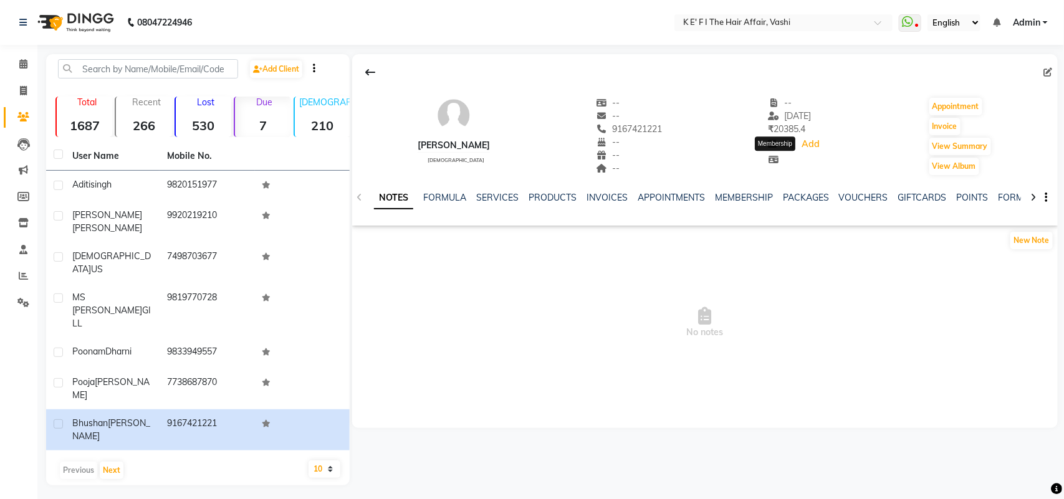
click at [777, 162] on icon at bounding box center [773, 159] width 11 height 9
click at [783, 179] on div "NOTES FORMULA SERVICES PRODUCTS INVOICES APPOINTMENTS MEMBERSHIP PACKAGES VOUCH…" at bounding box center [704, 197] width 705 height 43
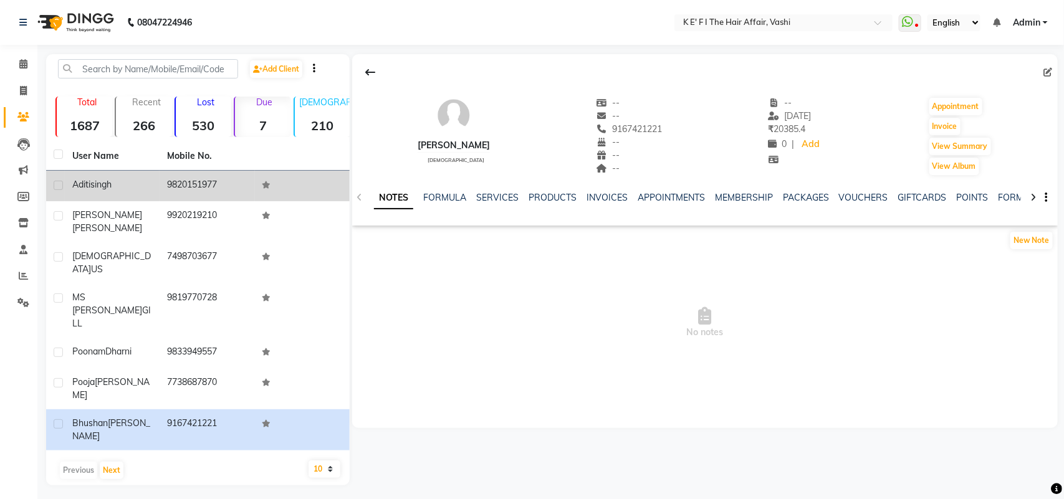
click at [101, 178] on div "[PERSON_NAME]" at bounding box center [112, 184] width 80 height 13
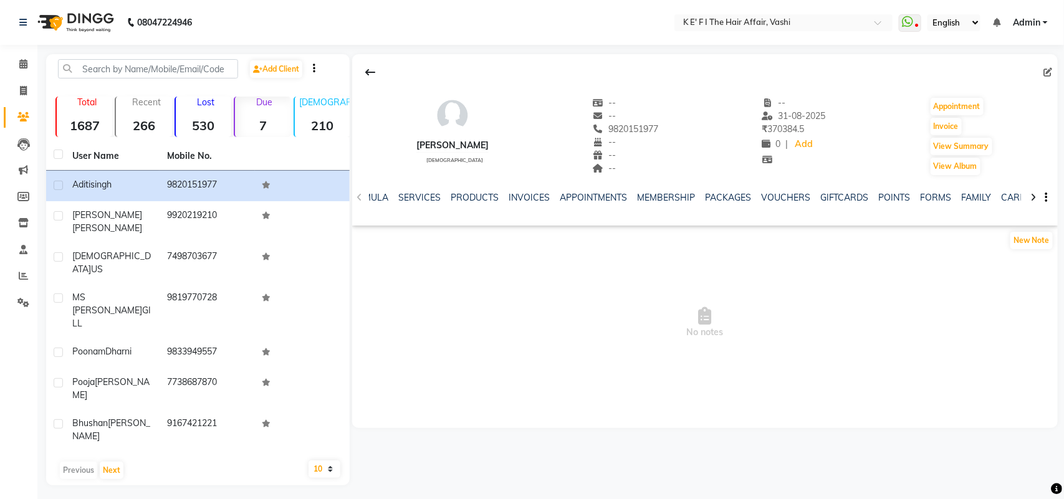
scroll to position [0, 137]
click at [1033, 194] on icon at bounding box center [1033, 197] width 6 height 9
click at [357, 197] on icon at bounding box center [359, 197] width 6 height 9
click at [357, 197] on div "NOTES FORMULA SERVICES PRODUCTS INVOICES APPOINTMENTS MEMBERSHIP PACKAGES VOUCH…" at bounding box center [704, 197] width 705 height 43
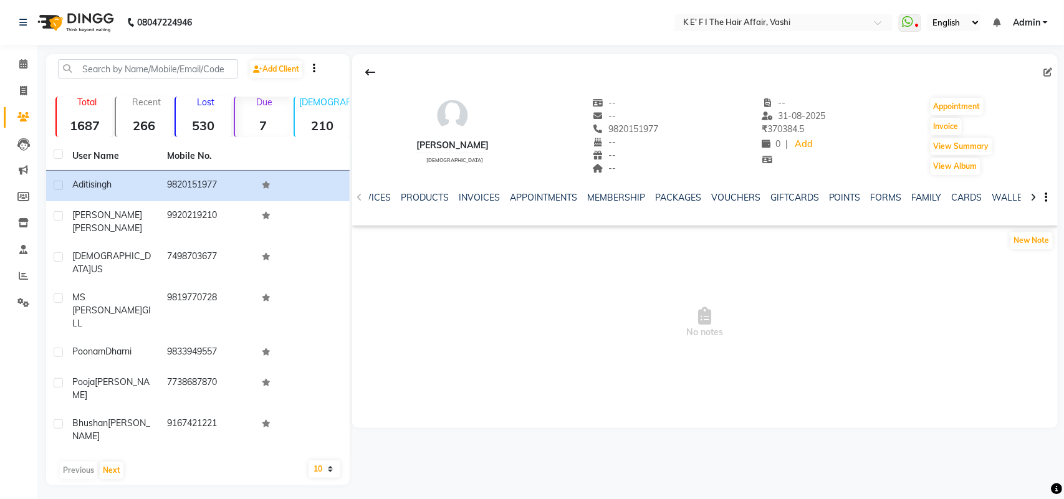
click at [357, 197] on div "NOTES FORMULA SERVICES PRODUCTS INVOICES APPOINTMENTS MEMBERSHIP PACKAGES VOUCH…" at bounding box center [704, 197] width 705 height 43
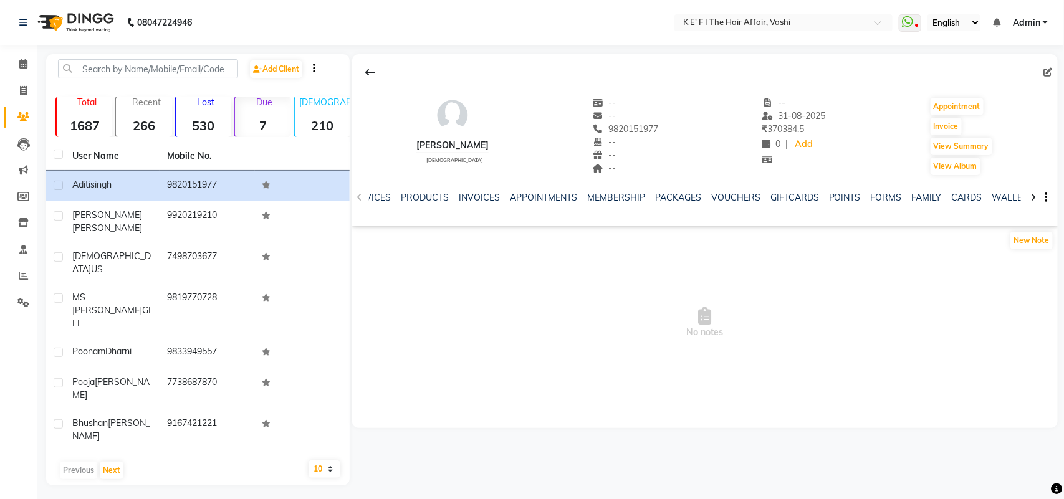
click at [357, 197] on div "NOTES FORMULA SERVICES PRODUCTS INVOICES APPOINTMENTS MEMBERSHIP PACKAGES VOUCH…" at bounding box center [704, 197] width 705 height 43
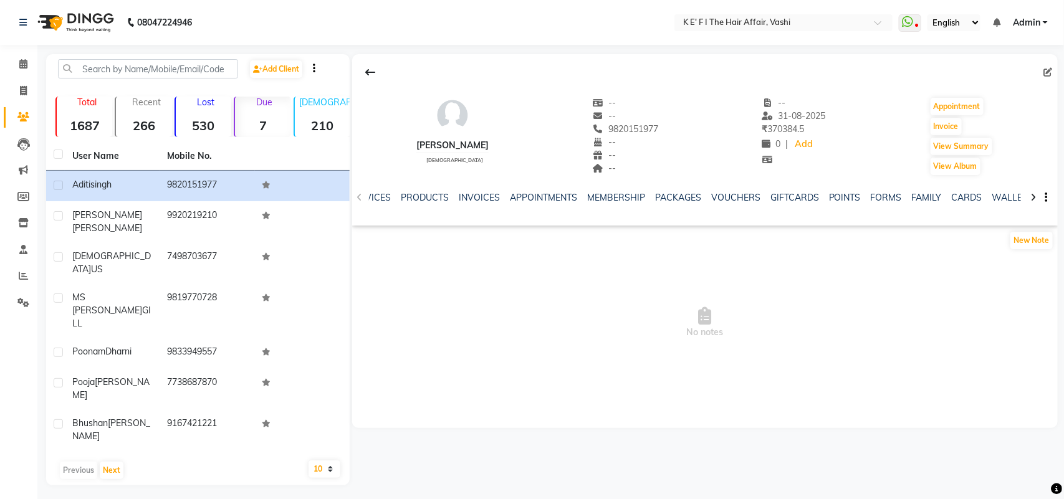
click at [1035, 198] on icon at bounding box center [1033, 197] width 6 height 9
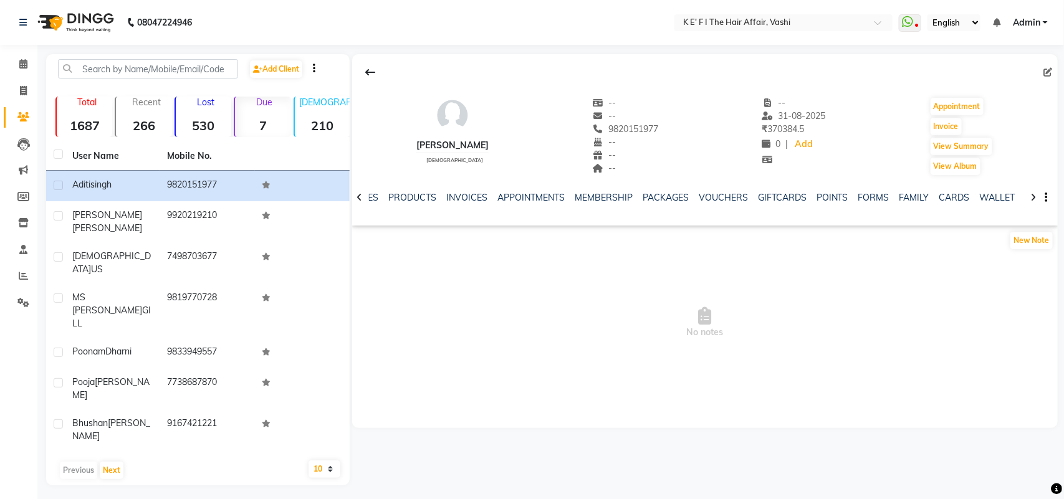
click at [1035, 198] on icon at bounding box center [1033, 197] width 6 height 9
